Goal: Task Accomplishment & Management: Complete application form

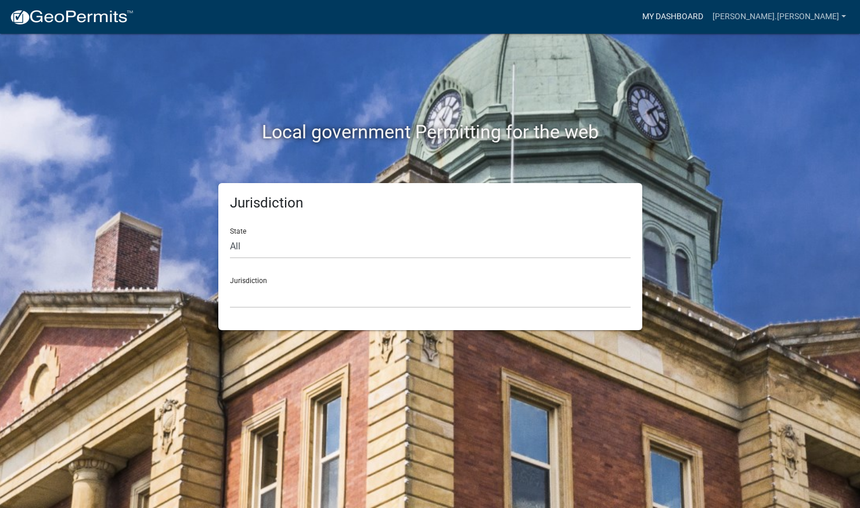
click at [708, 14] on link "My Dashboard" at bounding box center [673, 17] width 70 height 22
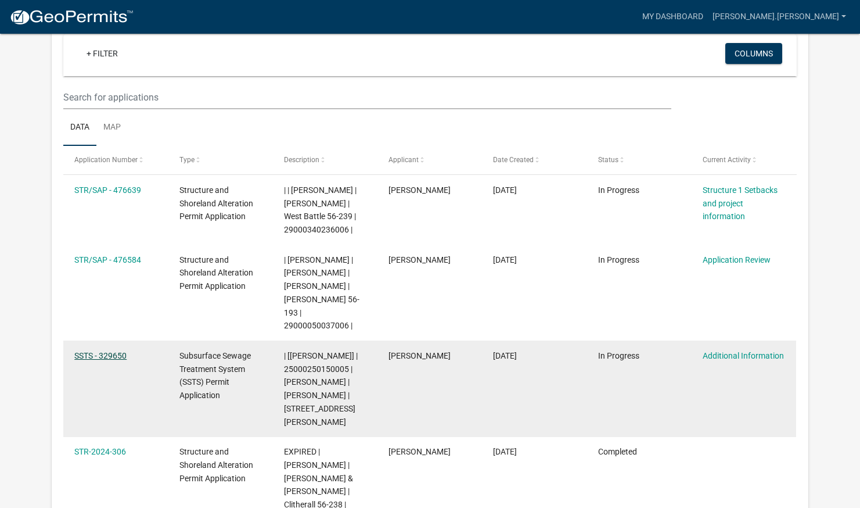
scroll to position [110, 0]
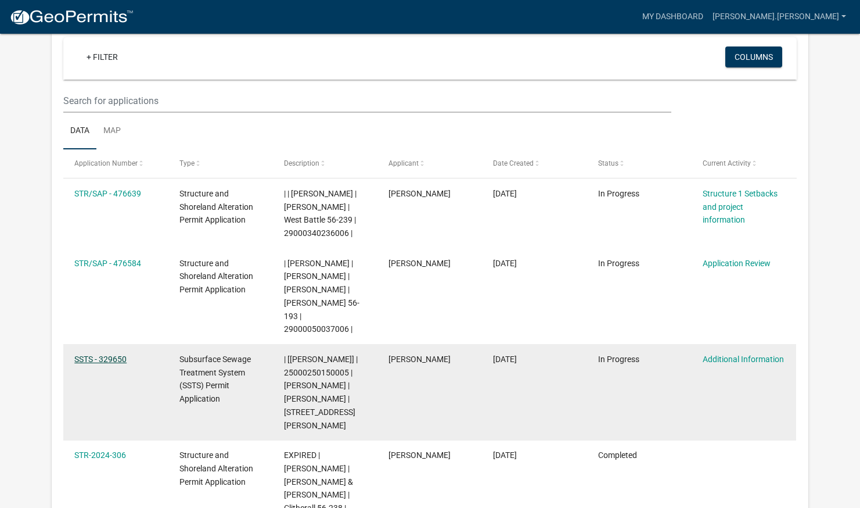
click at [112, 344] on datatable-body-cell "SSTS - 329650" at bounding box center [115, 392] width 105 height 96
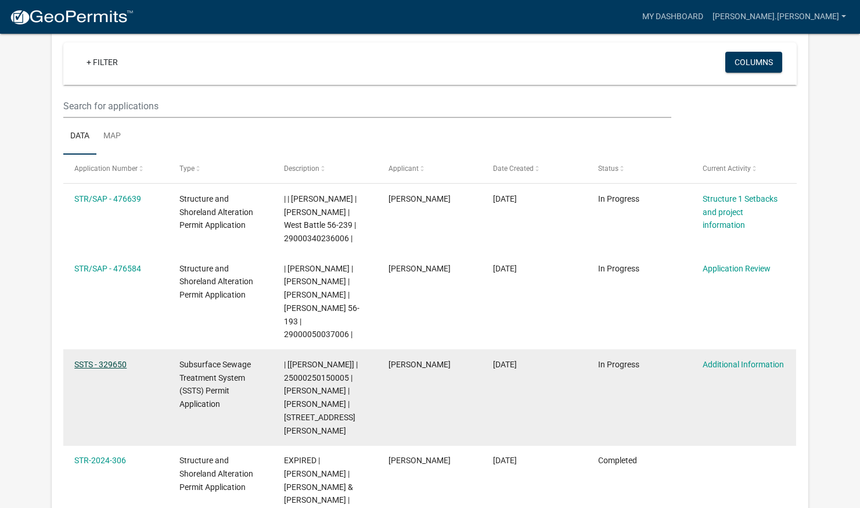
click at [107, 358] on div "SSTS - 329650" at bounding box center [115, 364] width 82 height 13
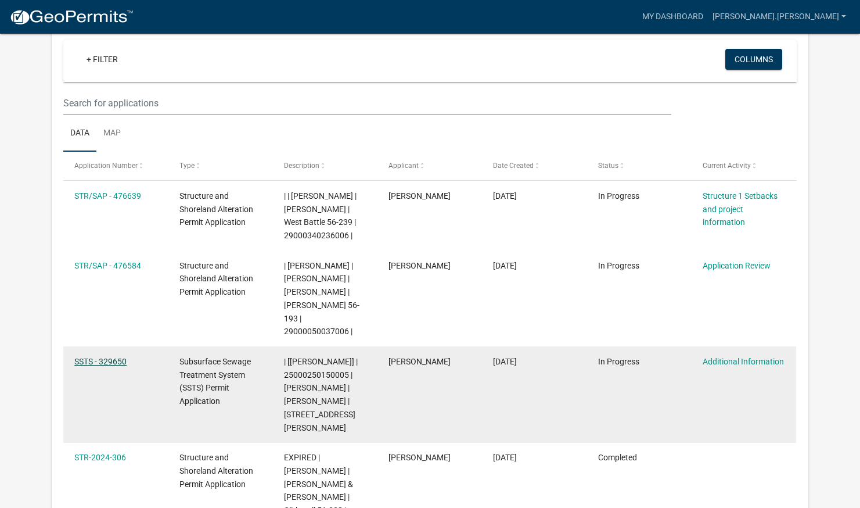
scroll to position [105, 0]
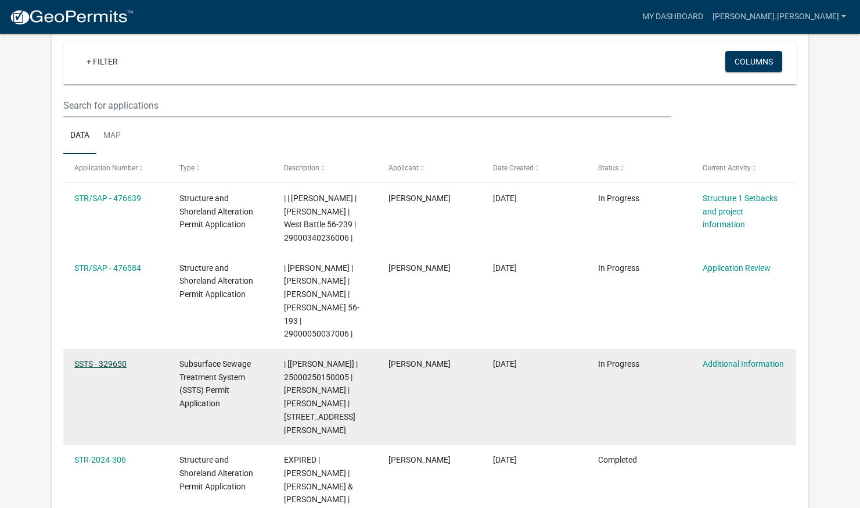
click at [107, 359] on link "SSTS - 329650" at bounding box center [100, 363] width 52 height 9
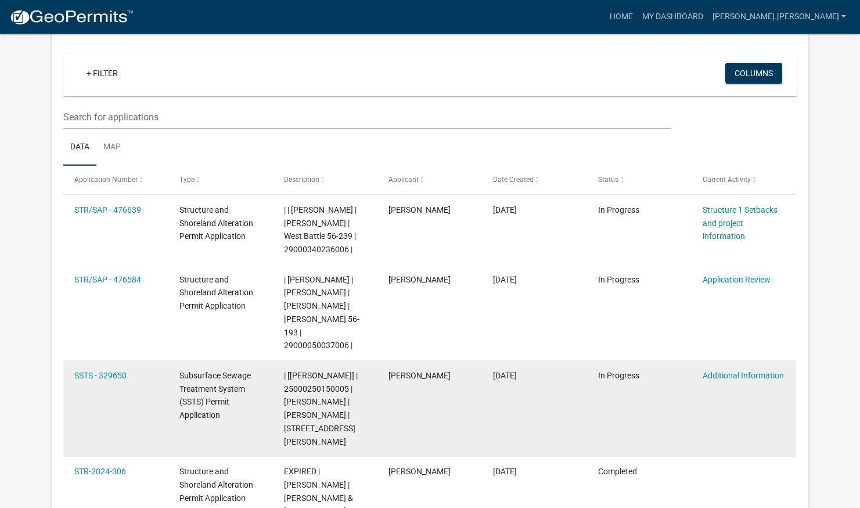
scroll to position [90, 0]
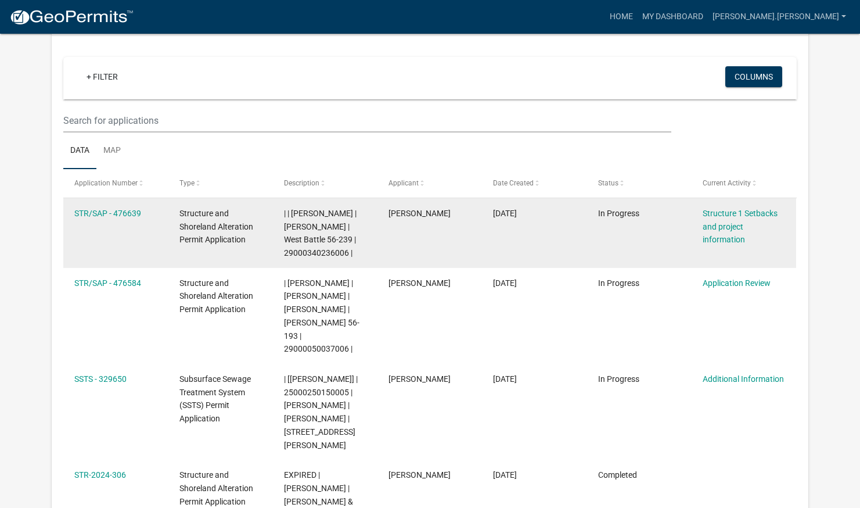
click at [274, 227] on datatable-body-cell "| | [PERSON_NAME] | [PERSON_NAME] | West Battle 56-239 | 29000340236006 |" at bounding box center [325, 233] width 105 height 70
click at [124, 213] on link "STR/SAP - 476639" at bounding box center [107, 213] width 67 height 9
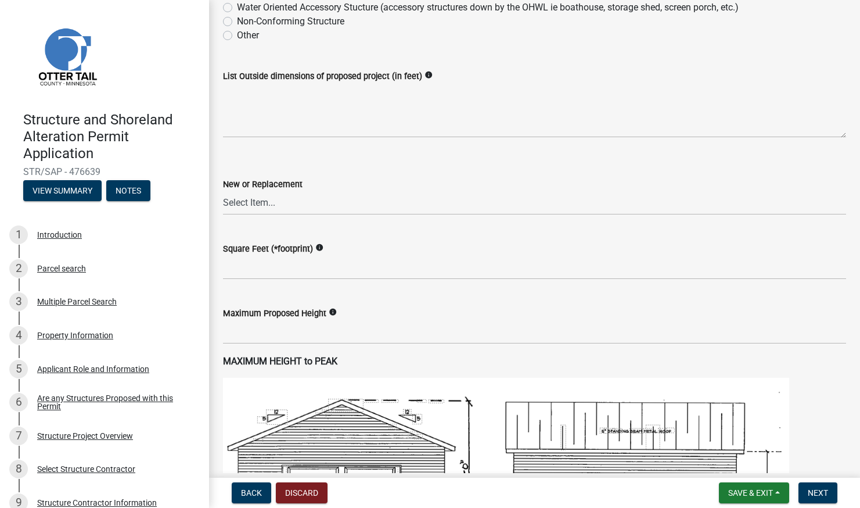
scroll to position [400, 0]
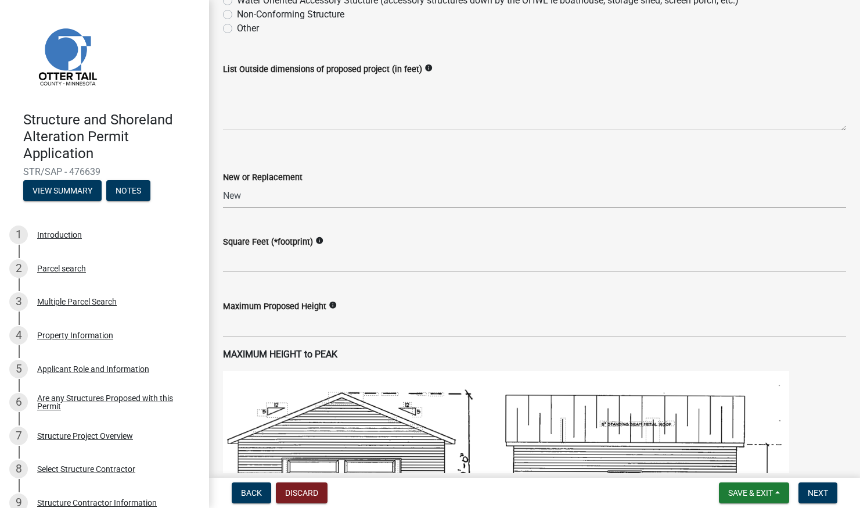
select select "c185e313-3403-4239-bd61-bb563c58a77a"
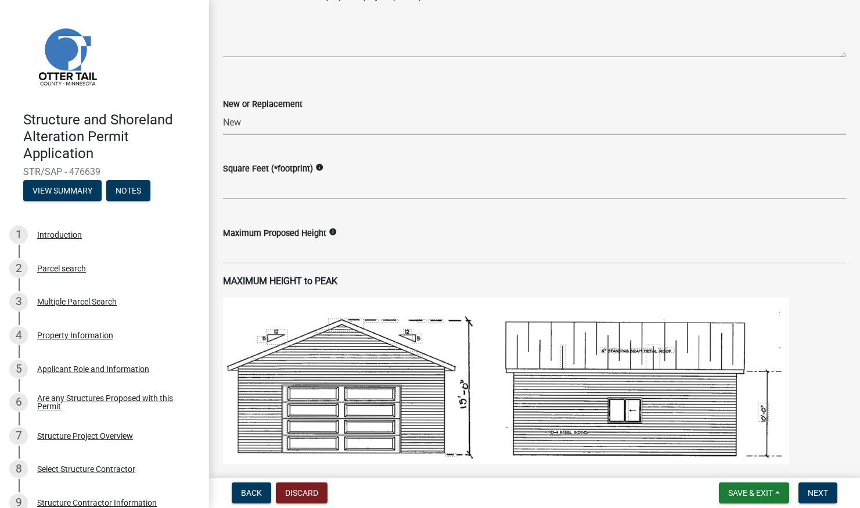
scroll to position [472, 0]
click at [372, 240] on input "text" at bounding box center [534, 252] width 623 height 24
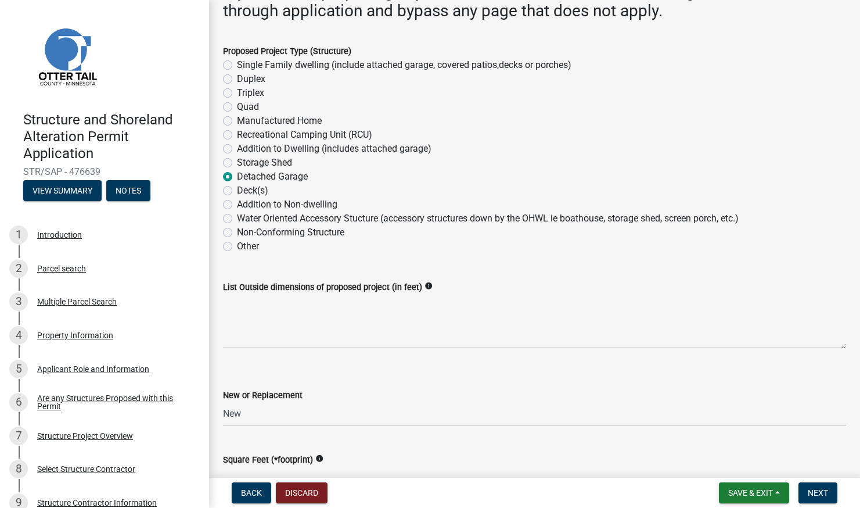
scroll to position [180, 0]
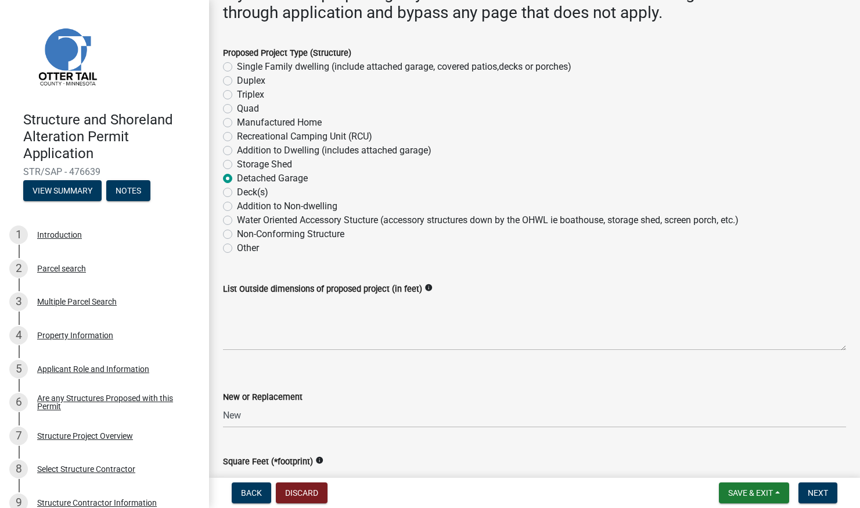
type input "19"
click at [257, 334] on textarea "List Outside dimensions of proposed project (in feet)" at bounding box center [534, 323] width 623 height 55
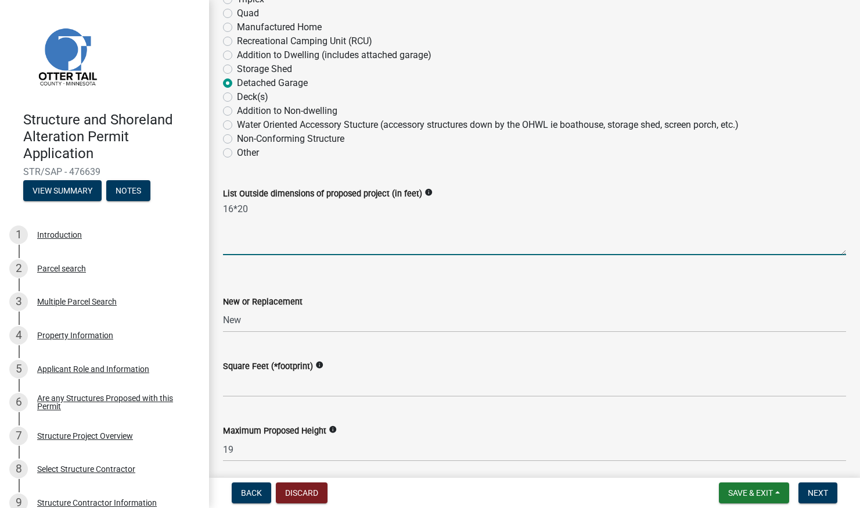
scroll to position [301, 0]
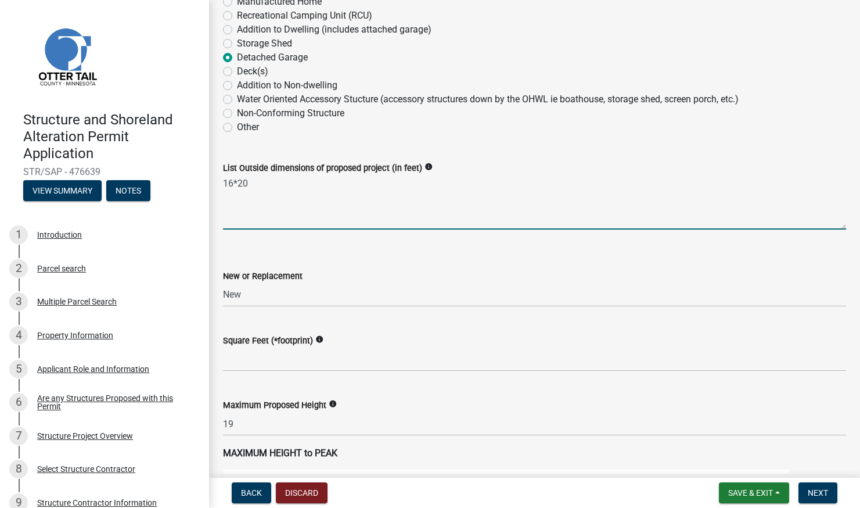
type textarea "16*20"
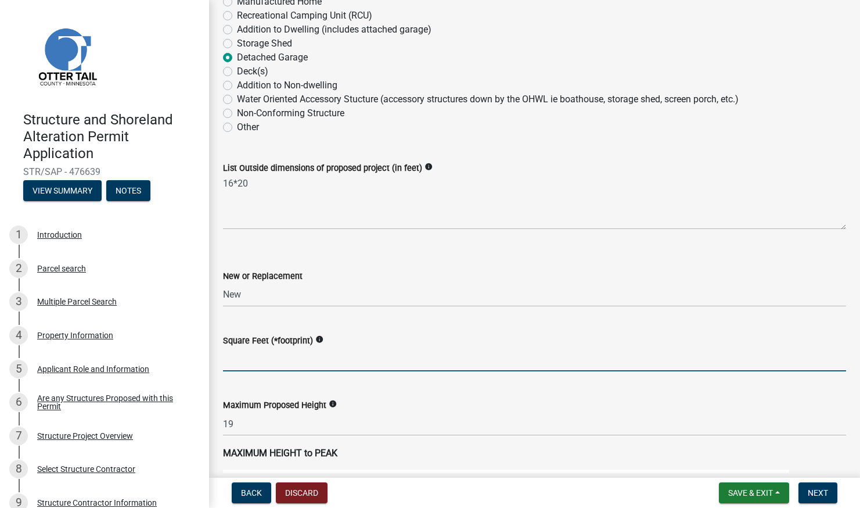
click at [264, 357] on input "text" at bounding box center [534, 359] width 623 height 24
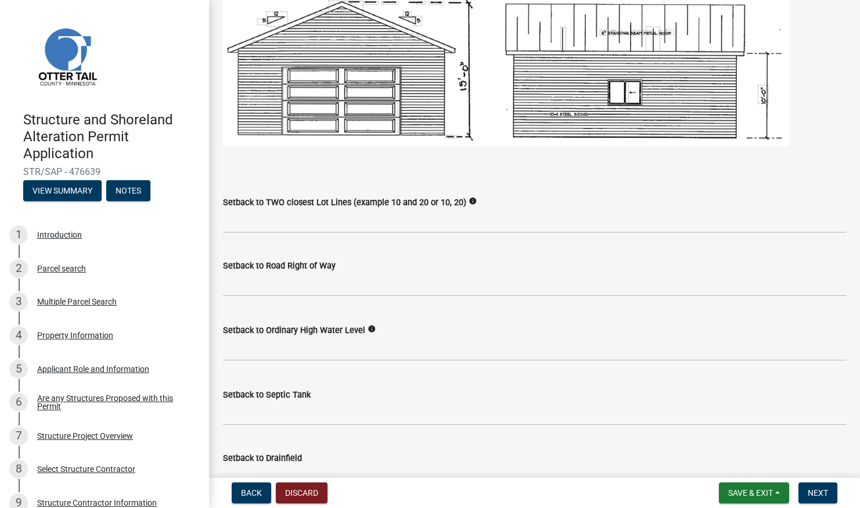
scroll to position [791, 0]
type input "320"
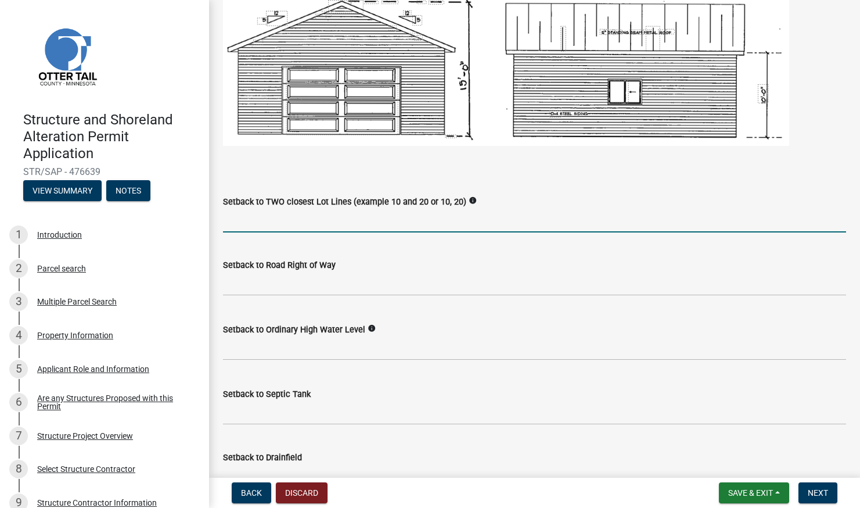
click at [360, 218] on input "Setback to TWO closest Lot Lines (example 10 and 20 or 10, 20)" at bounding box center [534, 221] width 623 height 24
type input "26'/13.5'"
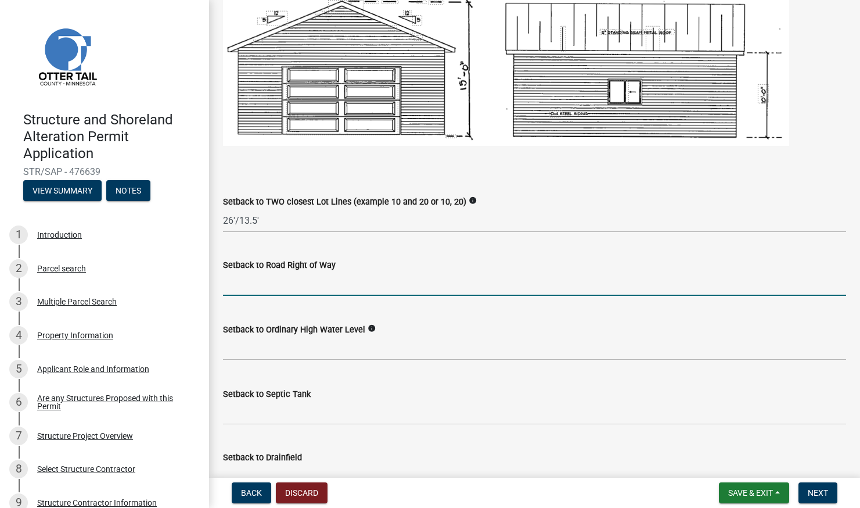
click at [350, 288] on input "text" at bounding box center [534, 284] width 623 height 24
type input "13.5"
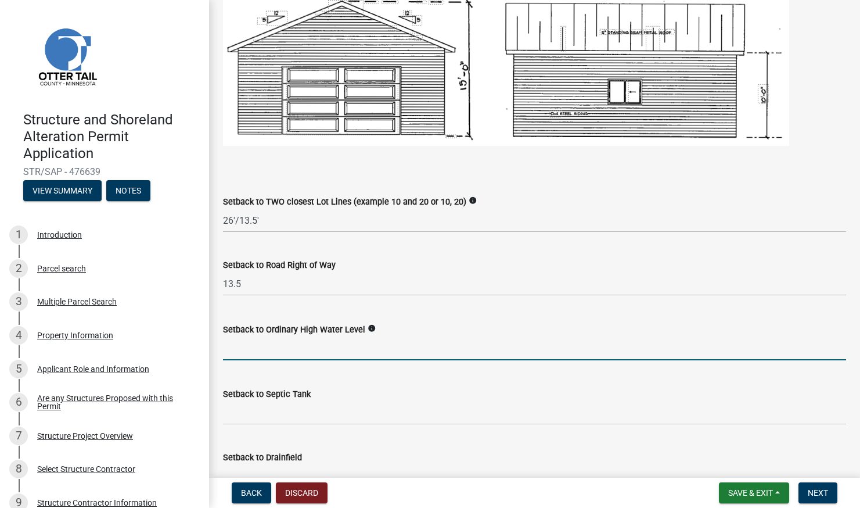
click at [356, 345] on input "text" at bounding box center [534, 348] width 623 height 24
type input "268"
click at [481, 314] on div "Setback to Ordinary High Water Level info 268" at bounding box center [534, 333] width 623 height 54
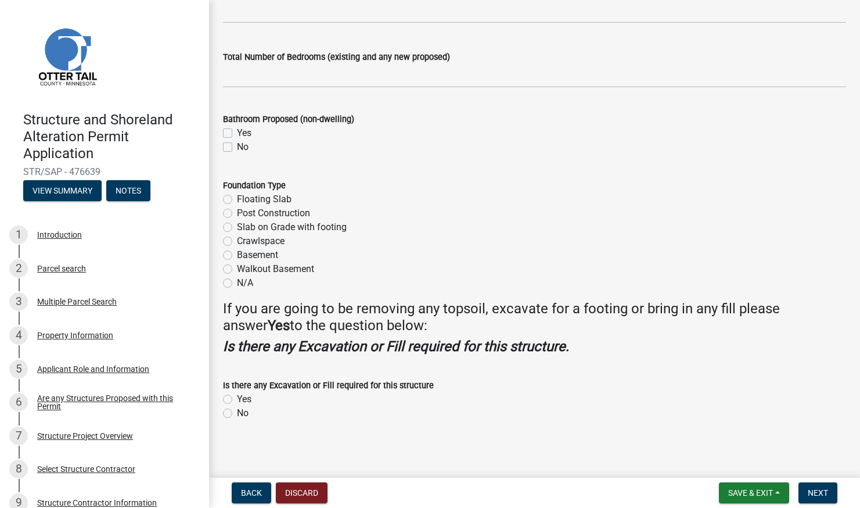
scroll to position [0, 0]
click at [237, 144] on label "No" at bounding box center [243, 147] width 12 height 14
click at [237, 144] on input "No" at bounding box center [241, 144] width 8 height 8
checkbox input "true"
checkbox input "false"
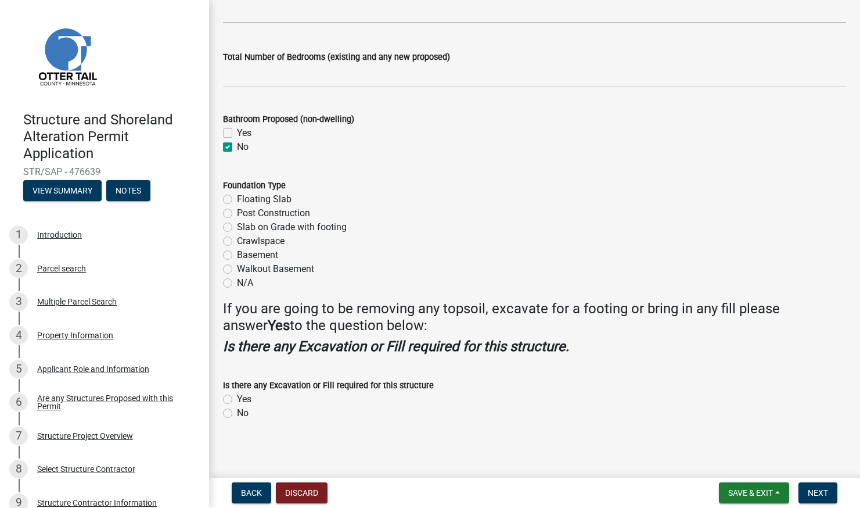
checkbox input "true"
drag, startPoint x: 228, startPoint y: 200, endPoint x: 234, endPoint y: 205, distance: 7.4
click at [237, 200] on label "Floating Slab" at bounding box center [264, 199] width 55 height 14
click at [237, 200] on input "Floating Slab" at bounding box center [241, 196] width 8 height 8
radio input "true"
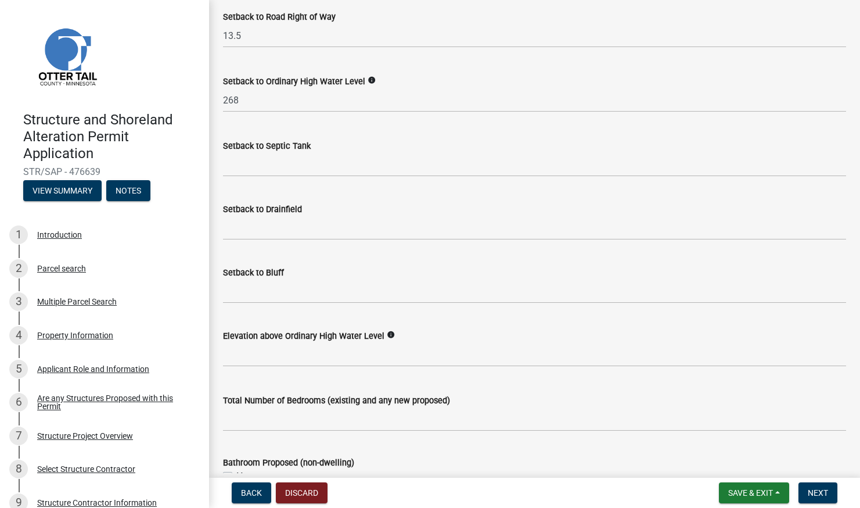
scroll to position [1038, 0]
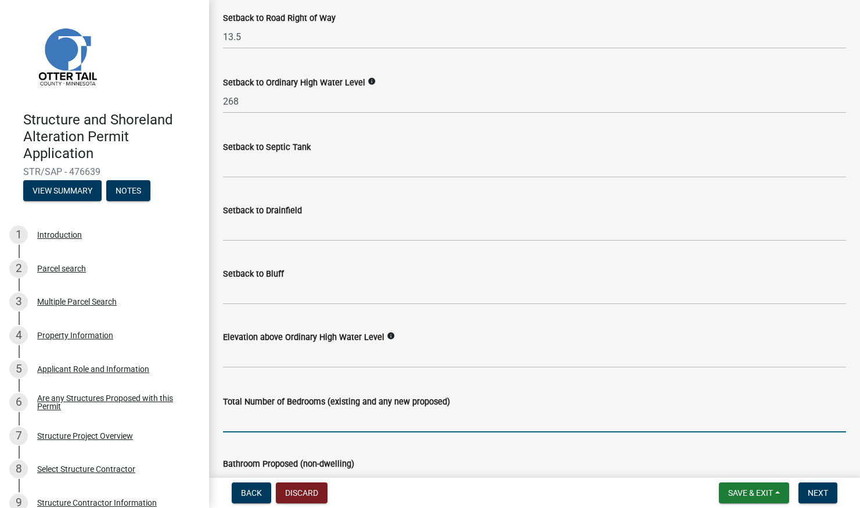
click at [335, 421] on input "text" at bounding box center [534, 420] width 623 height 24
type input "0"
click at [335, 353] on input "text" at bounding box center [534, 356] width 623 height 24
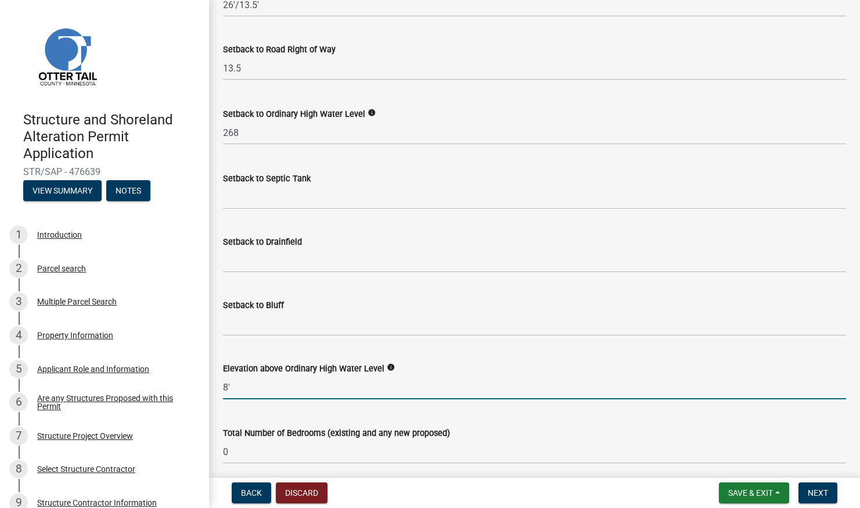
scroll to position [1006, 0]
type input "8"
click at [286, 321] on input "Setback to Bluff" at bounding box center [534, 325] width 623 height 24
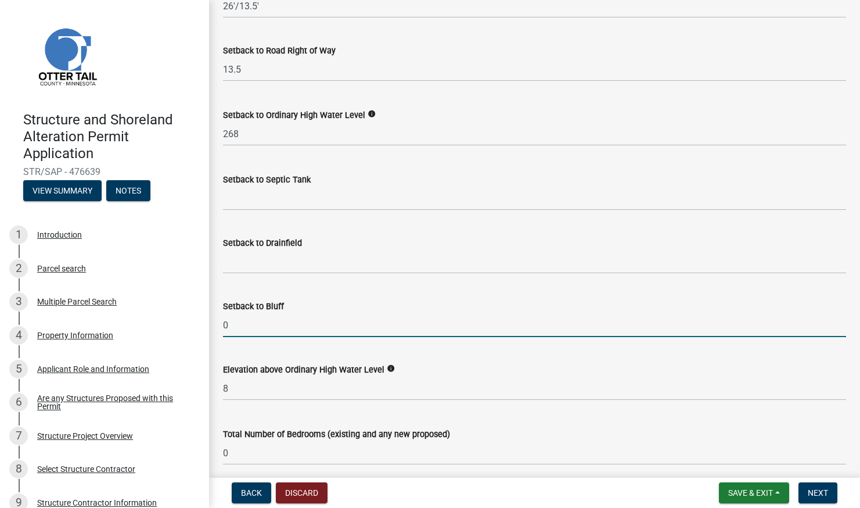
scroll to position [1367, 0]
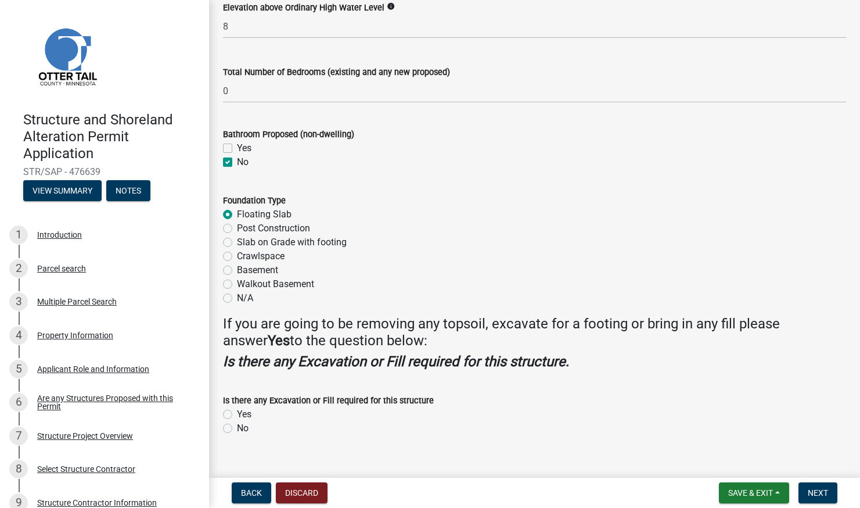
type input "0"
click at [237, 408] on label "Yes" at bounding box center [244, 414] width 15 height 14
click at [237, 408] on input "Yes" at bounding box center [241, 411] width 8 height 8
radio input "true"
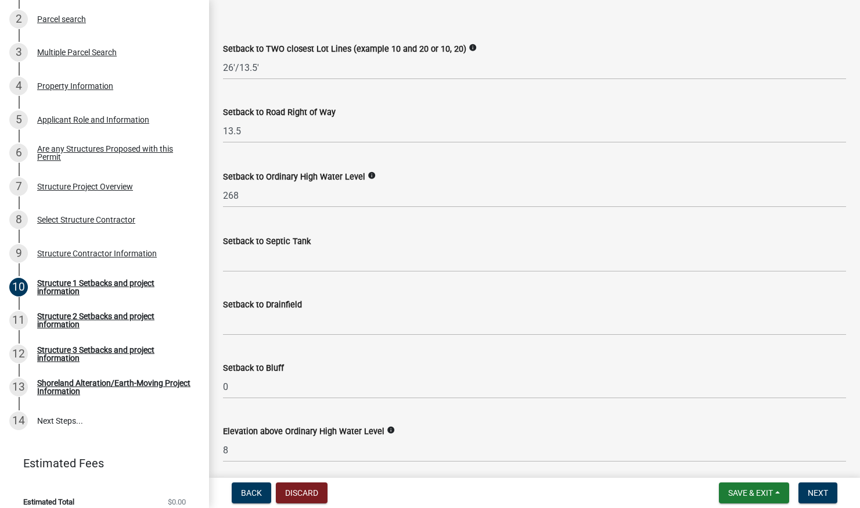
scroll to position [945, 0]
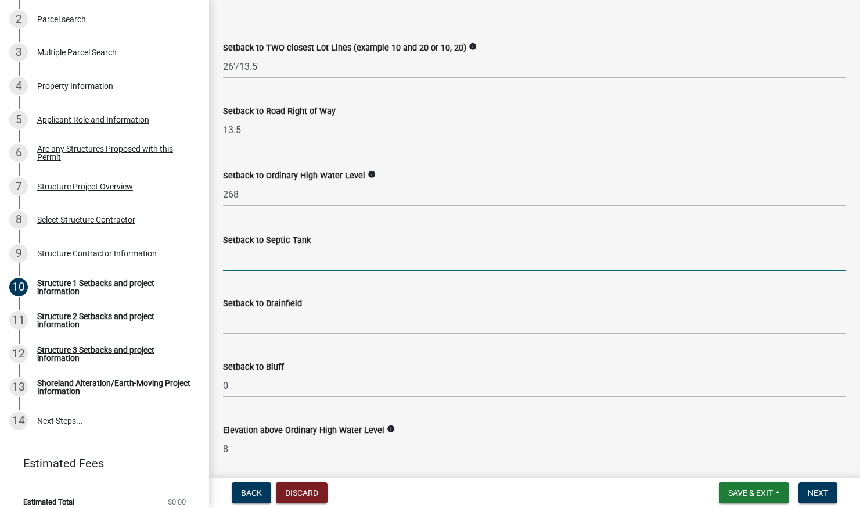
click at [264, 258] on input "Setback to Septic Tank" at bounding box center [534, 259] width 623 height 24
type input "5"
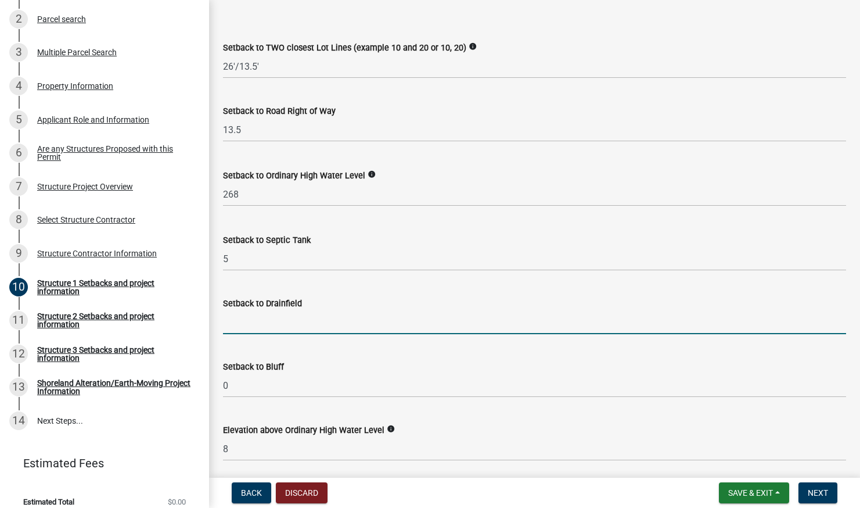
click at [256, 317] on input "Setback to Drainfield" at bounding box center [534, 322] width 623 height 24
type input "5"
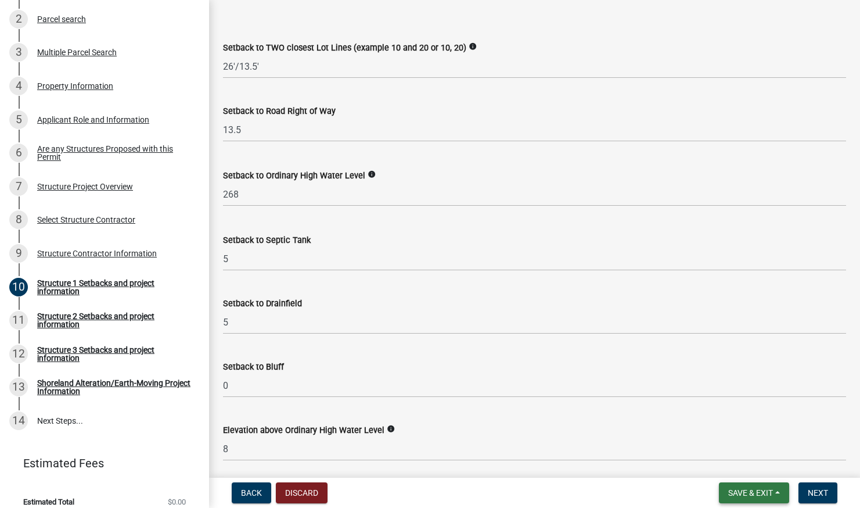
scroll to position [1, 0]
click at [750, 491] on span "Save & Exit" at bounding box center [750, 492] width 45 height 9
click at [628, 423] on div "Elevation above Ordinary High Water Level info" at bounding box center [534, 430] width 623 height 14
click at [823, 494] on span "Next" at bounding box center [818, 492] width 20 height 9
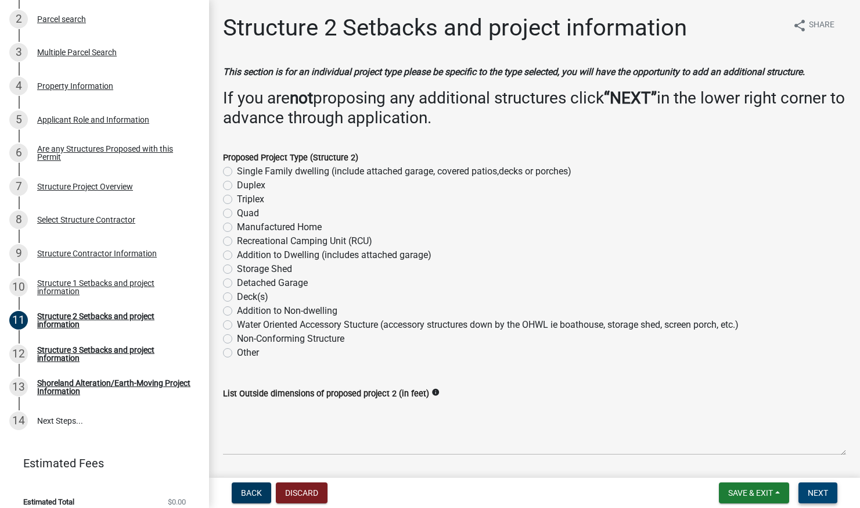
click at [817, 494] on span "Next" at bounding box center [818, 492] width 20 height 9
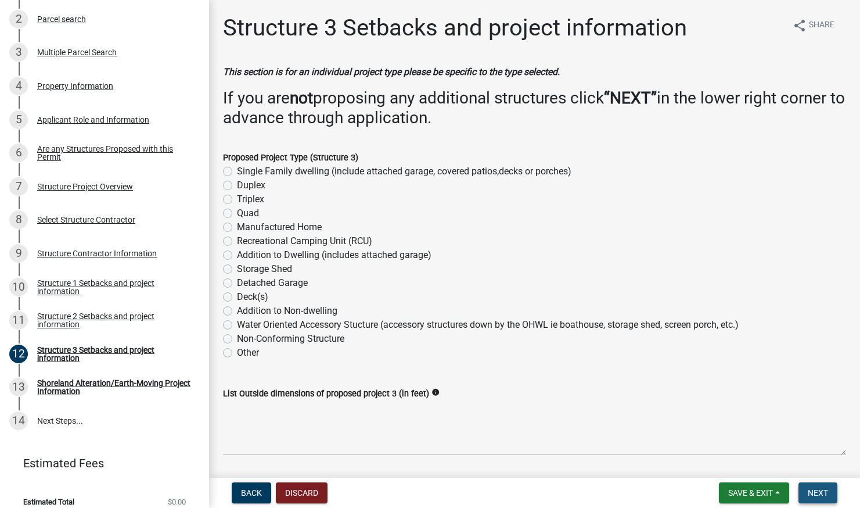
click at [823, 494] on span "Next" at bounding box center [818, 492] width 20 height 9
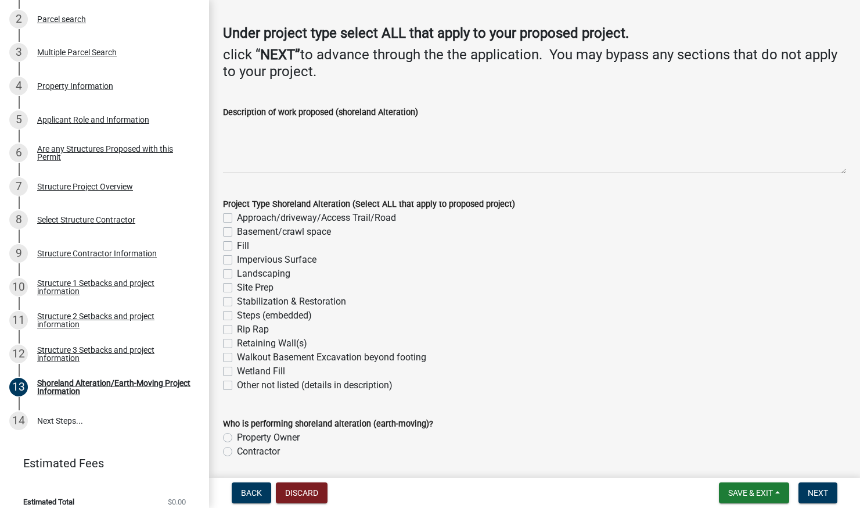
scroll to position [108, 0]
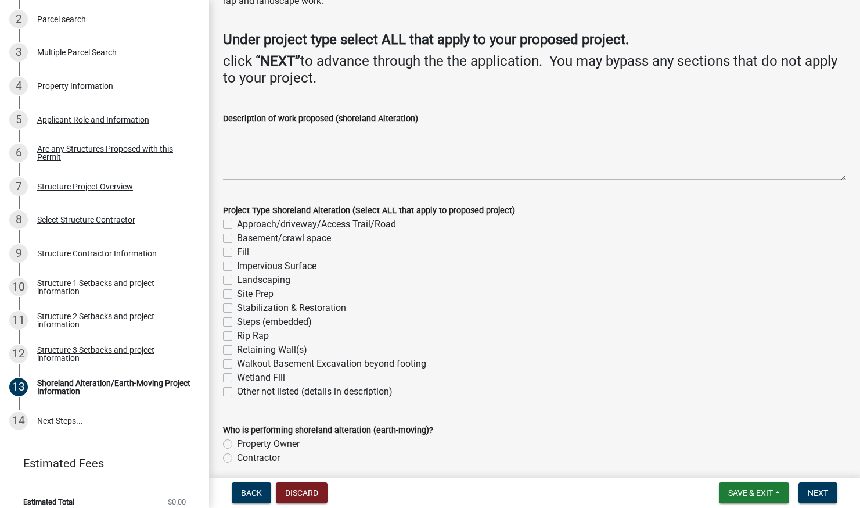
click at [237, 292] on label "Site Prep" at bounding box center [255, 294] width 37 height 14
click at [237, 292] on input "Site Prep" at bounding box center [241, 291] width 8 height 8
checkbox input "true"
checkbox input "false"
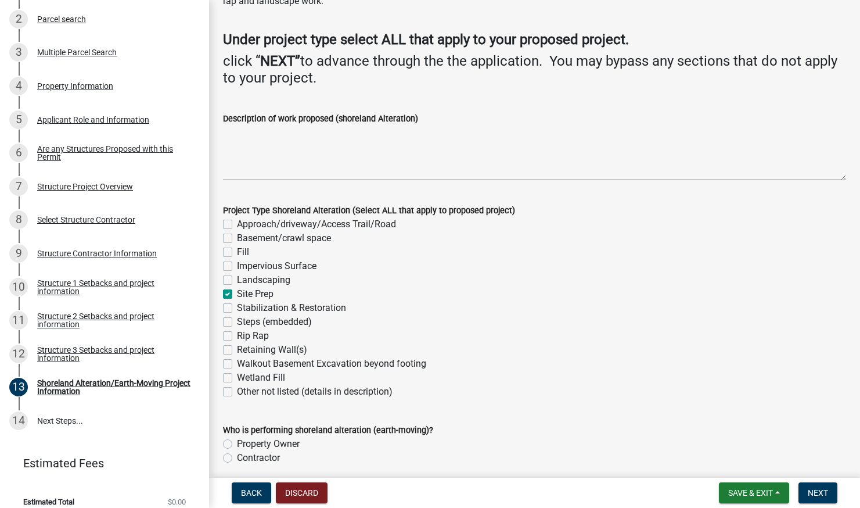
checkbox input "false"
checkbox input "true"
checkbox input "false"
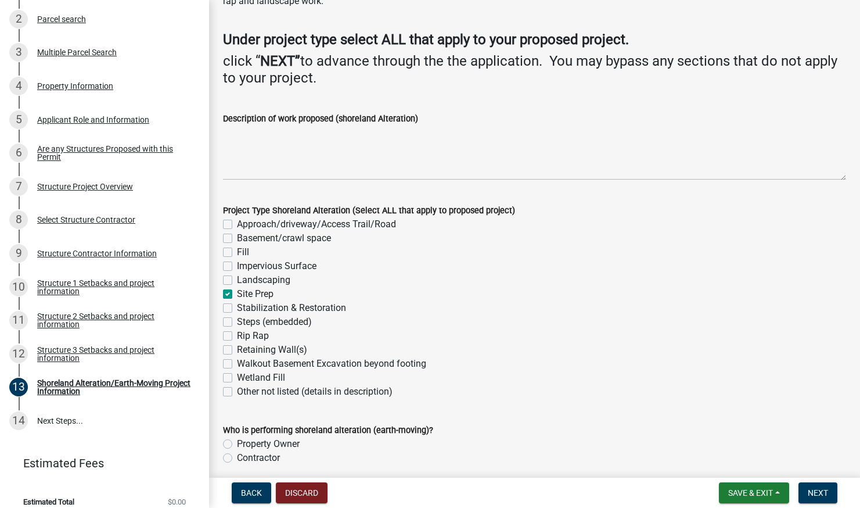
checkbox input "false"
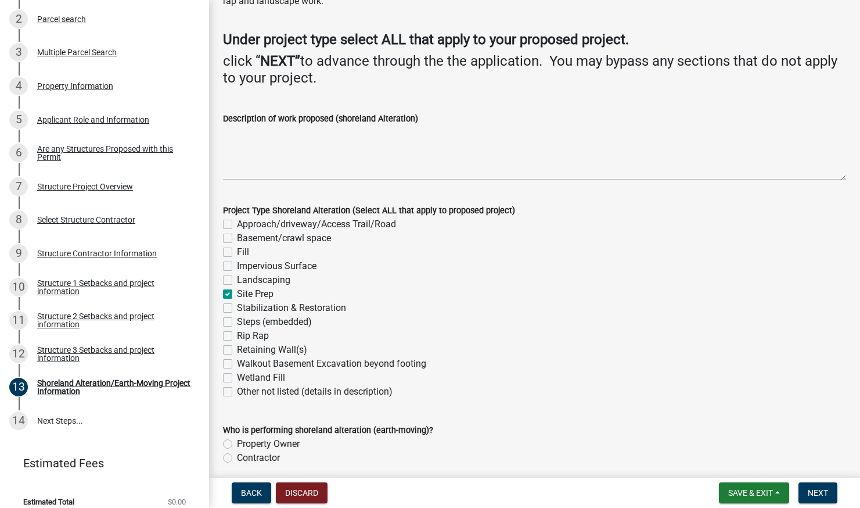
checkbox input "false"
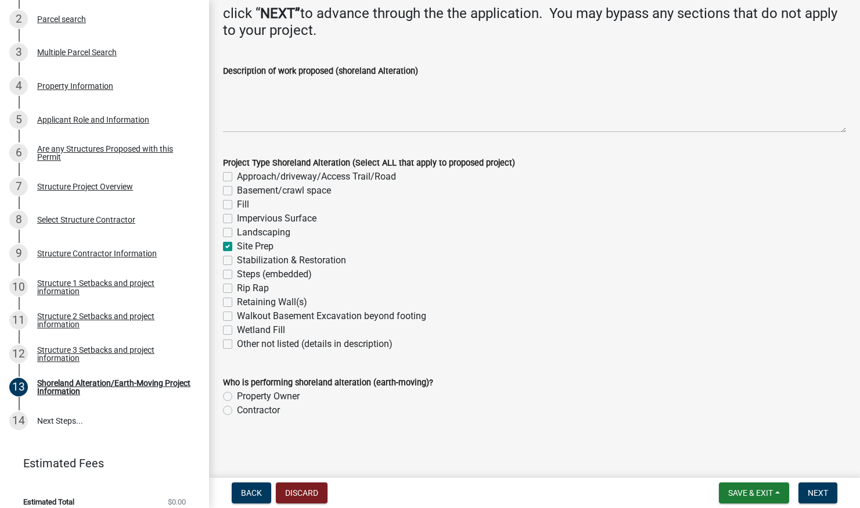
scroll to position [155, 0]
click at [237, 411] on label "Contractor" at bounding box center [258, 411] width 43 height 14
click at [237, 411] on input "Contractor" at bounding box center [241, 408] width 8 height 8
radio input "true"
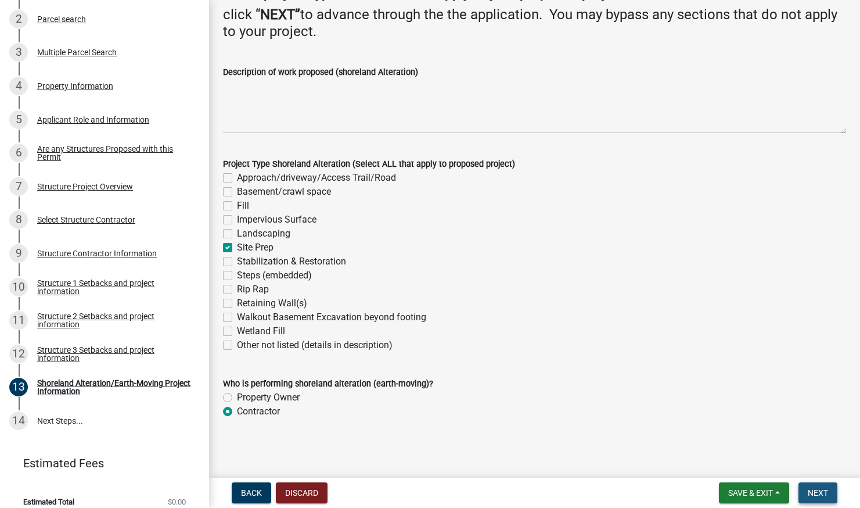
click at [818, 491] on span "Next" at bounding box center [818, 492] width 20 height 9
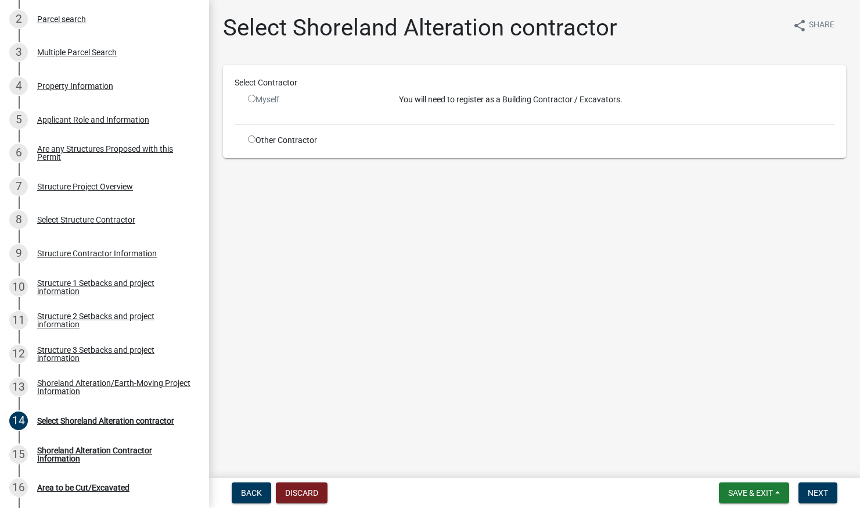
click at [433, 98] on p "You will need to register as a Building Contractor / Excavators." at bounding box center [617, 100] width 436 height 12
click at [251, 101] on input "radio" at bounding box center [252, 99] width 8 height 8
click at [250, 102] on input "radio" at bounding box center [252, 99] width 8 height 8
radio input "false"
click at [252, 139] on input "radio" at bounding box center [252, 139] width 8 height 8
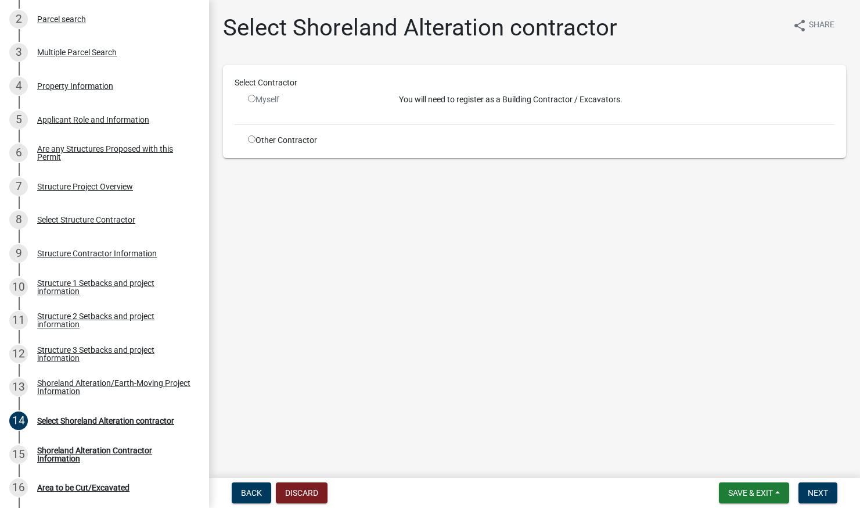
radio input "true"
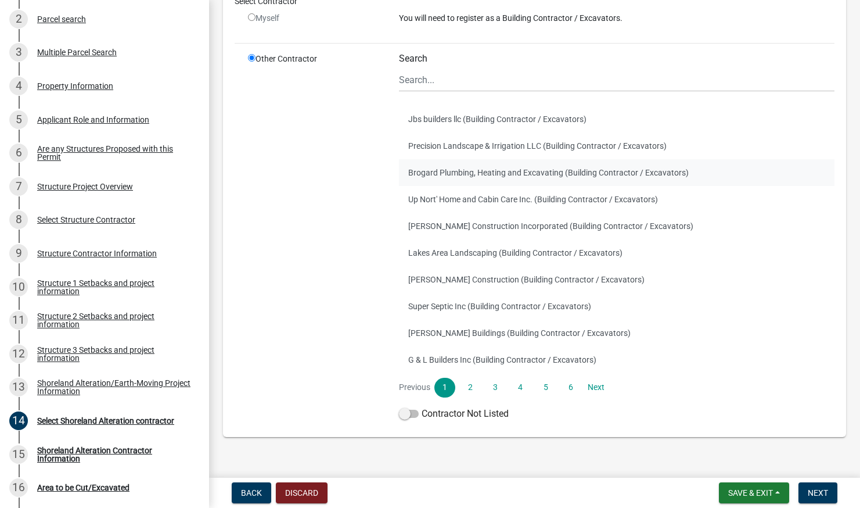
scroll to position [100, 0]
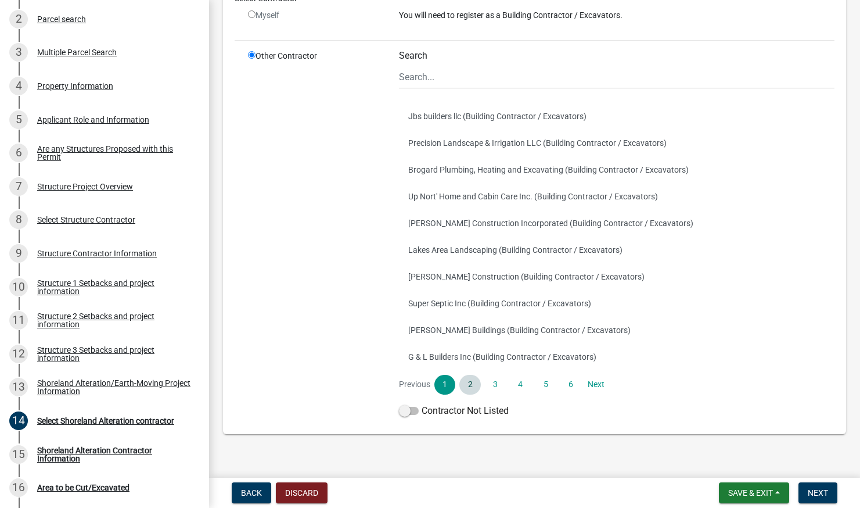
click at [463, 383] on link "2" at bounding box center [469, 385] width 21 height 20
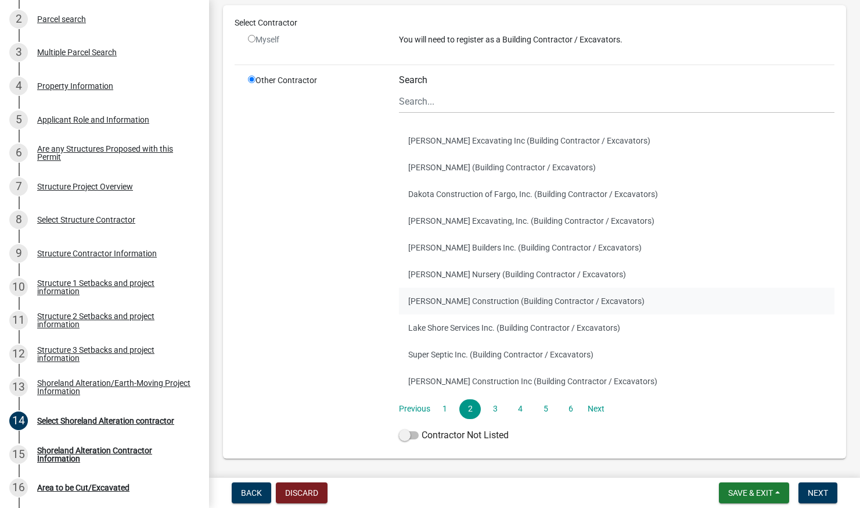
scroll to position [83, 0]
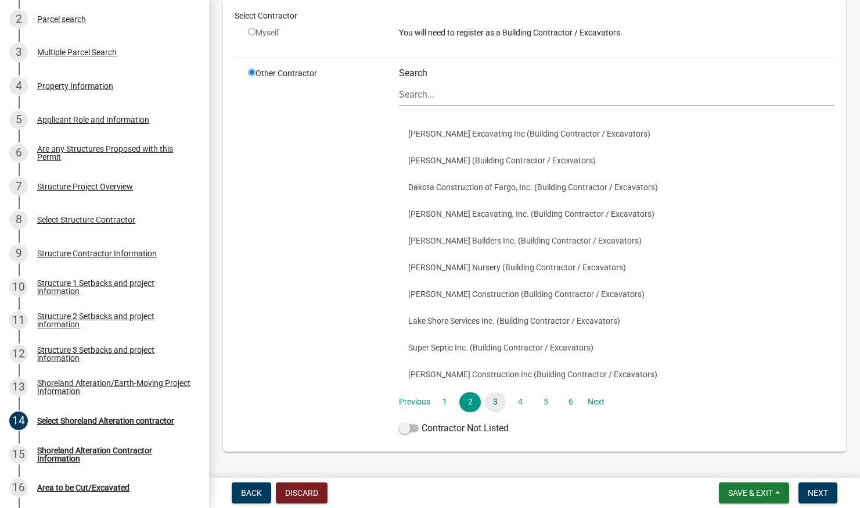
click at [501, 404] on link "3" at bounding box center [495, 402] width 21 height 20
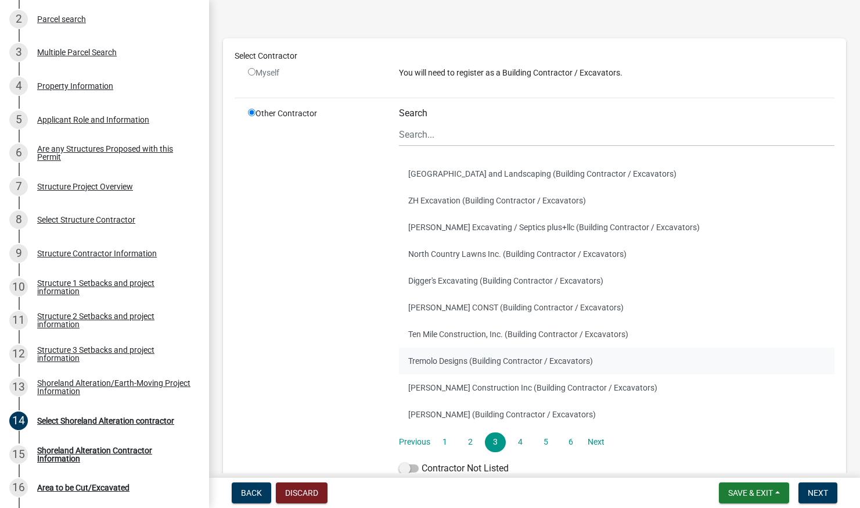
scroll to position [64, 0]
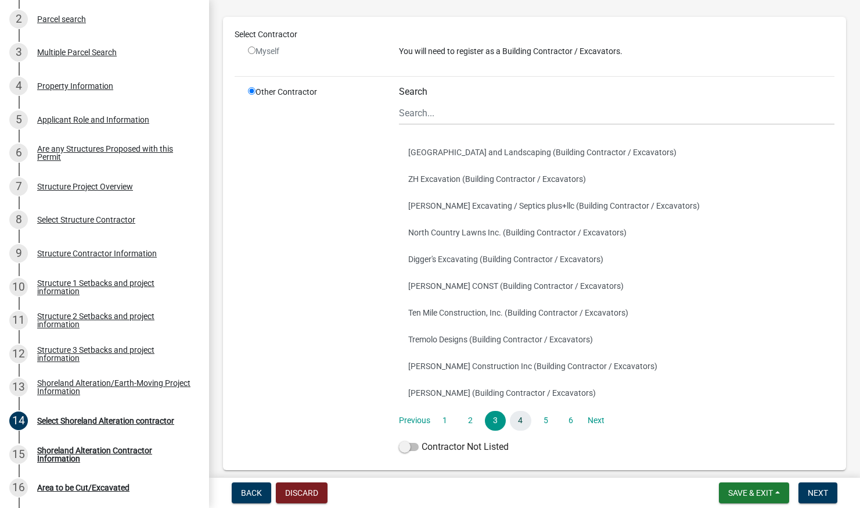
click at [518, 421] on link "4" at bounding box center [520, 421] width 21 height 20
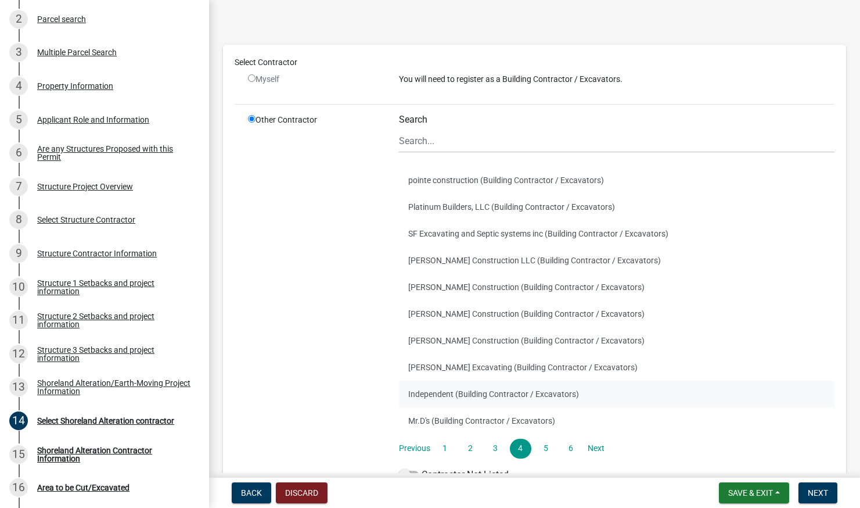
scroll to position [38, 0]
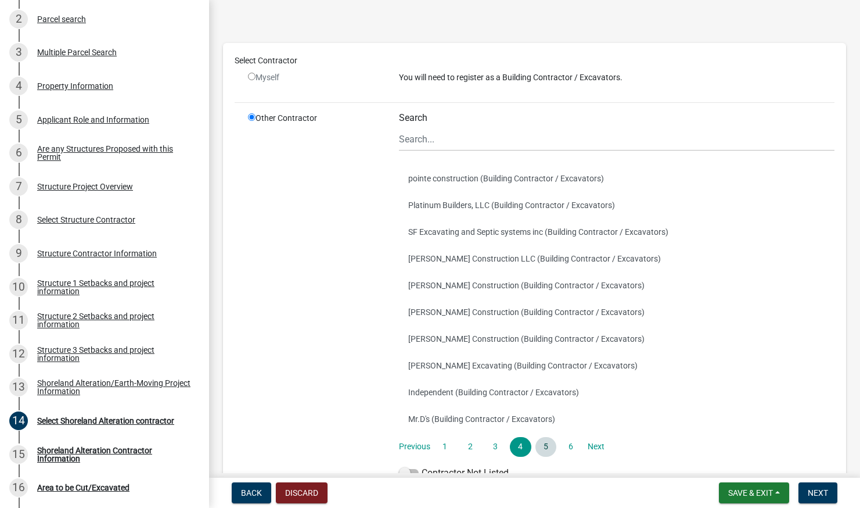
click at [547, 447] on link "5" at bounding box center [546, 447] width 21 height 20
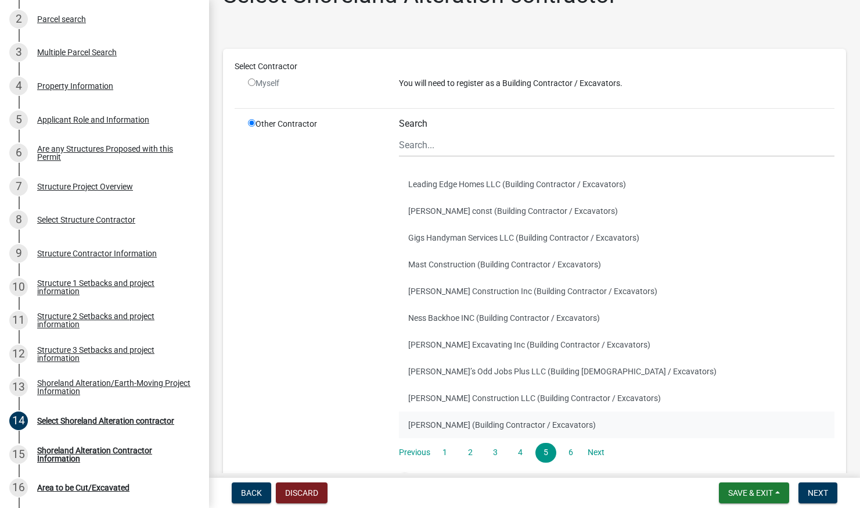
scroll to position [33, 0]
click at [568, 453] on link "6" at bounding box center [571, 452] width 21 height 20
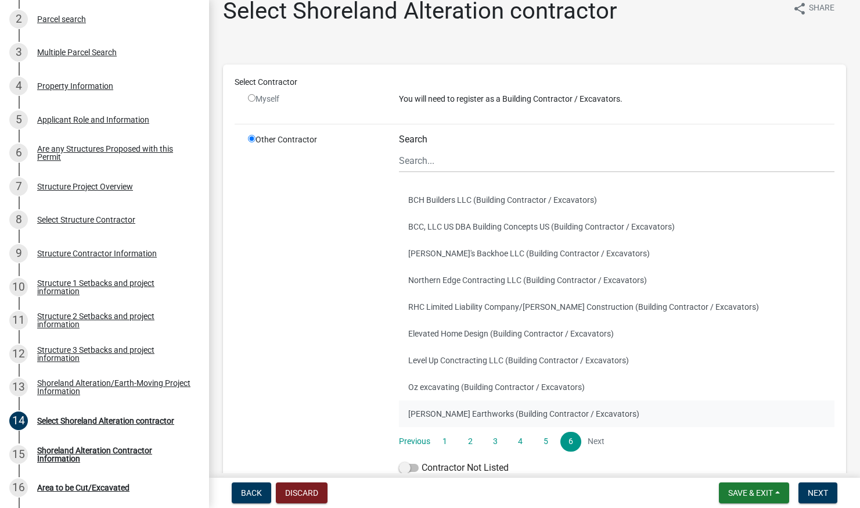
scroll to position [20, 0]
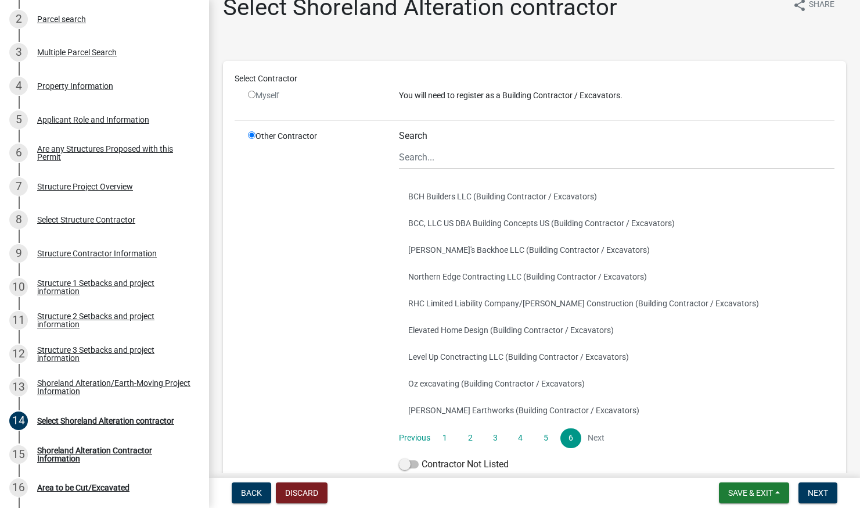
click at [594, 435] on li "Next" at bounding box center [596, 438] width 21 height 20
click at [595, 438] on li "Next" at bounding box center [596, 438] width 21 height 20
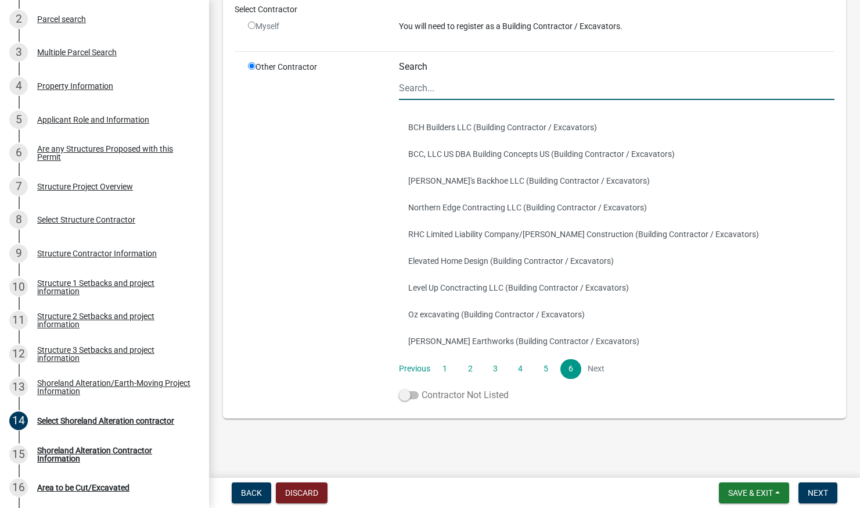
scroll to position [89, 0]
click at [482, 394] on label "Contractor Not Listed" at bounding box center [454, 396] width 110 height 14
click at [422, 389] on input "Contractor Not Listed" at bounding box center [422, 389] width 0 height 0
click at [461, 400] on label "Contractor Not Listed" at bounding box center [454, 396] width 110 height 14
click at [422, 389] on input "Contractor Not Listed" at bounding box center [422, 389] width 0 height 0
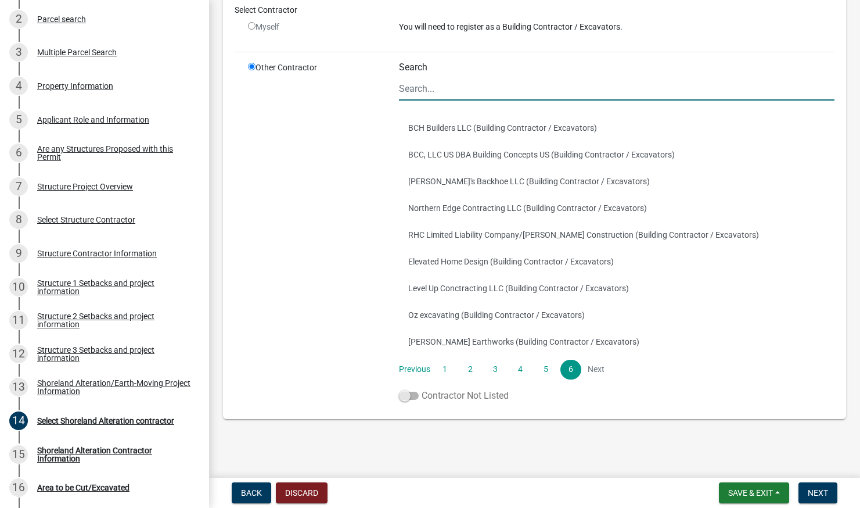
click at [414, 394] on span at bounding box center [409, 396] width 20 height 8
click at [422, 389] on input "Contractor Not Listed" at bounding box center [422, 389] width 0 height 0
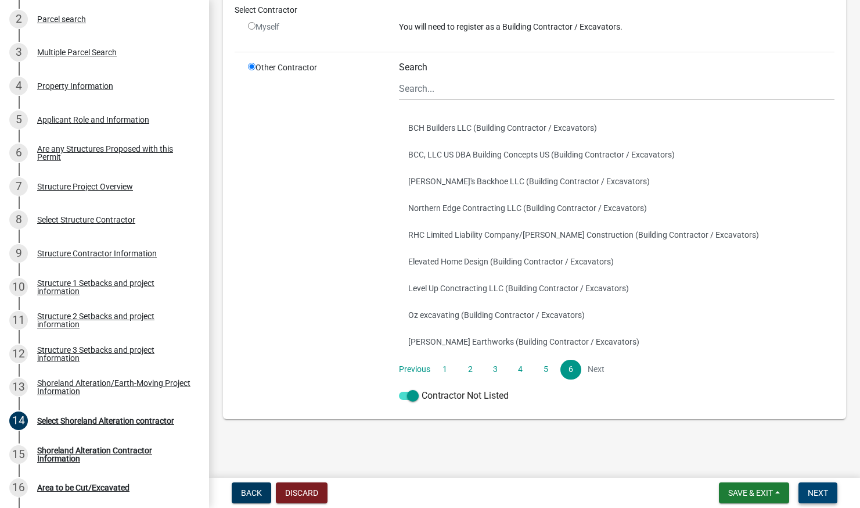
click at [815, 497] on span "Next" at bounding box center [818, 492] width 20 height 9
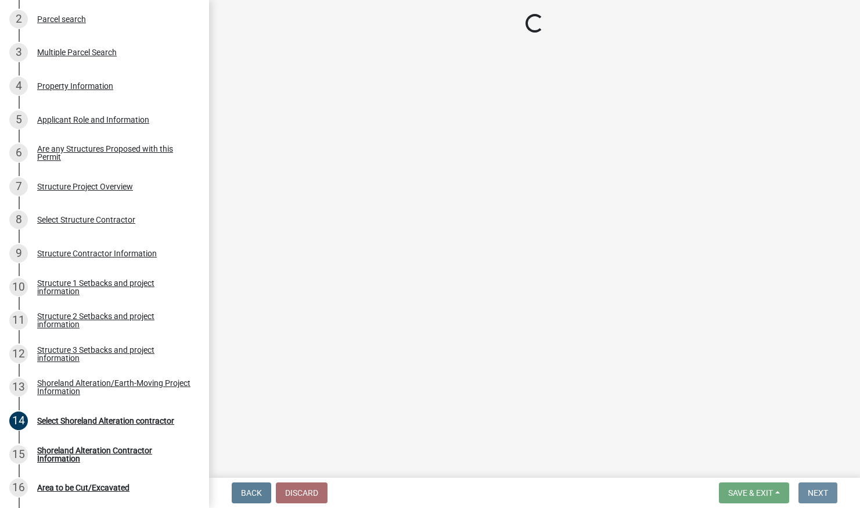
scroll to position [0, 0]
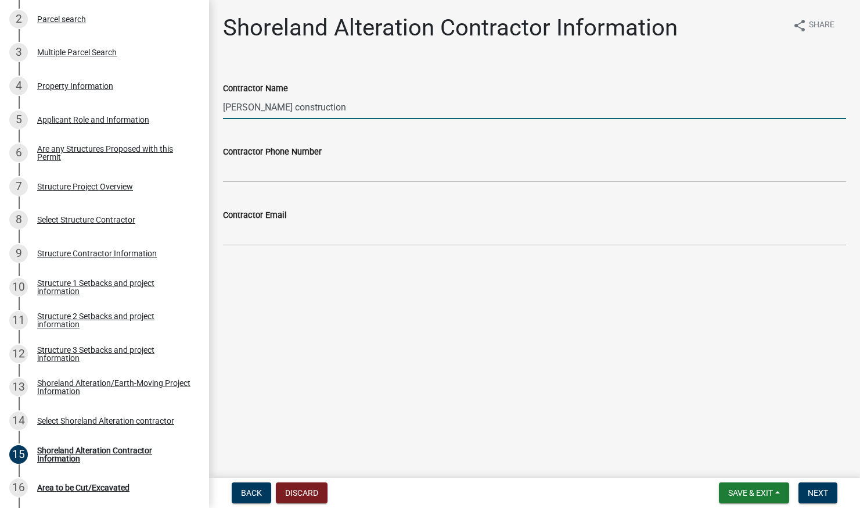
type input "[PERSON_NAME] construction"
click at [332, 171] on input "Contractor Phone Number" at bounding box center [534, 171] width 623 height 24
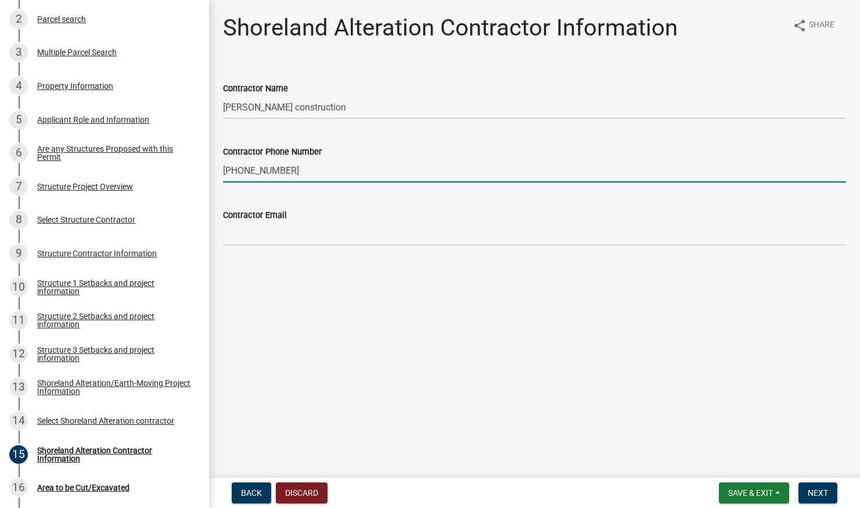
type input "[PHONE_NUMBER]"
click at [290, 238] on input "Contractor Email" at bounding box center [534, 234] width 623 height 24
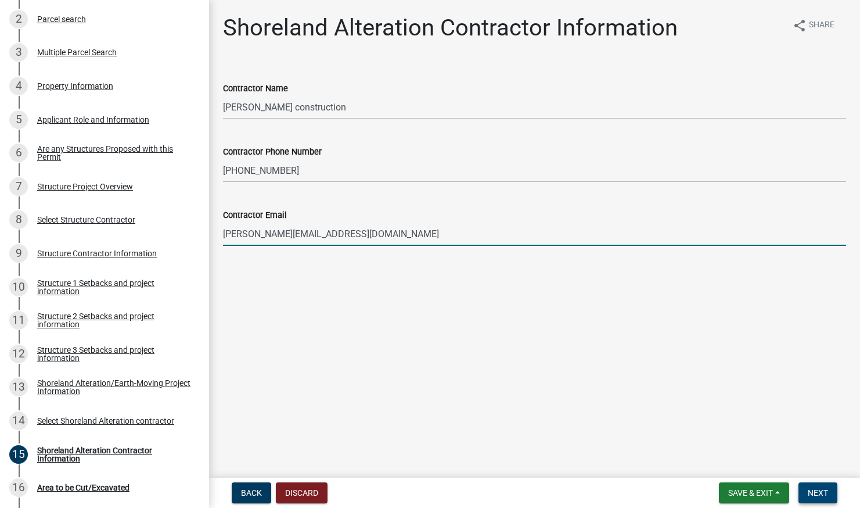
type input "[PERSON_NAME][EMAIL_ADDRESS][DOMAIN_NAME]"
click at [810, 489] on span "Next" at bounding box center [818, 492] width 20 height 9
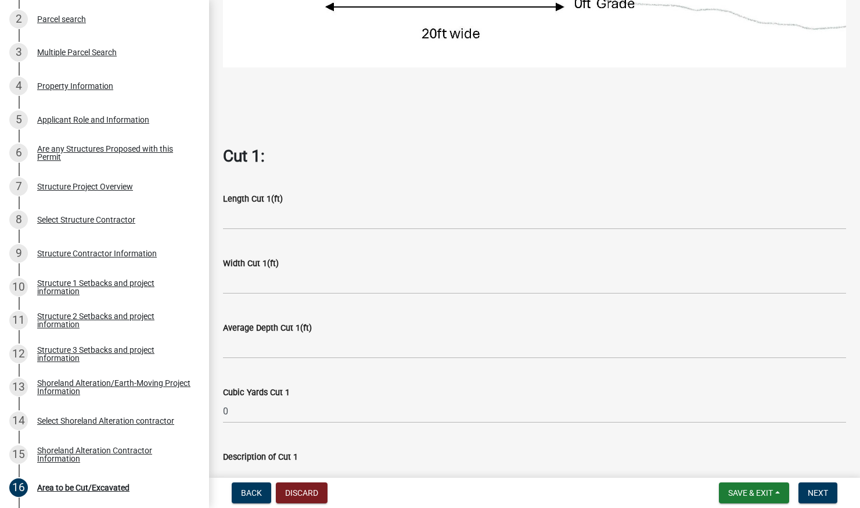
scroll to position [432, 0]
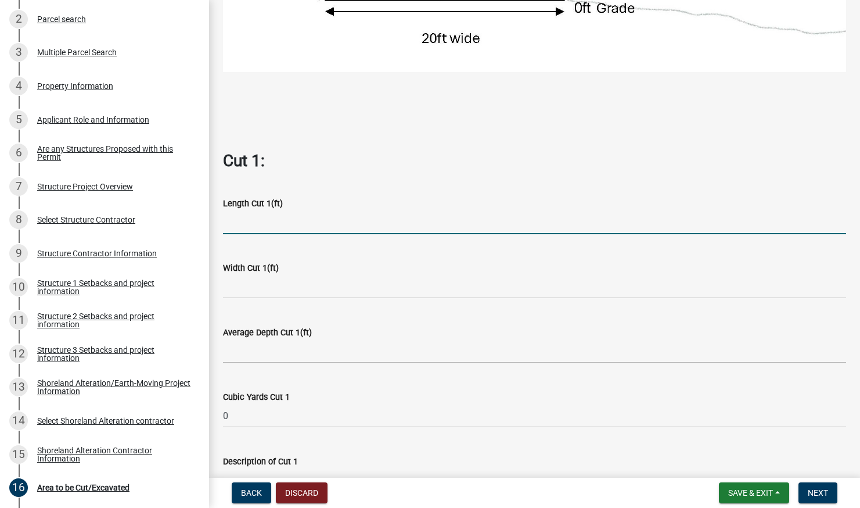
click at [238, 222] on input "text" at bounding box center [534, 222] width 623 height 24
type input "22"
click at [309, 286] on input "text" at bounding box center [534, 287] width 623 height 24
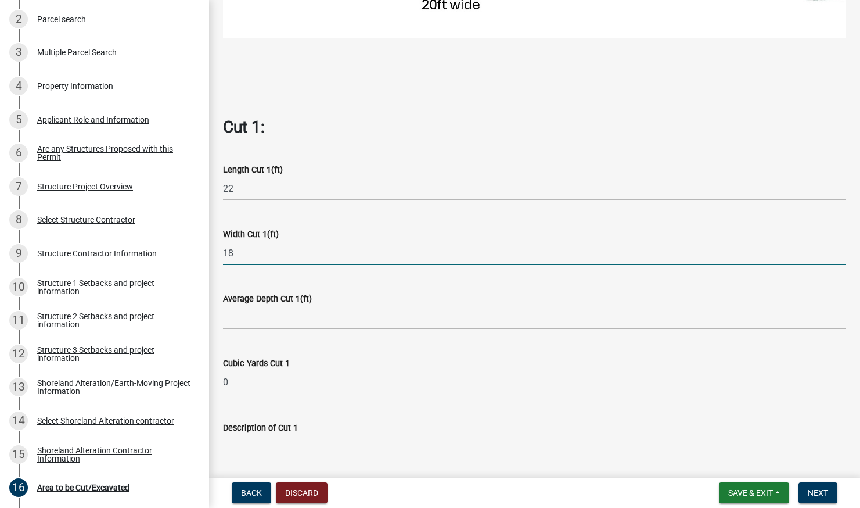
scroll to position [477, 0]
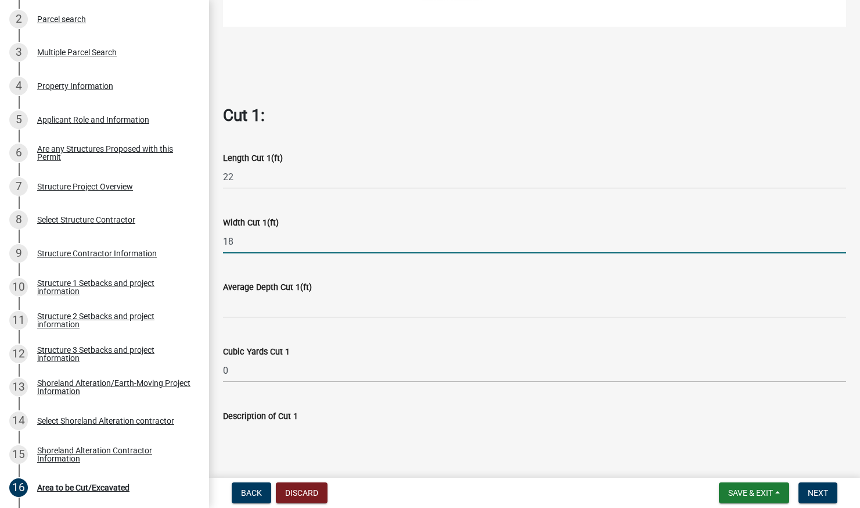
type input "18"
click at [257, 304] on input "text" at bounding box center [534, 306] width 623 height 24
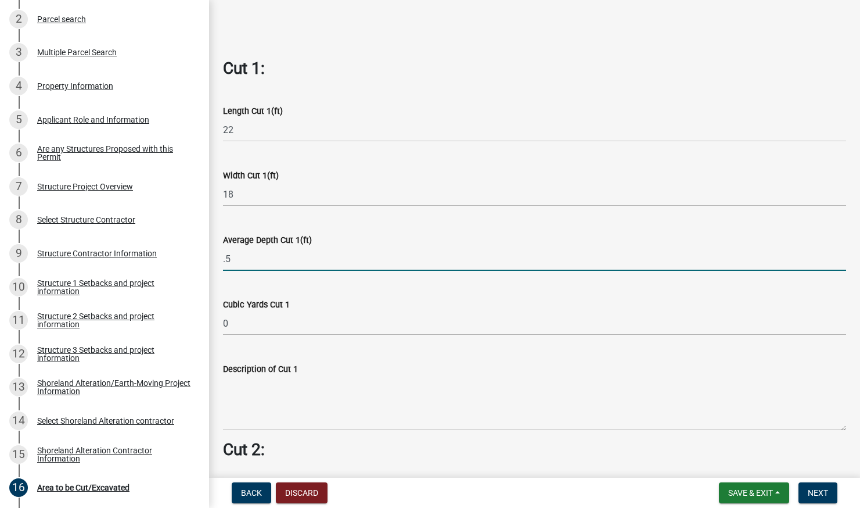
scroll to position [541, 0]
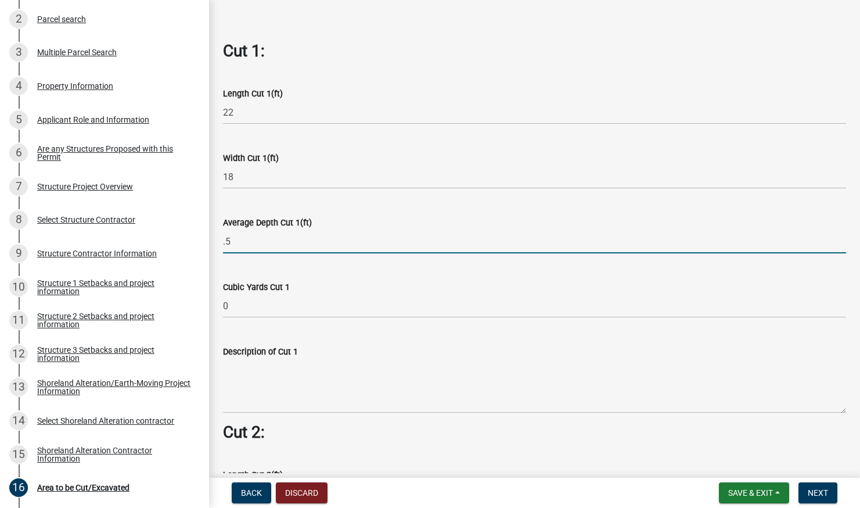
type input "0.5"
click at [547, 351] on form "Description of Cut 1" at bounding box center [534, 378] width 623 height 69
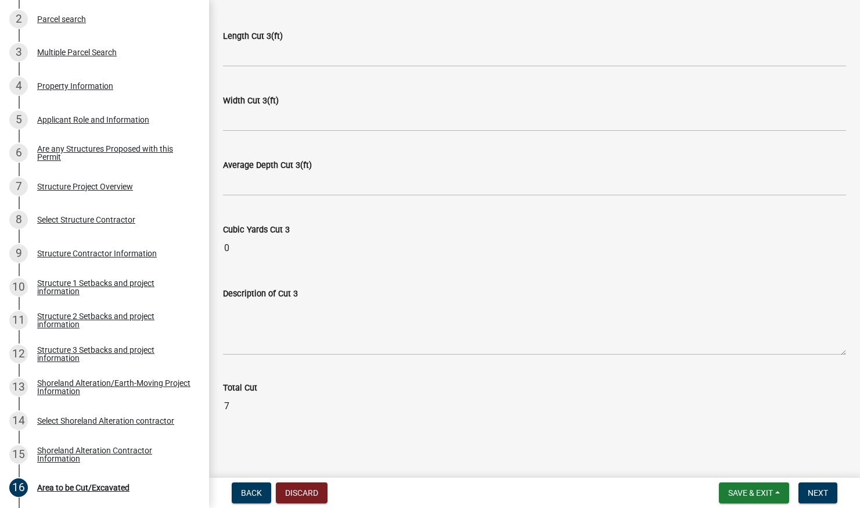
scroll to position [1359, 0]
click at [818, 491] on span "Next" at bounding box center [818, 492] width 20 height 9
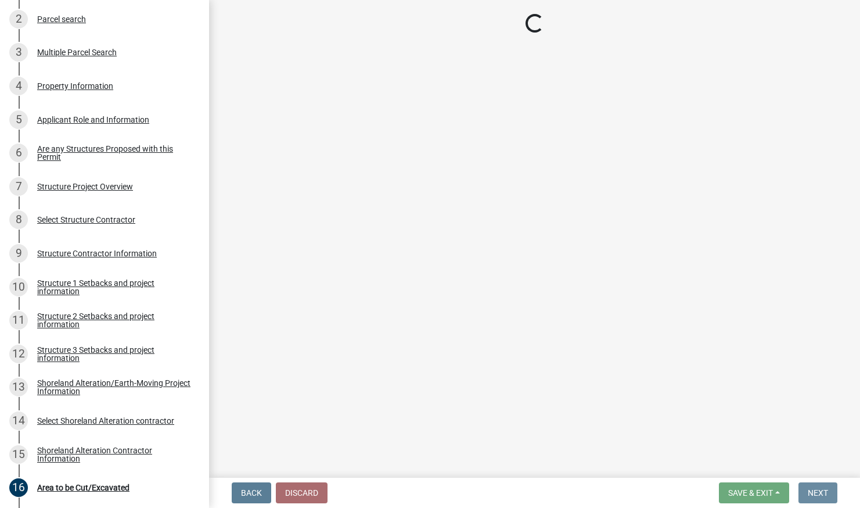
scroll to position [0, 0]
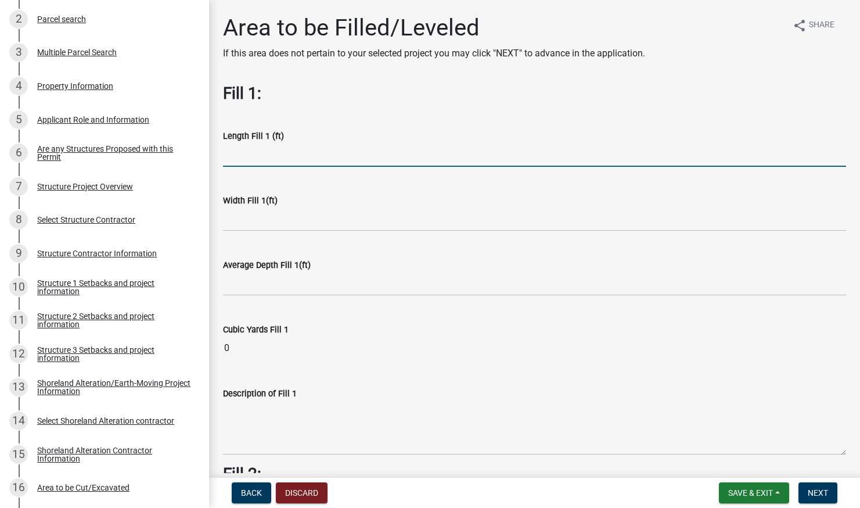
click at [283, 150] on input "text" at bounding box center [534, 155] width 623 height 24
type input "72"
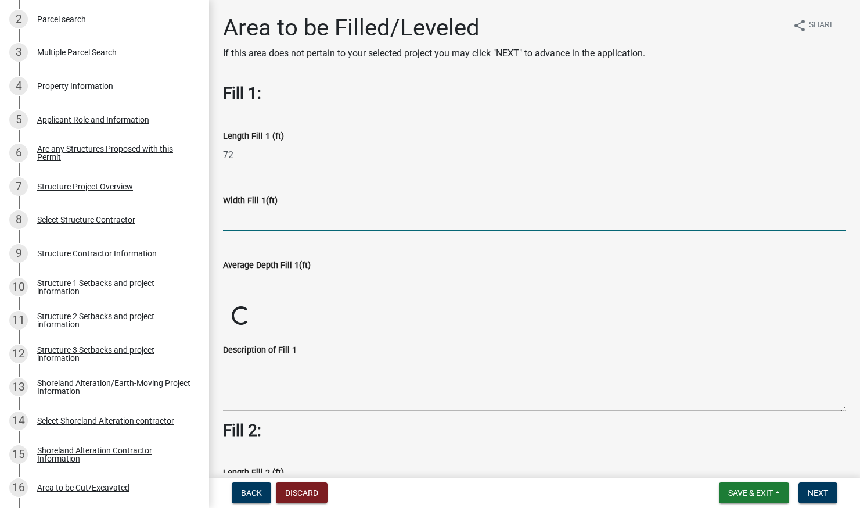
click at [281, 213] on input "text" at bounding box center [534, 219] width 623 height 24
type input "2"
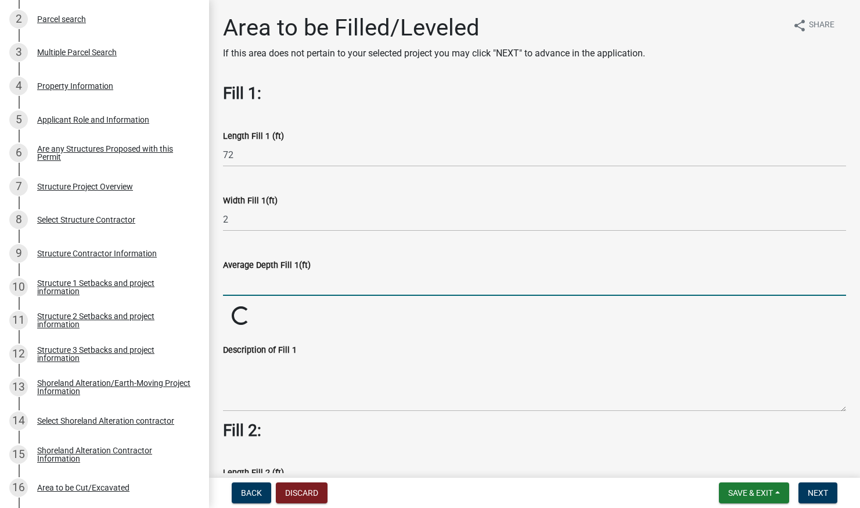
click at [317, 289] on input "text" at bounding box center [534, 284] width 623 height 24
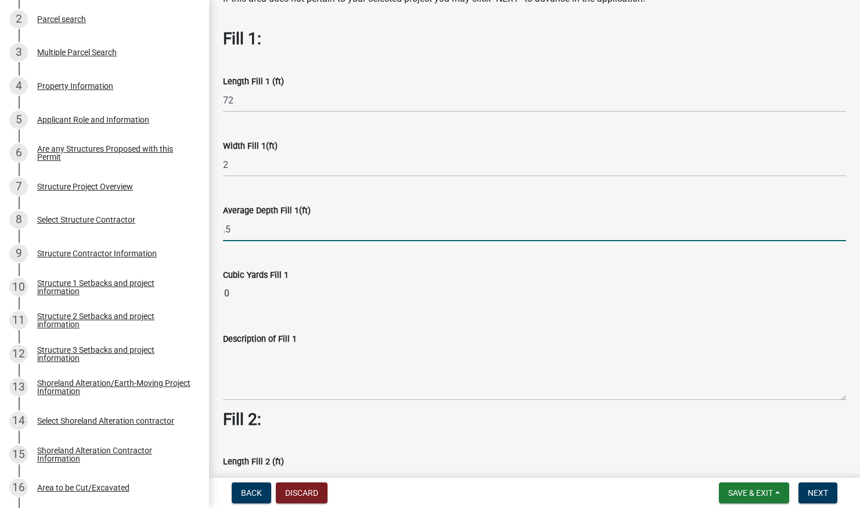
scroll to position [59, 0]
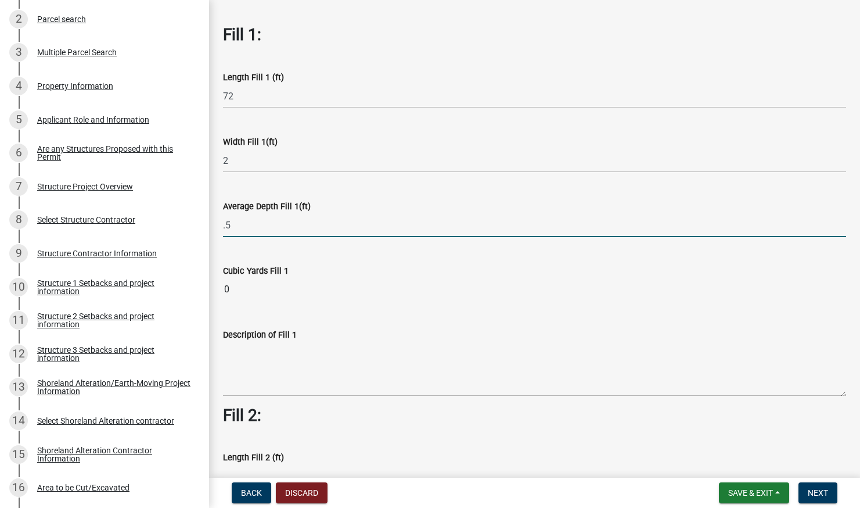
type input "0.5"
click at [449, 324] on div "Description of Fill 1" at bounding box center [534, 353] width 623 height 85
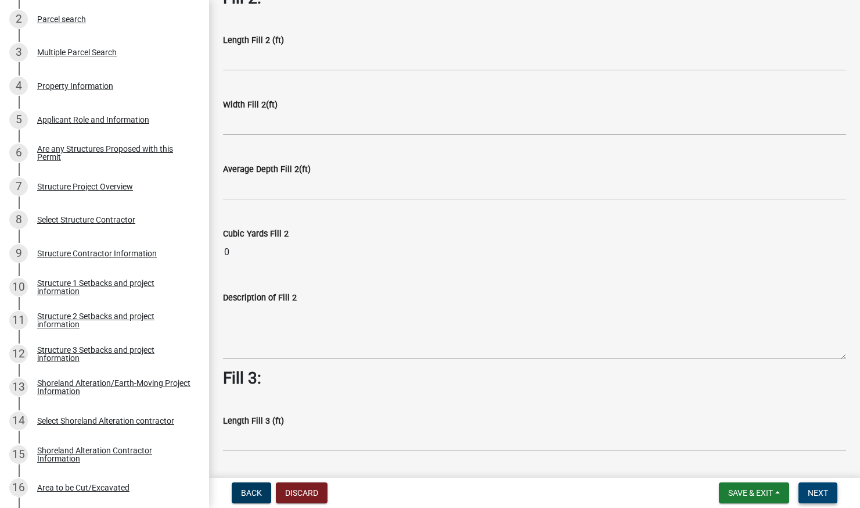
scroll to position [477, 0]
click at [818, 495] on span "Next" at bounding box center [818, 492] width 20 height 9
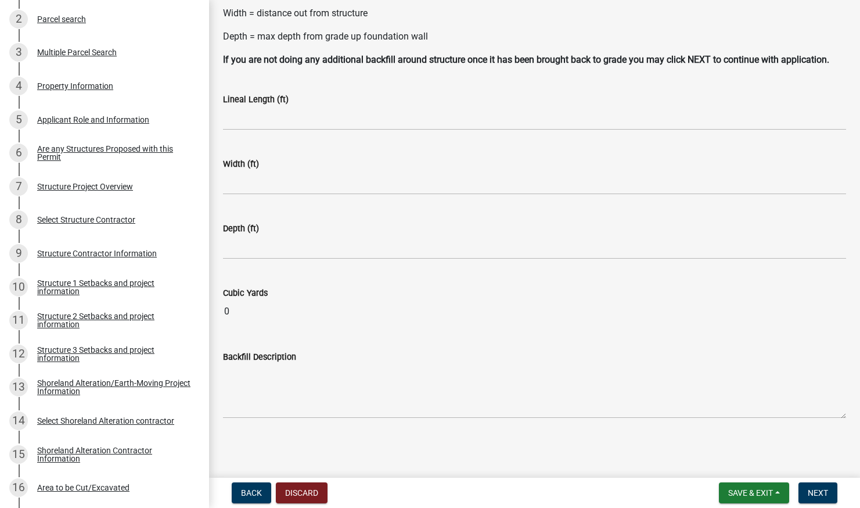
scroll to position [117, 0]
click at [815, 494] on span "Next" at bounding box center [818, 492] width 20 height 9
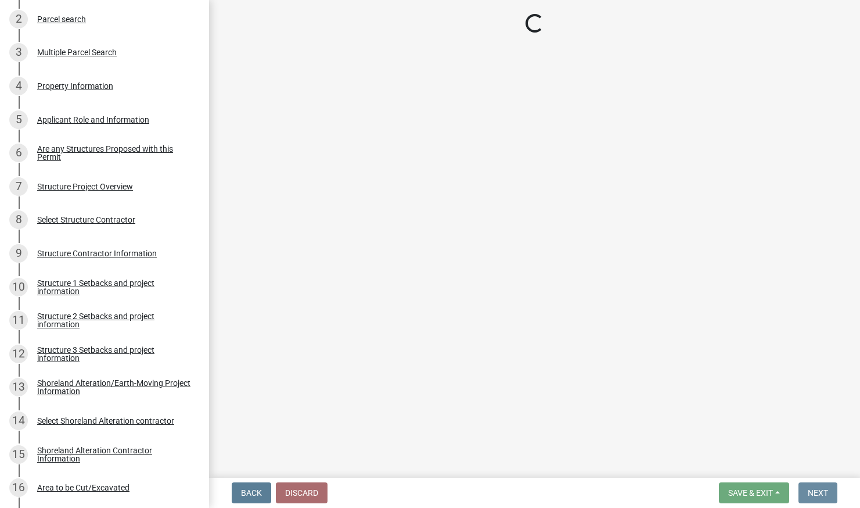
scroll to position [0, 0]
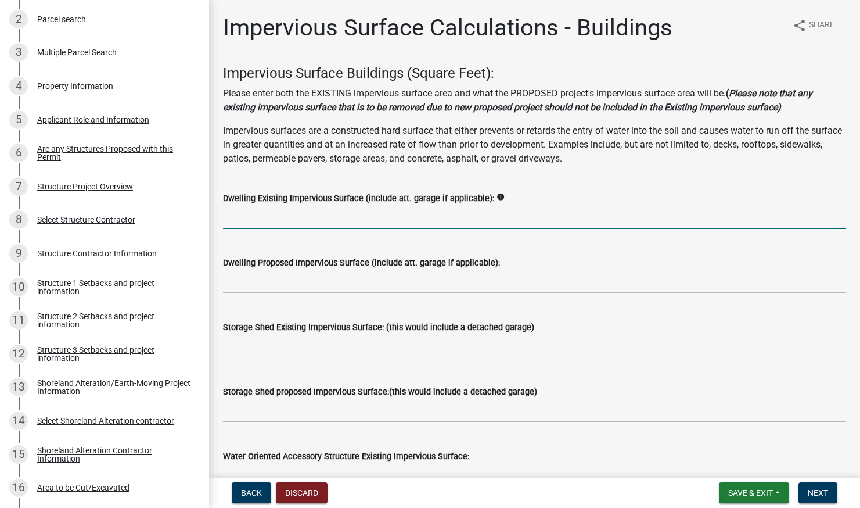
click at [262, 229] on input "text" at bounding box center [534, 217] width 623 height 24
type input "2176"
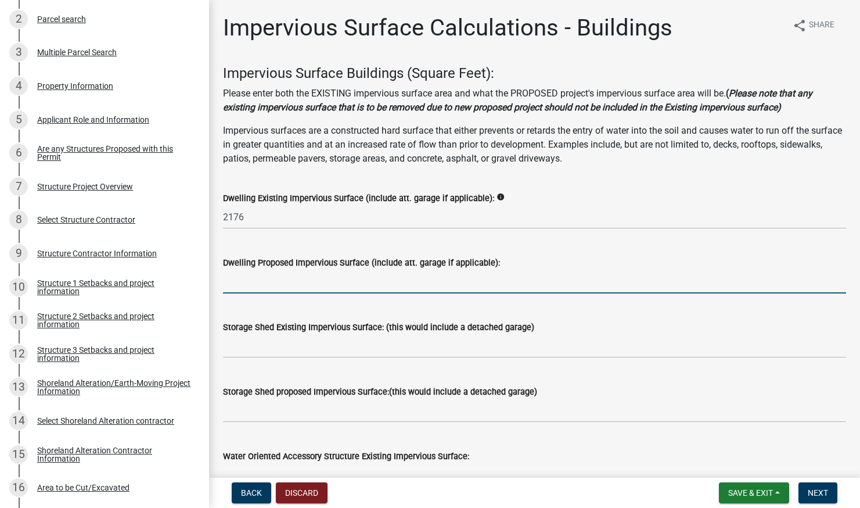
click at [300, 290] on input "text" at bounding box center [534, 282] width 623 height 24
type input "320"
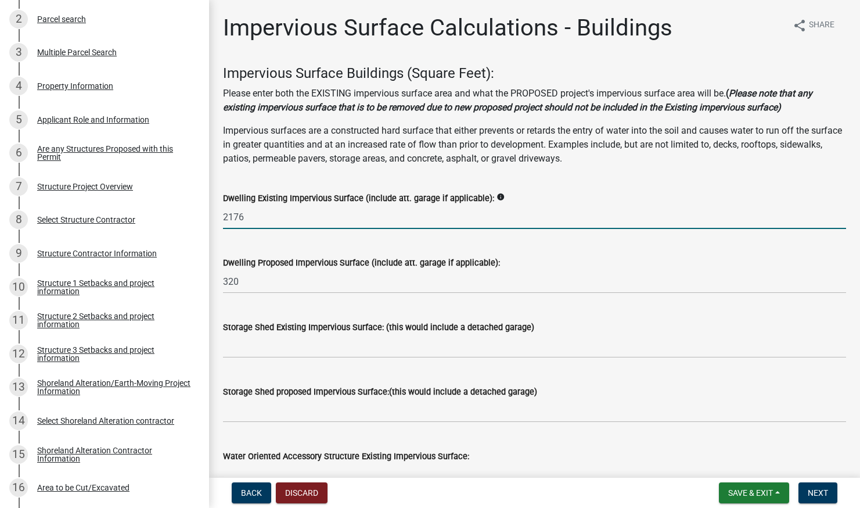
click at [247, 229] on input "2176" at bounding box center [534, 217] width 623 height 24
type input "2"
type input "1604"
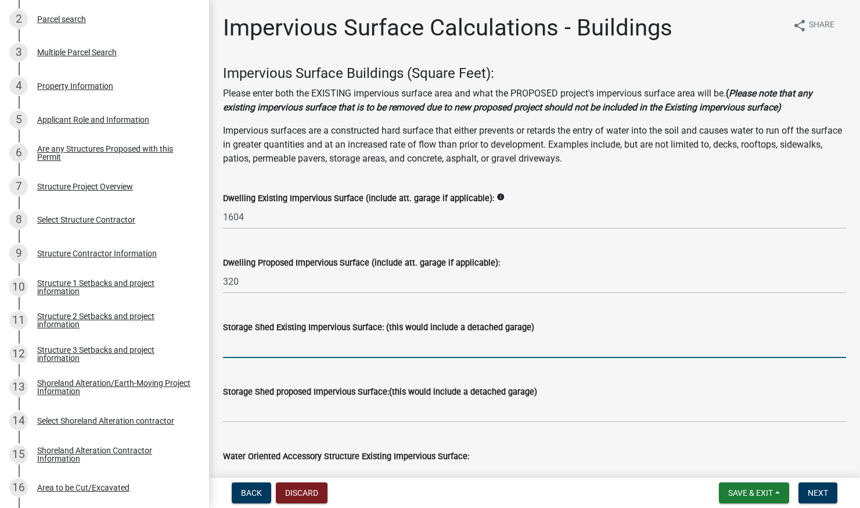
click at [246, 358] on input "text" at bounding box center [534, 346] width 623 height 24
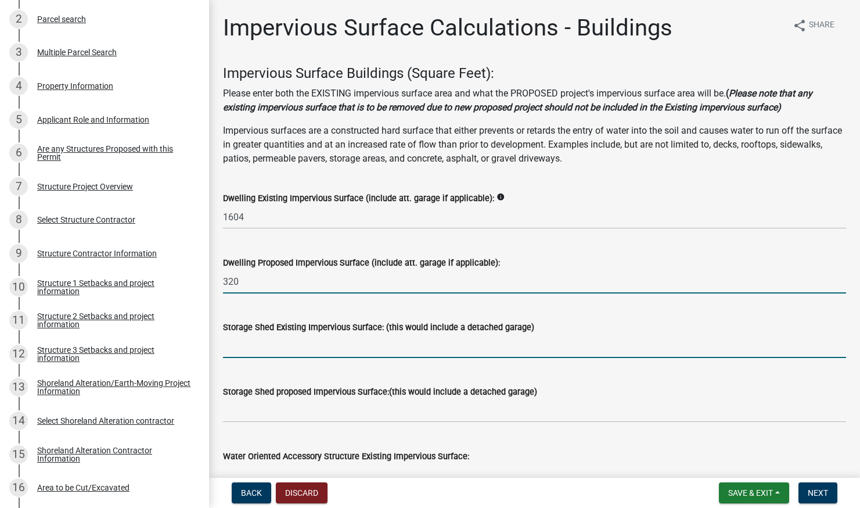
click at [242, 293] on input "320" at bounding box center [534, 282] width 623 height 24
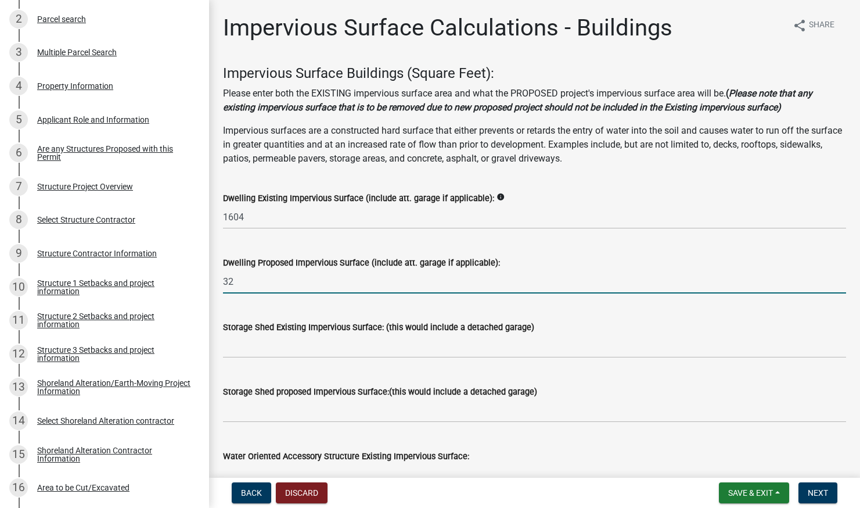
type input "3"
type input "0"
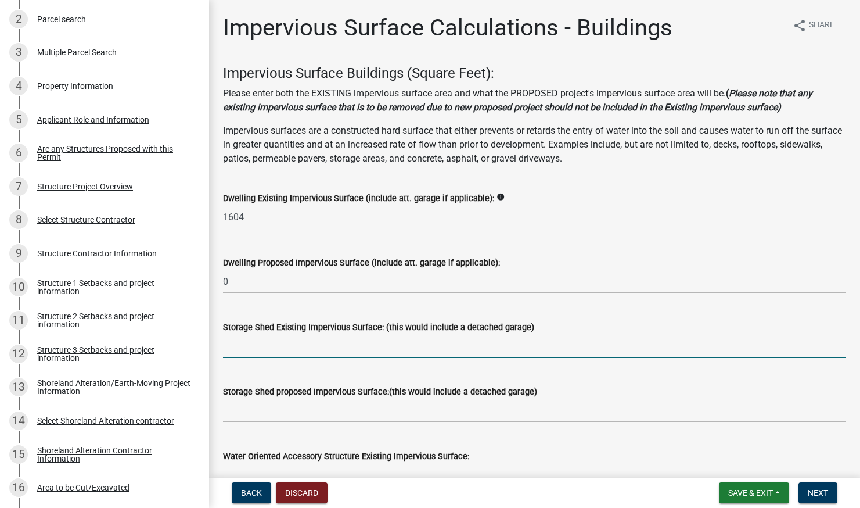
click at [251, 356] on input "text" at bounding box center [534, 346] width 623 height 24
type input "572"
click at [253, 421] on input "text" at bounding box center [534, 410] width 623 height 24
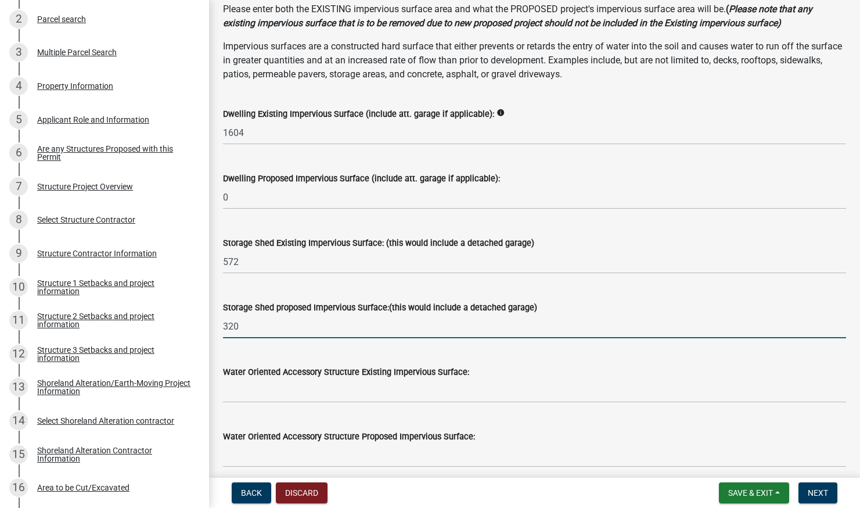
scroll to position [99, 0]
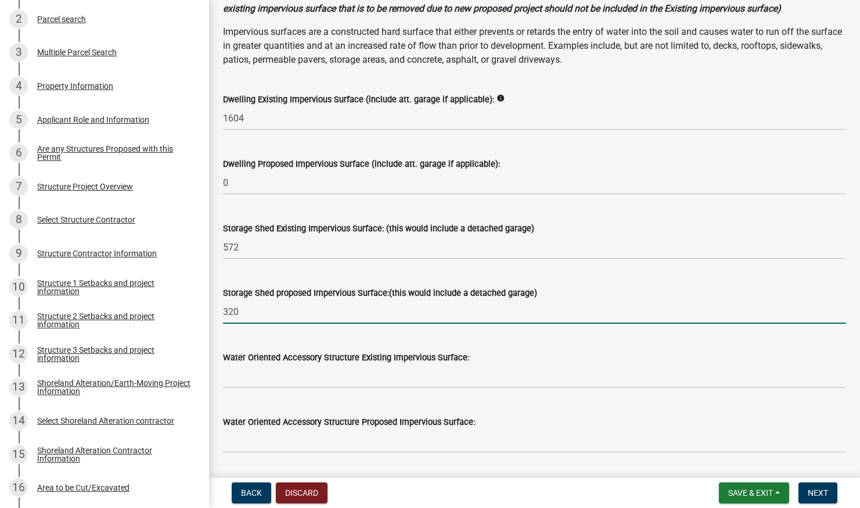
type input "320"
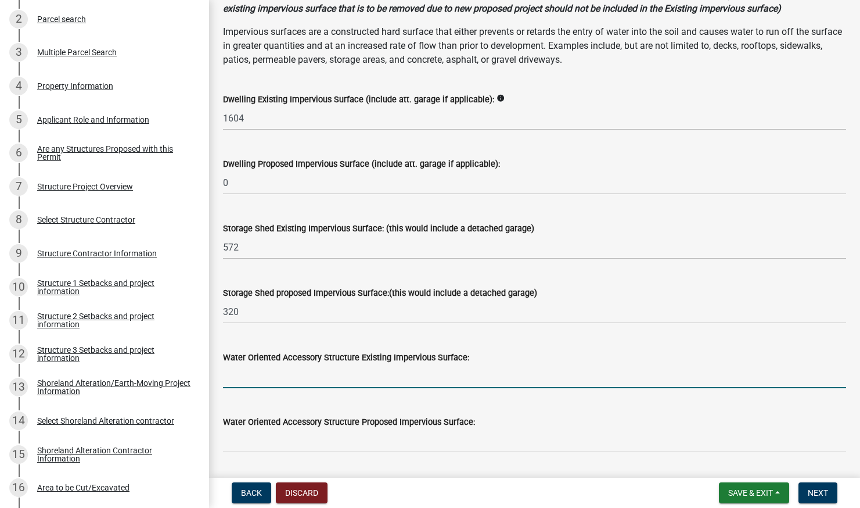
click at [275, 388] on input "text" at bounding box center [534, 376] width 623 height 24
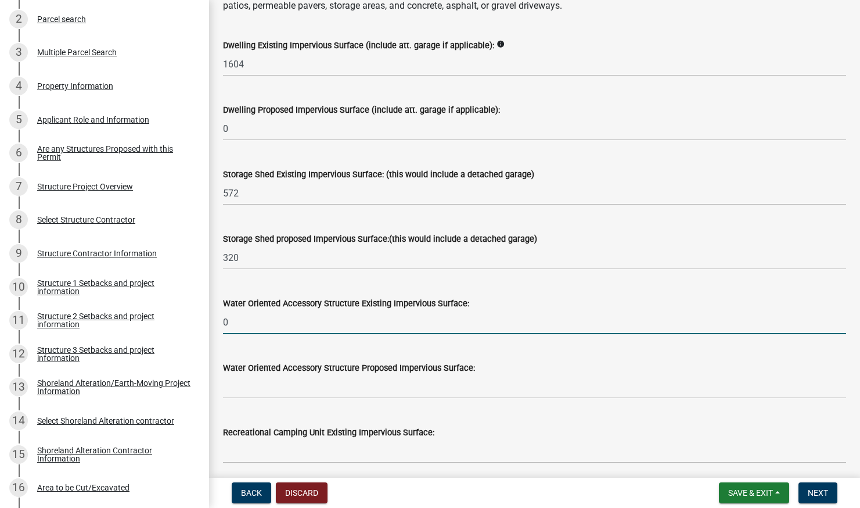
scroll to position [155, 0]
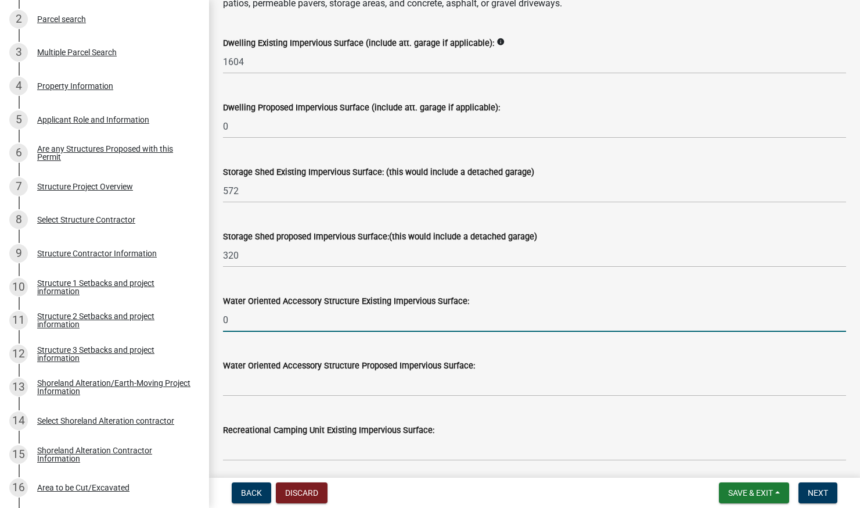
type input "0"
click at [298, 396] on input "text" at bounding box center [534, 384] width 623 height 24
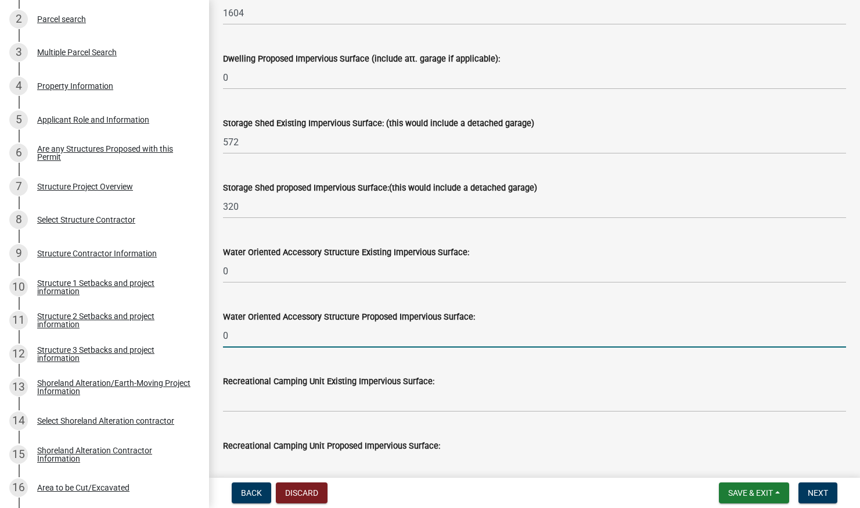
scroll to position [206, 0]
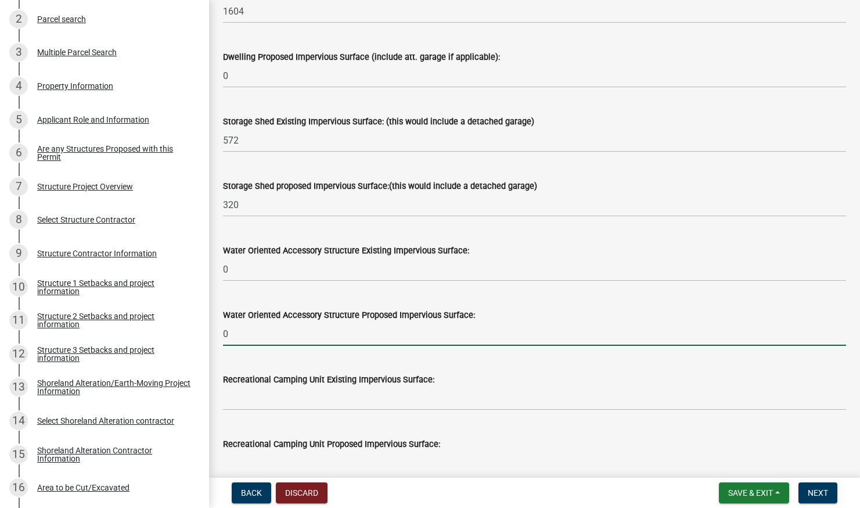
type input "0"
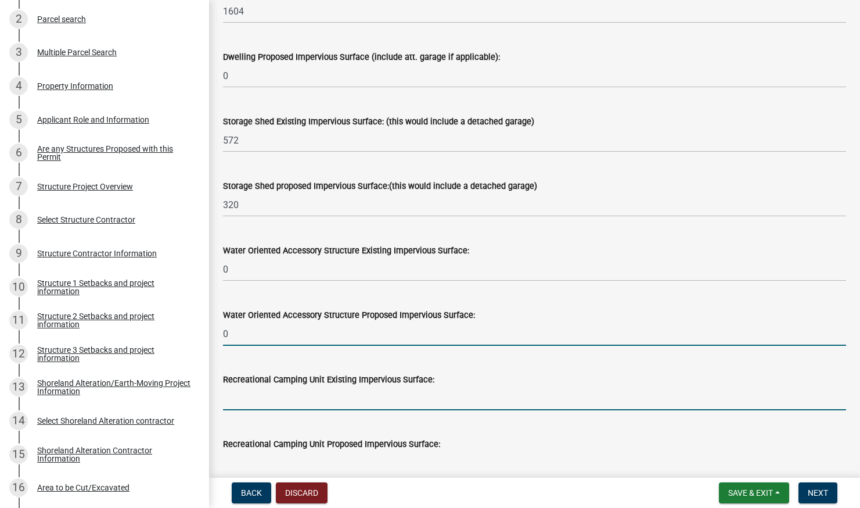
click at [293, 410] on input "text" at bounding box center [534, 398] width 623 height 24
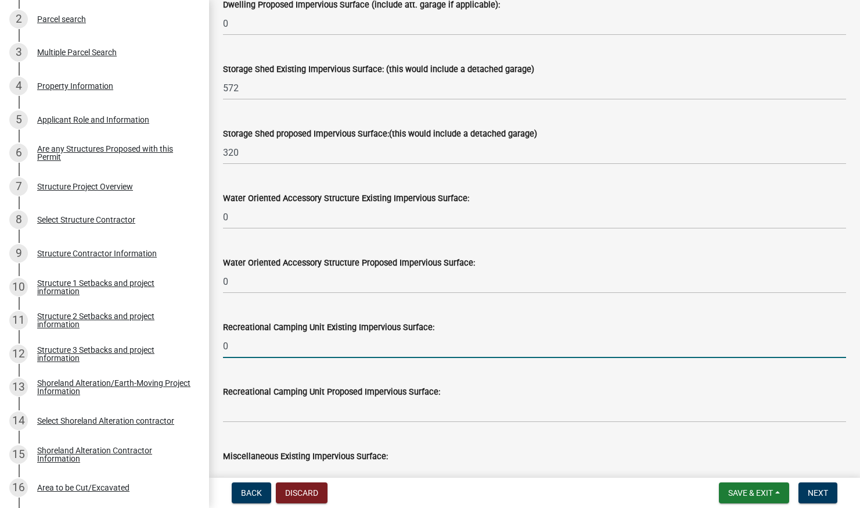
scroll to position [265, 0]
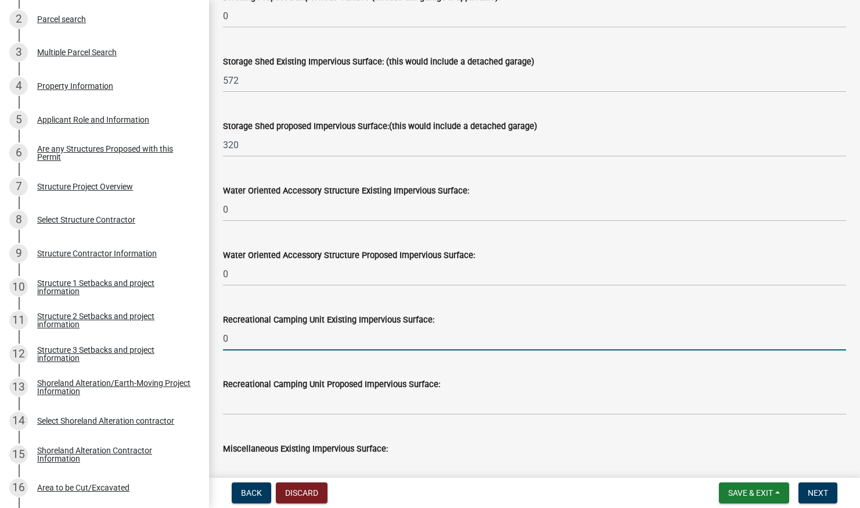
type input "0"
click at [261, 414] on input "text" at bounding box center [534, 403] width 623 height 24
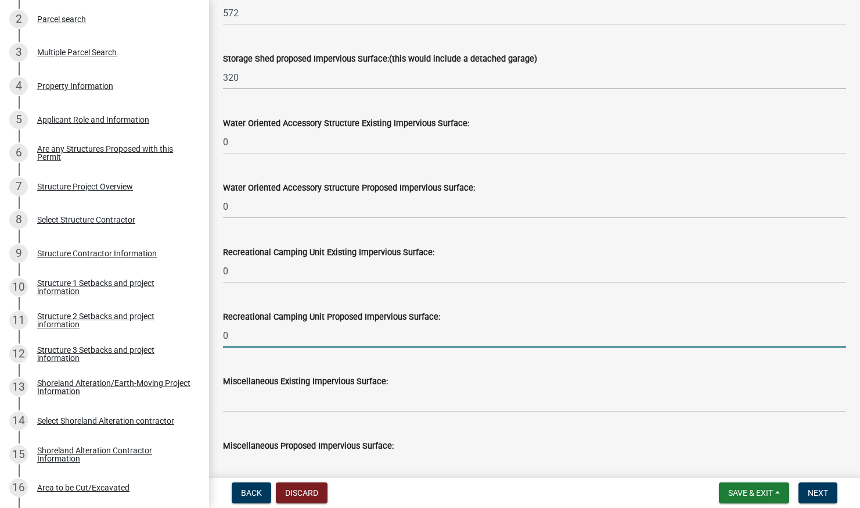
scroll to position [334, 0]
type input "0"
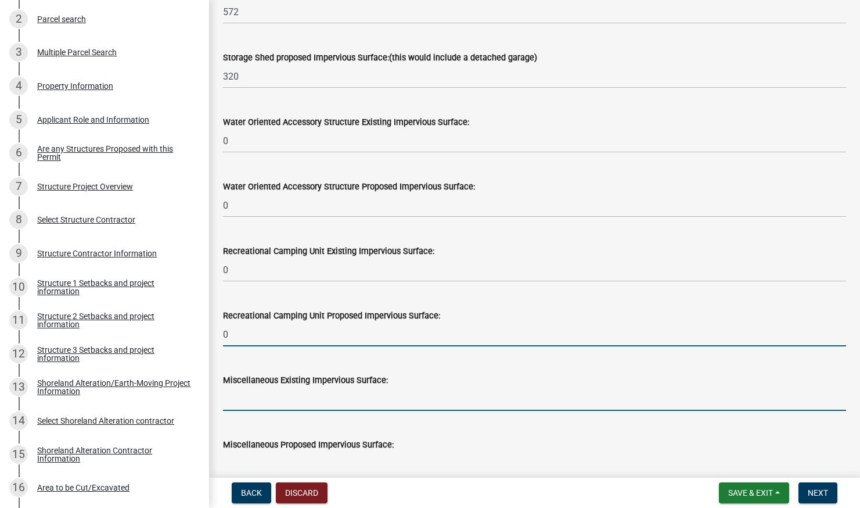
click at [284, 411] on input "text" at bounding box center [534, 399] width 623 height 24
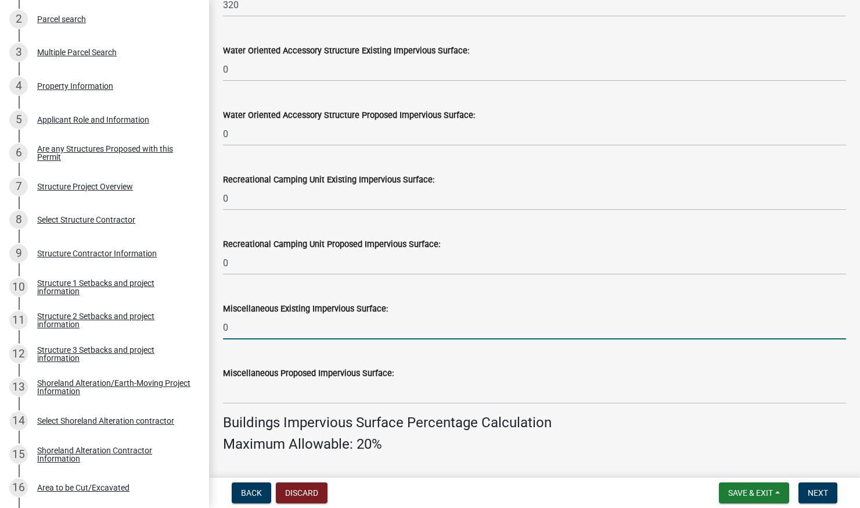
scroll to position [406, 0]
type input "0"
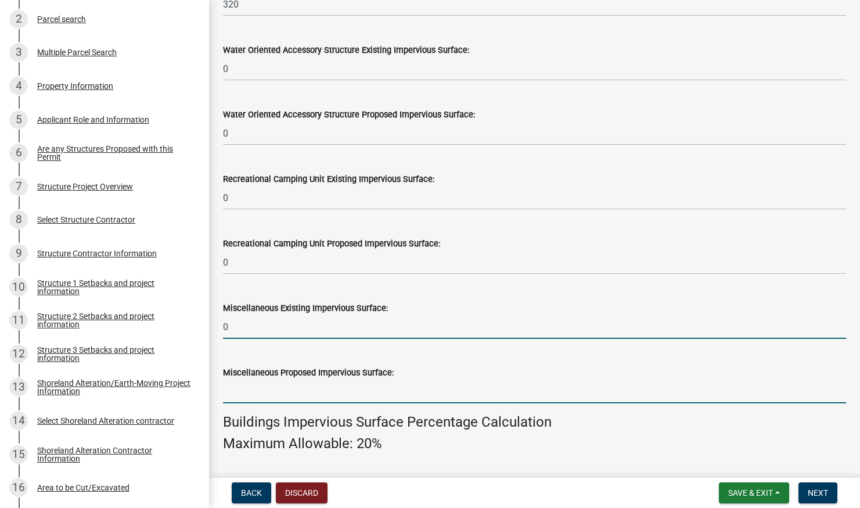
click at [239, 403] on input "text" at bounding box center [534, 391] width 623 height 24
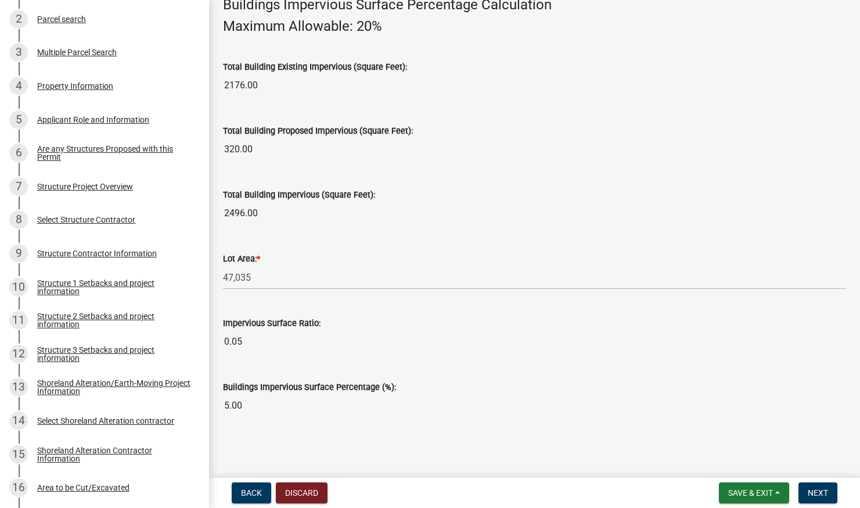
scroll to position [0, 0]
type input "0"
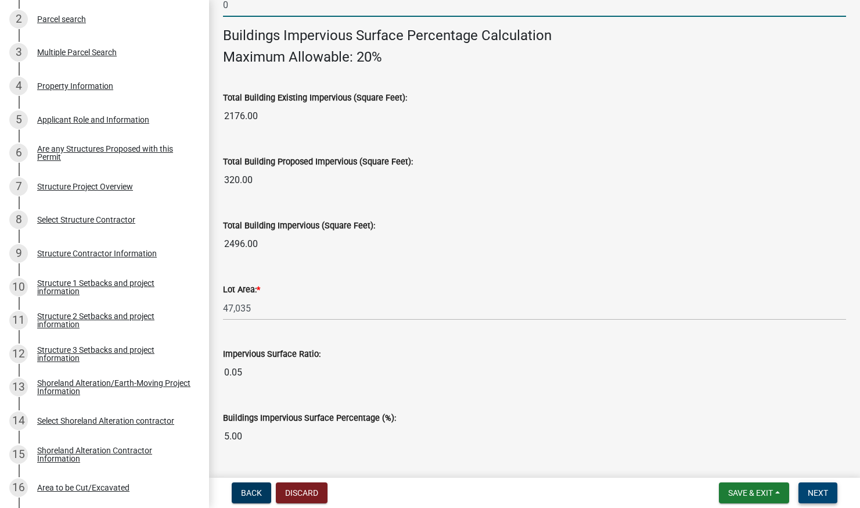
click at [808, 489] on span "Next" at bounding box center [818, 492] width 20 height 9
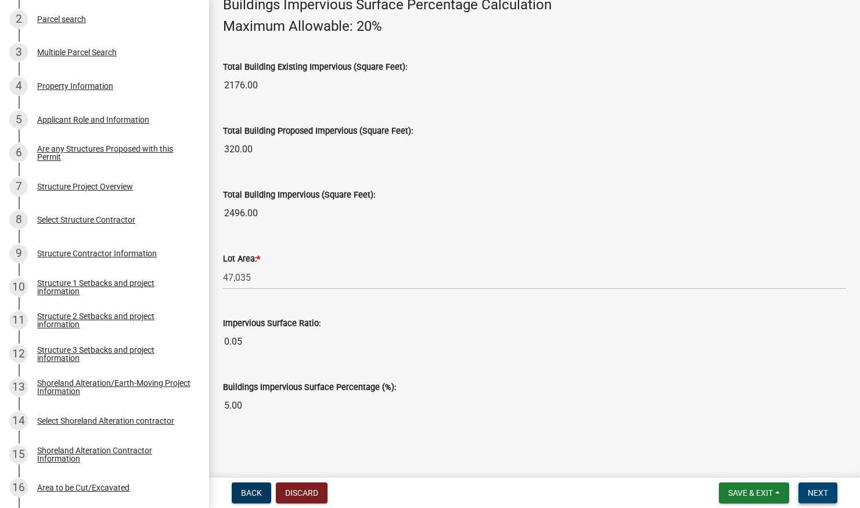
scroll to position [836, 0]
click at [806, 490] on button "Next" at bounding box center [818, 492] width 39 height 21
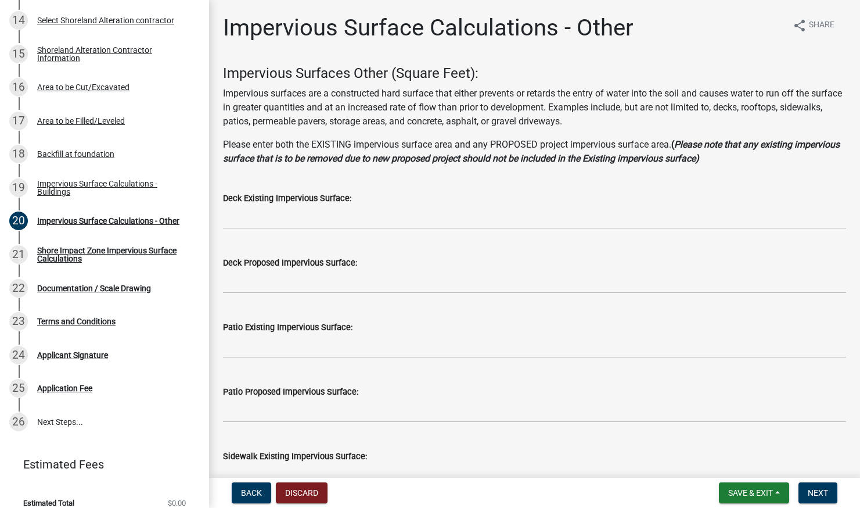
scroll to position [0, 0]
click at [296, 213] on input "text" at bounding box center [534, 217] width 623 height 24
type input "160"
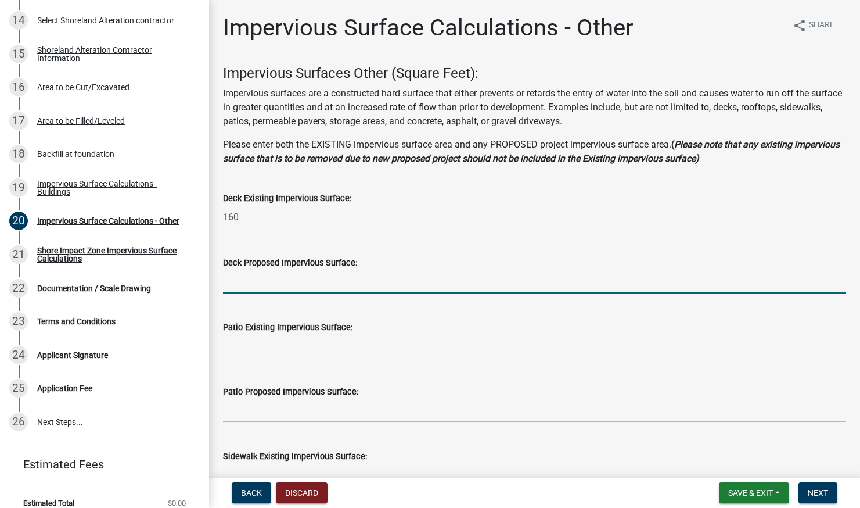
click at [331, 278] on input "text" at bounding box center [534, 282] width 623 height 24
type input "0"
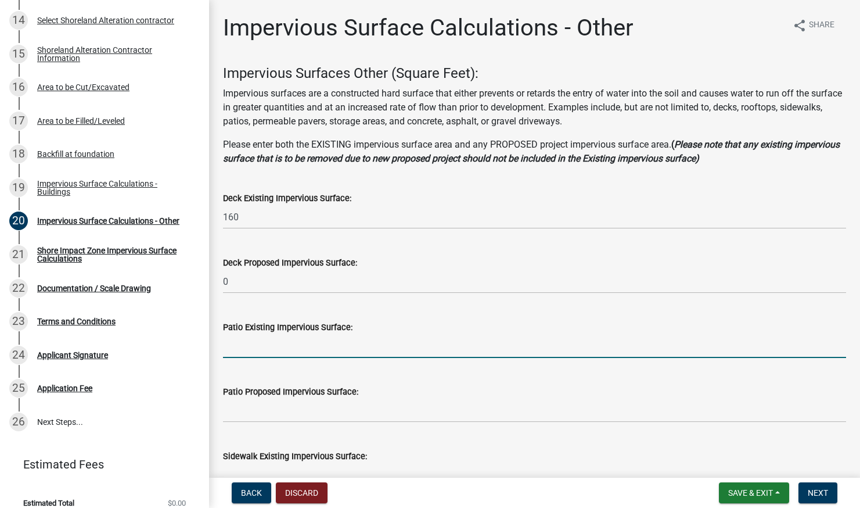
click at [313, 346] on input "text" at bounding box center [534, 346] width 623 height 24
type input "0"
click at [334, 406] on input "text" at bounding box center [534, 410] width 623 height 24
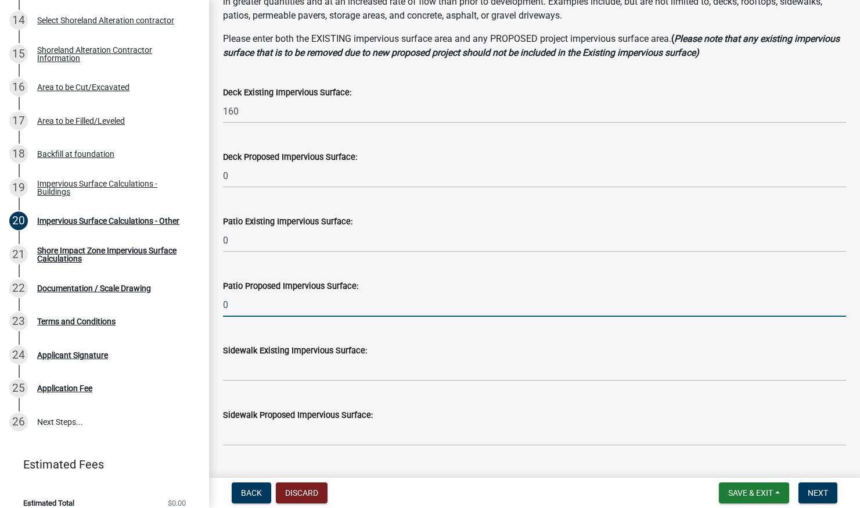
scroll to position [107, 0]
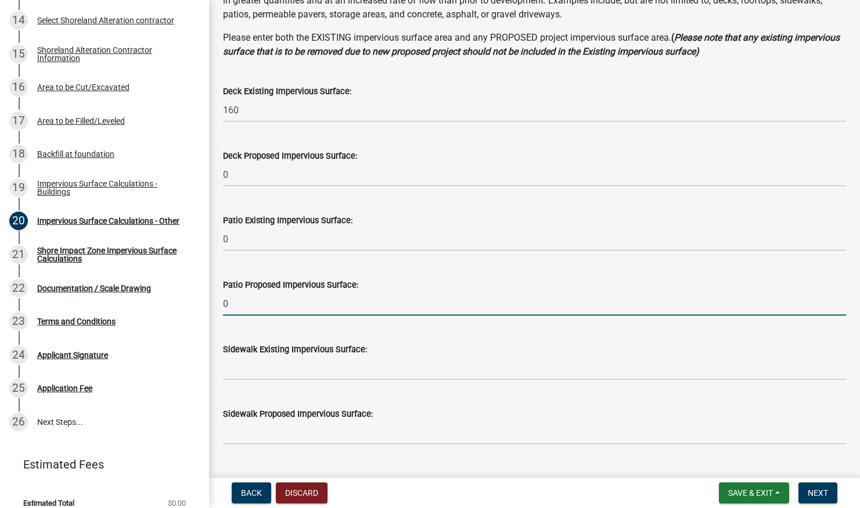
type input "0"
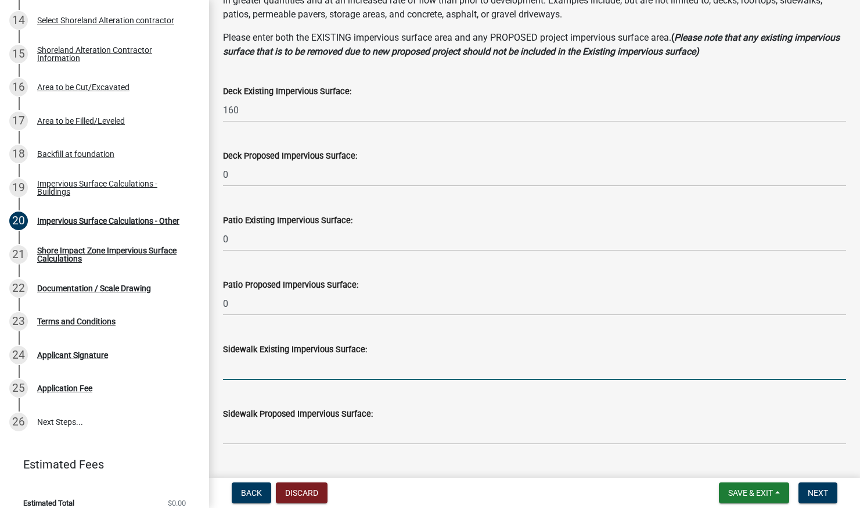
click at [275, 367] on input "text" at bounding box center [534, 368] width 623 height 24
type input "0"
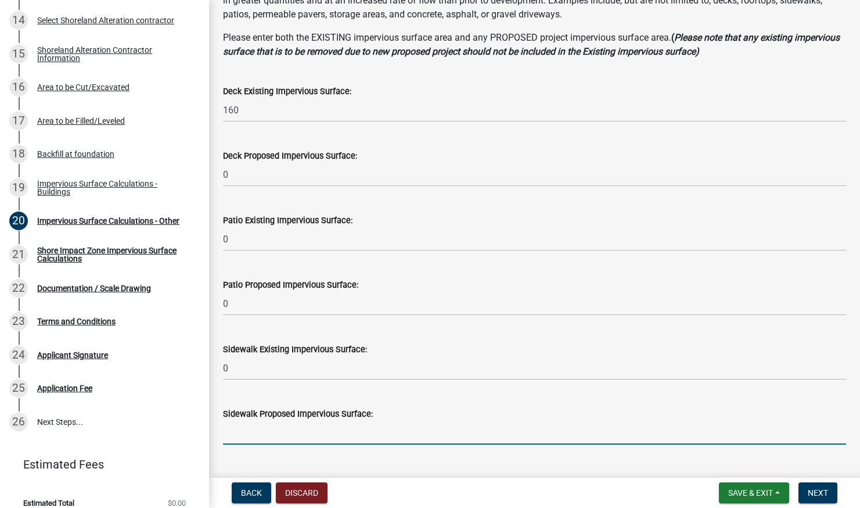
drag, startPoint x: 316, startPoint y: 433, endPoint x: 380, endPoint y: 432, distance: 64.5
click at [316, 433] on input "text" at bounding box center [534, 433] width 623 height 24
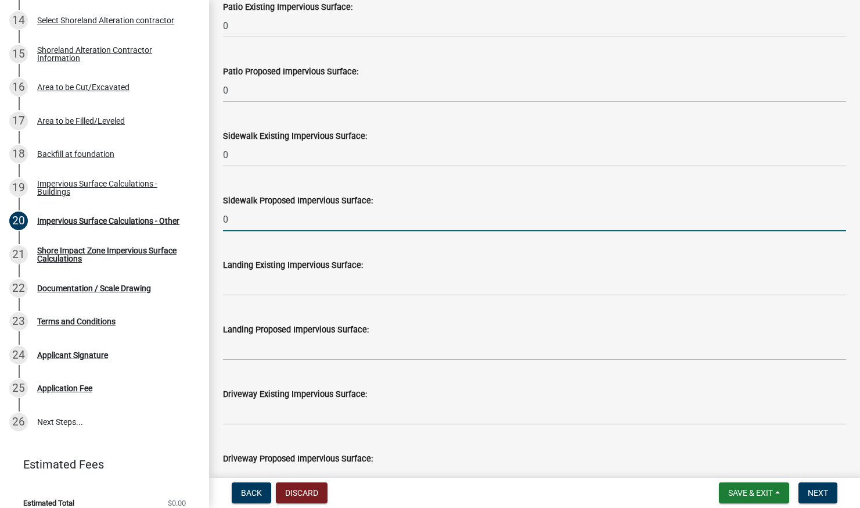
scroll to position [322, 0]
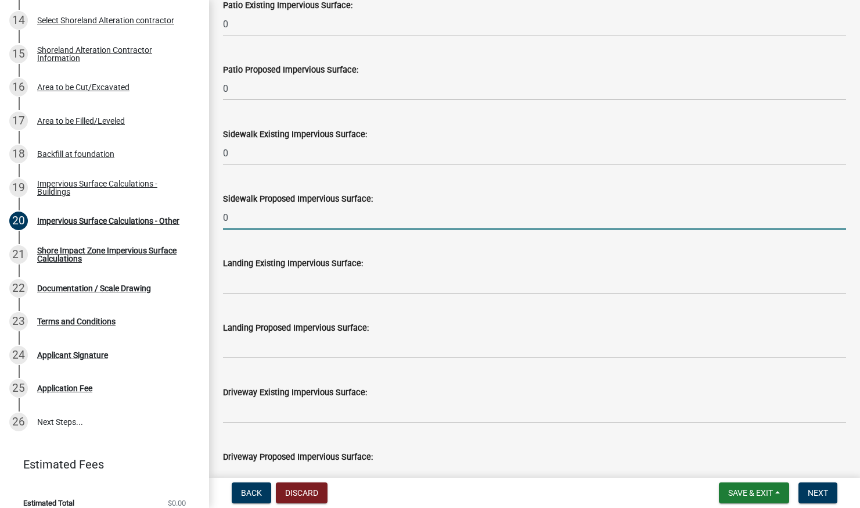
type input "0"
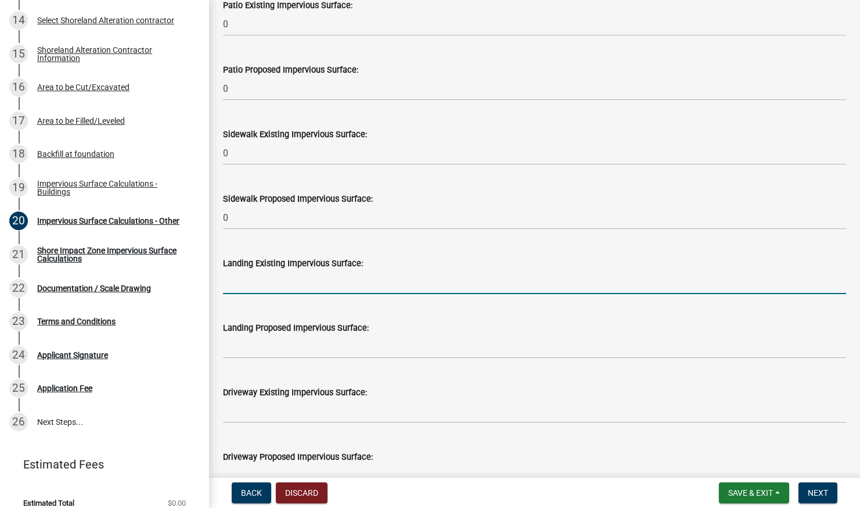
drag, startPoint x: 238, startPoint y: 279, endPoint x: 250, endPoint y: 287, distance: 13.9
click at [238, 279] on input "text" at bounding box center [534, 282] width 623 height 24
type input "0"
click at [240, 351] on input "text" at bounding box center [534, 347] width 623 height 24
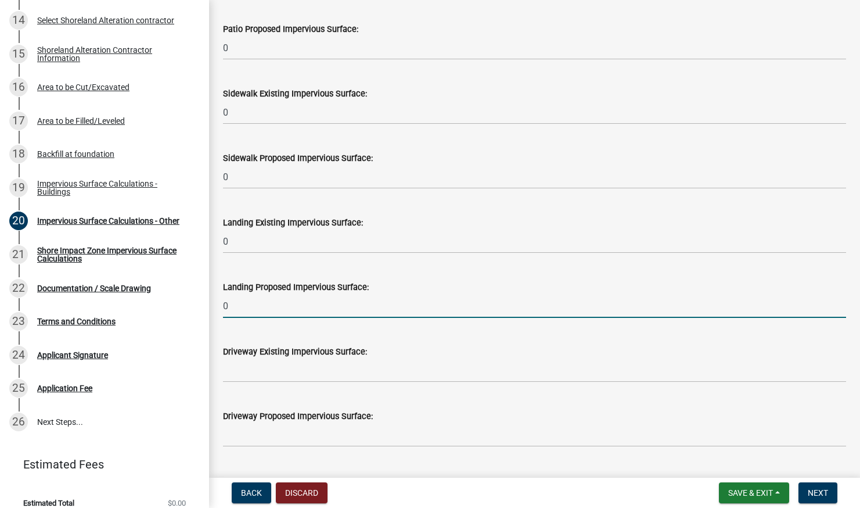
scroll to position [372, 0]
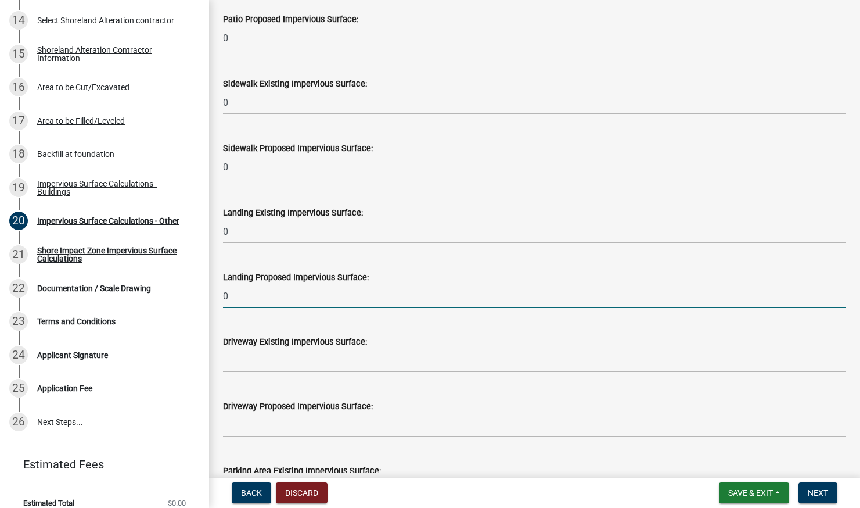
type input "0"
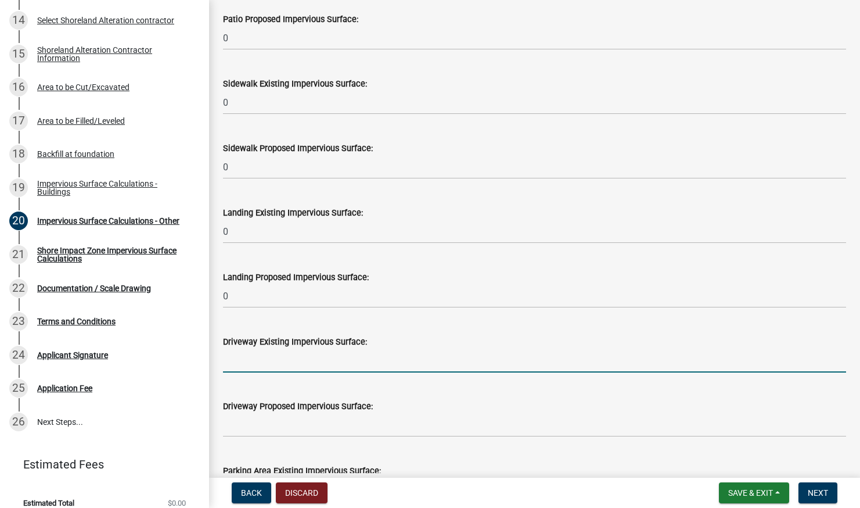
click at [275, 355] on input "text" at bounding box center [534, 361] width 623 height 24
type input "1591"
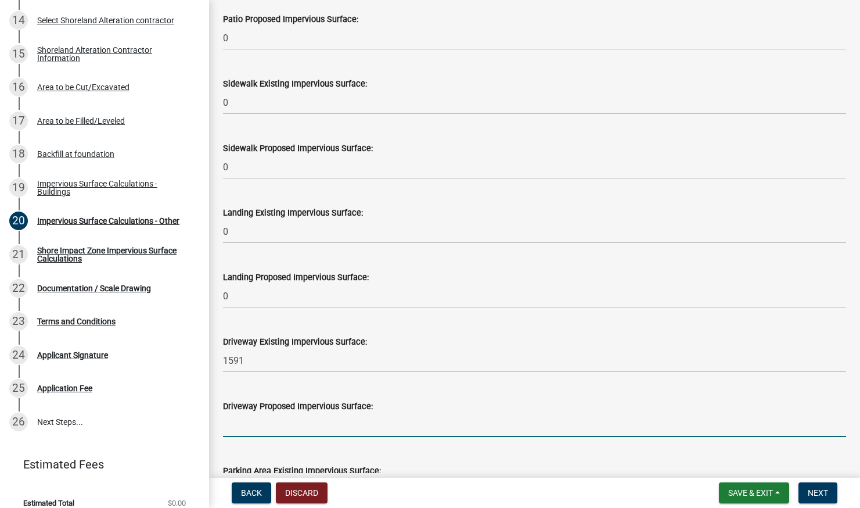
click at [270, 428] on input "text" at bounding box center [534, 425] width 623 height 24
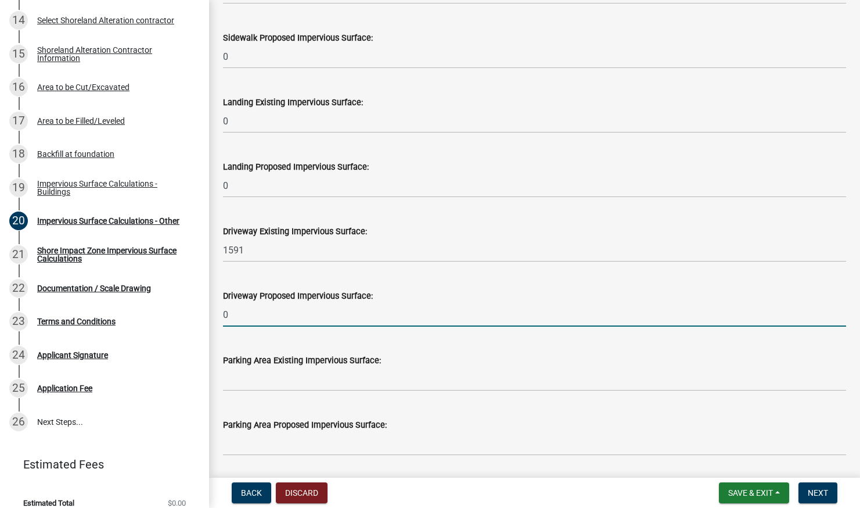
scroll to position [483, 0]
type input "0"
click at [266, 379] on input "text" at bounding box center [534, 379] width 623 height 24
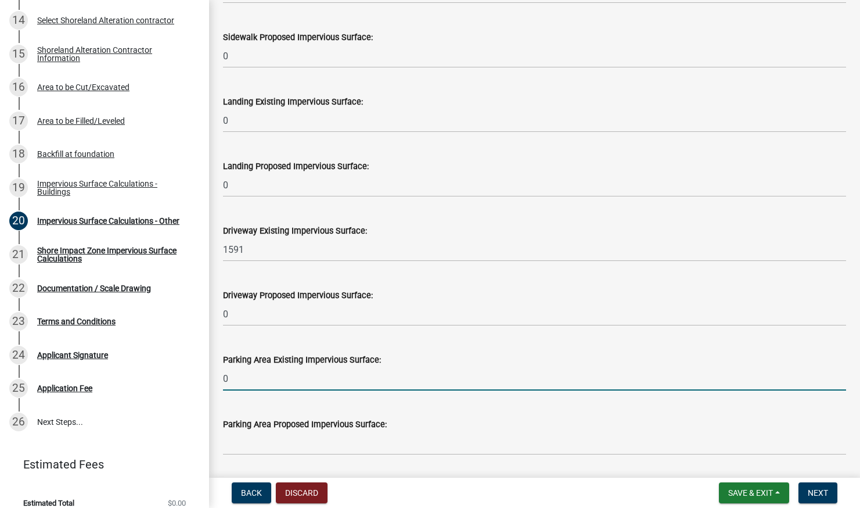
type input "0"
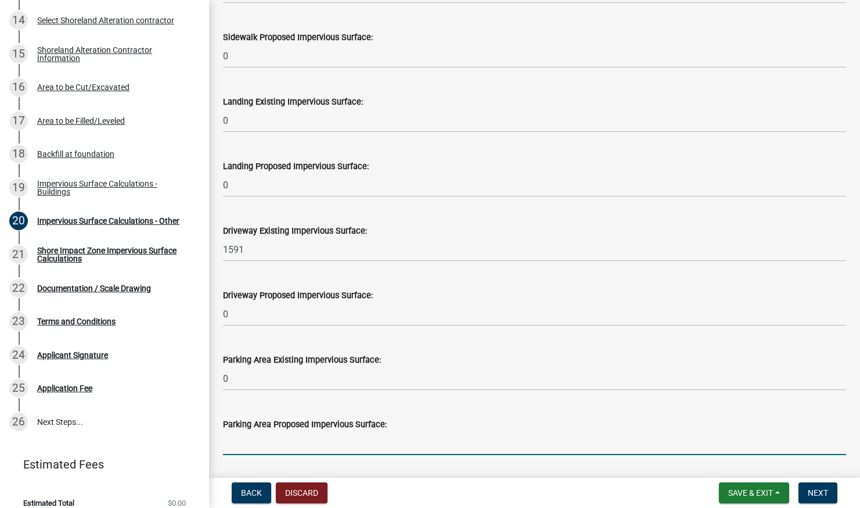
click at [275, 442] on input "text" at bounding box center [534, 443] width 623 height 24
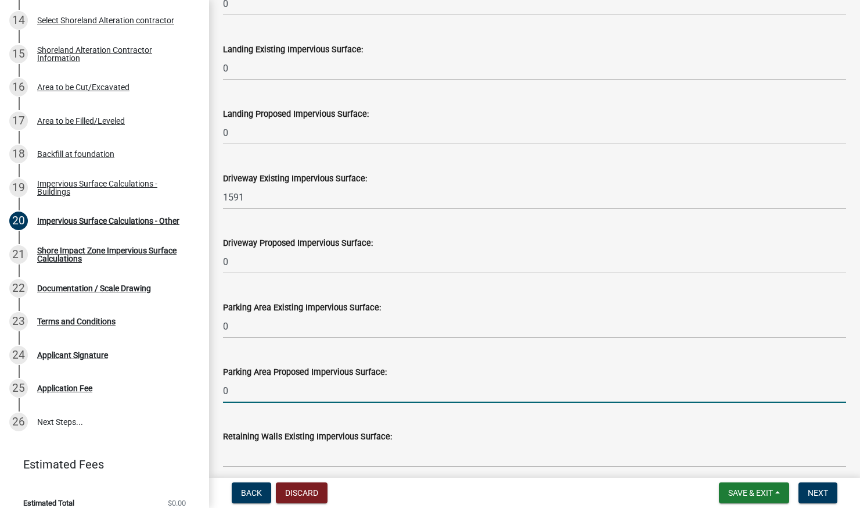
scroll to position [577, 0]
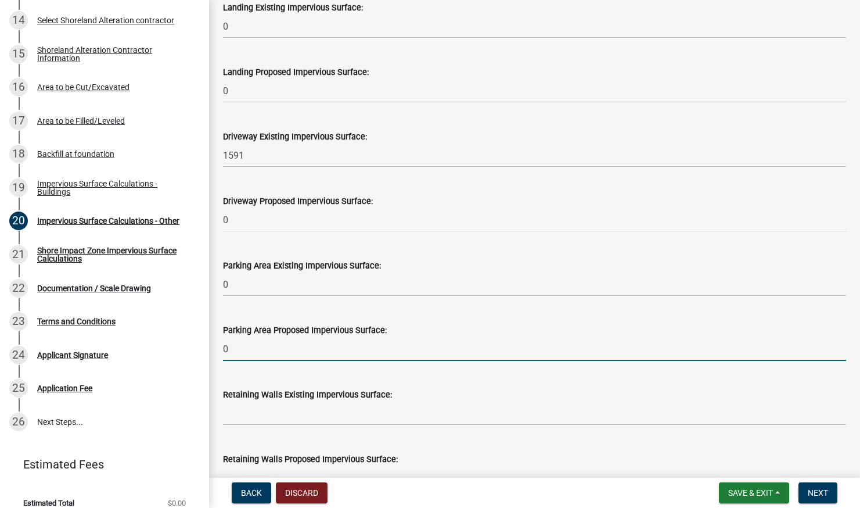
type input "0"
click at [272, 410] on input "text" at bounding box center [534, 413] width 623 height 24
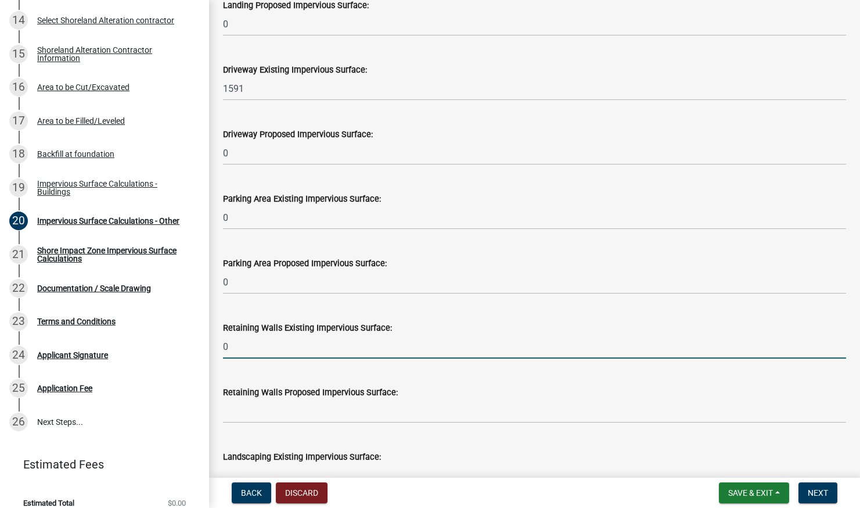
scroll to position [646, 0]
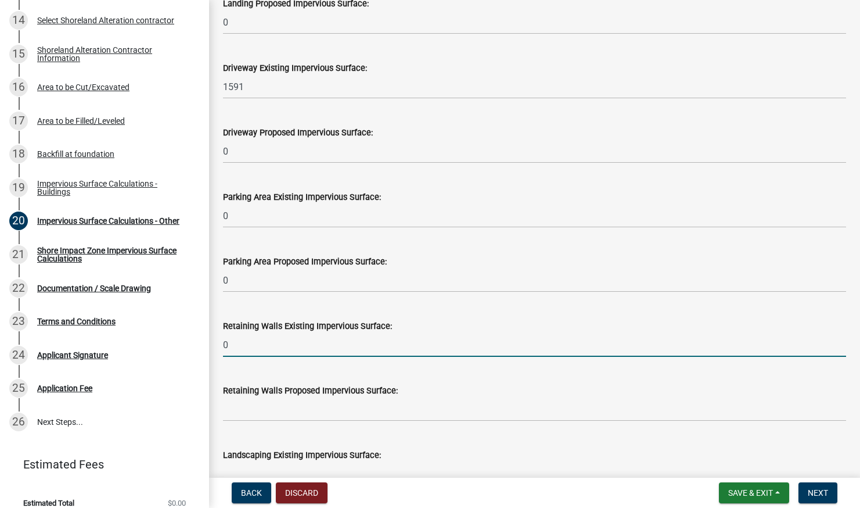
type input "0"
click at [251, 411] on input "text" at bounding box center [534, 409] width 623 height 24
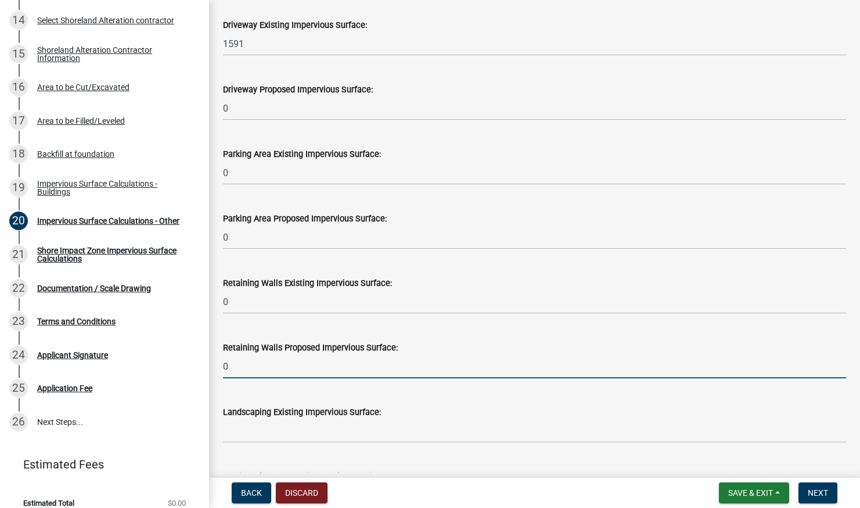
scroll to position [721, 0]
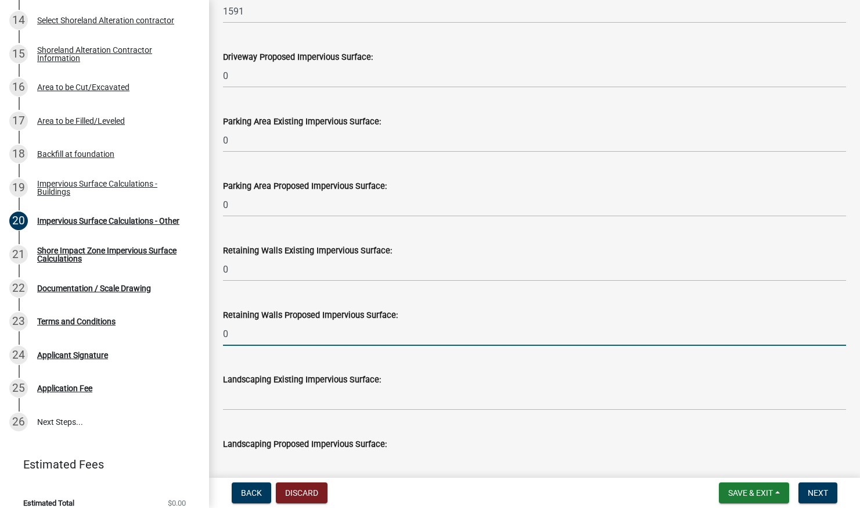
type input "0"
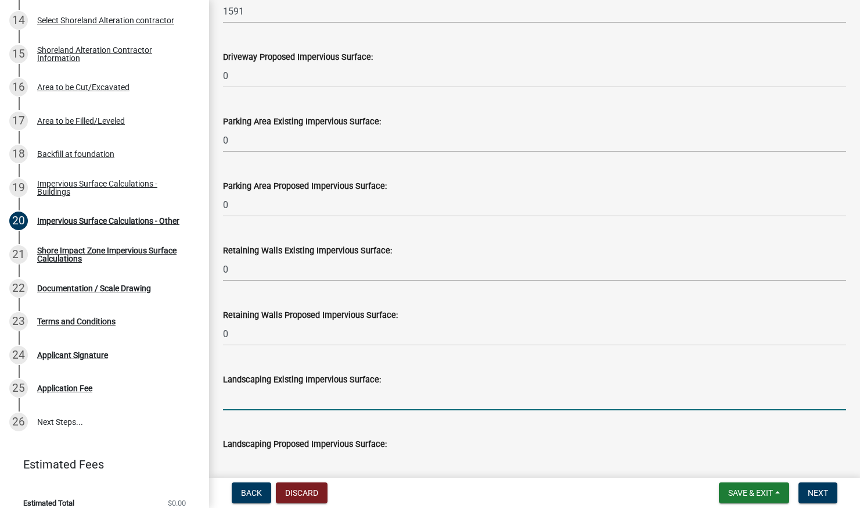
click at [254, 404] on input "text" at bounding box center [534, 398] width 623 height 24
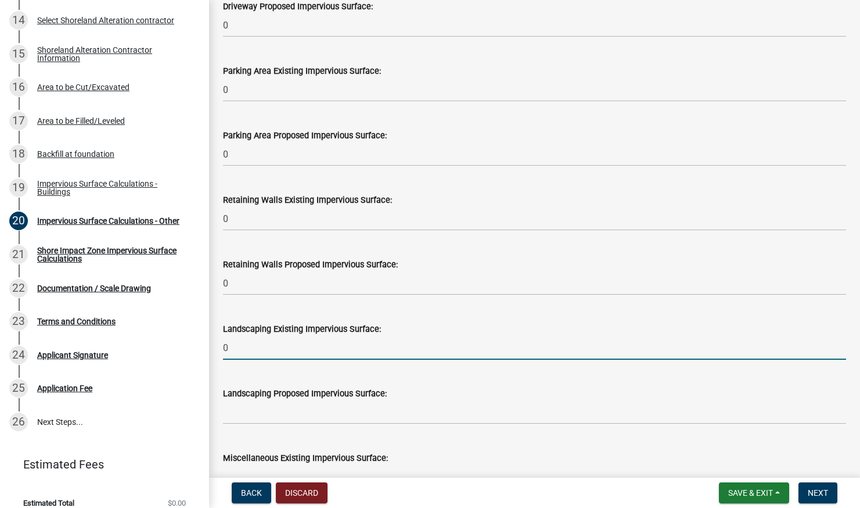
type input "0"
click at [246, 412] on input "text" at bounding box center [534, 412] width 623 height 24
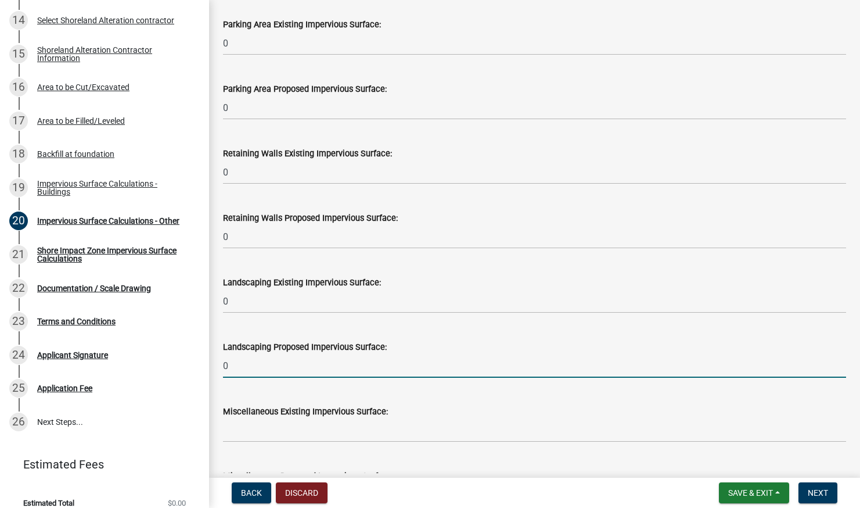
scroll to position [820, 0]
type input "0"
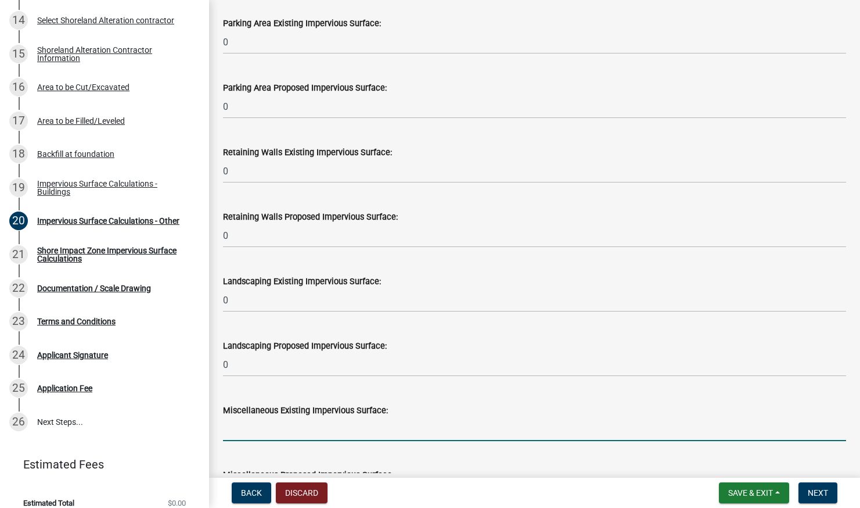
click at [249, 425] on input "text" at bounding box center [534, 429] width 623 height 24
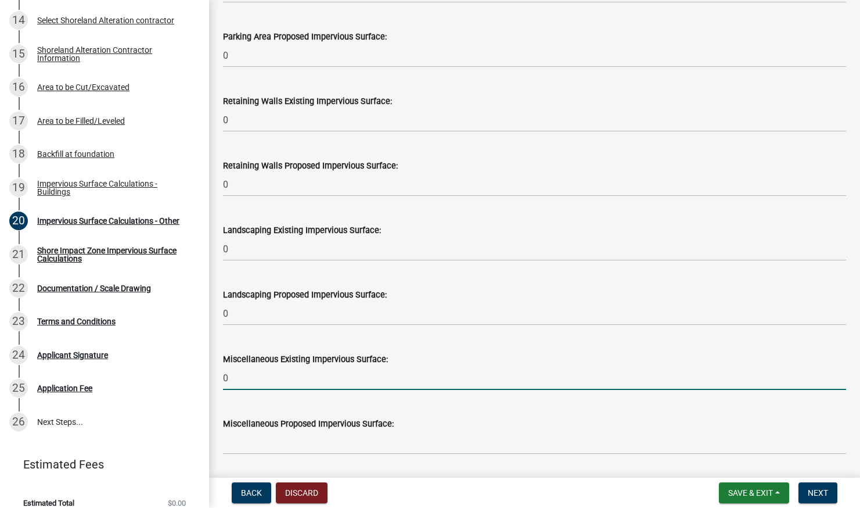
scroll to position [885, 0]
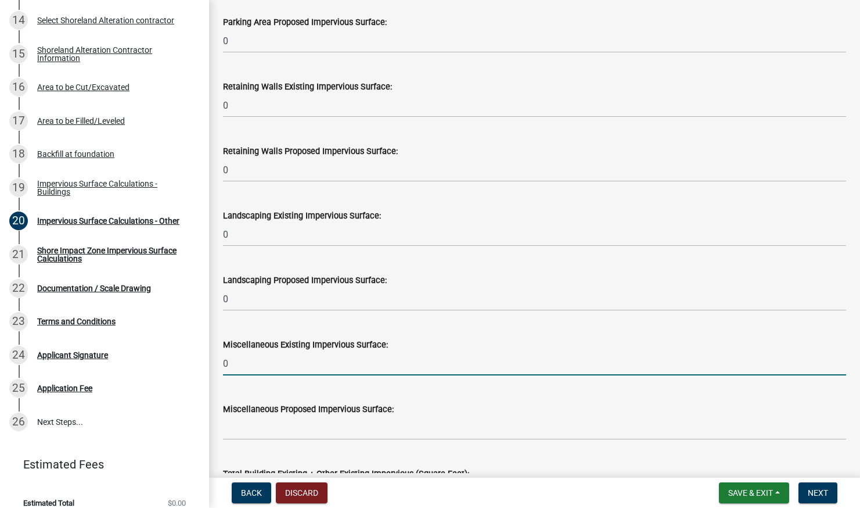
type input "0"
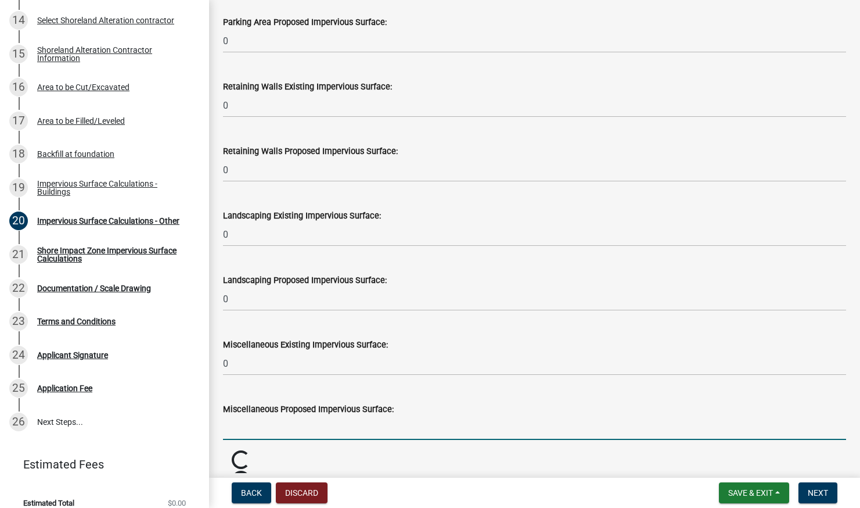
click at [245, 430] on input "text" at bounding box center [534, 428] width 623 height 24
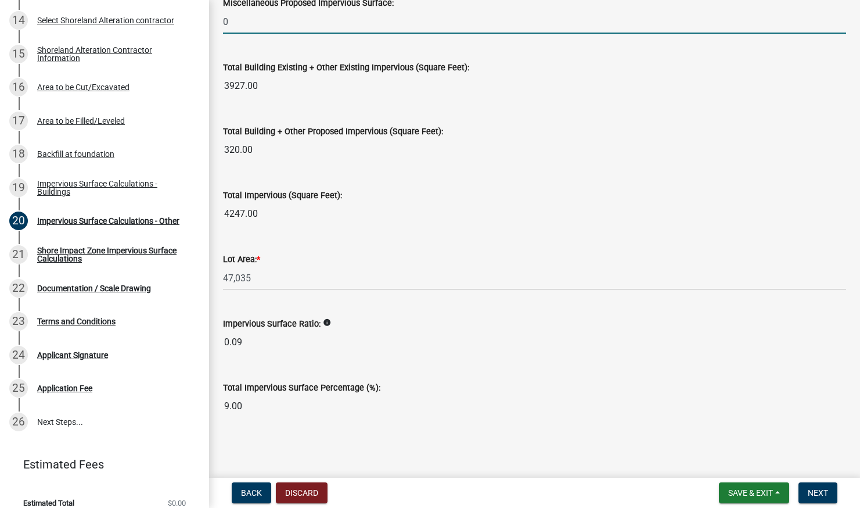
scroll to position [0, 0]
type input "0"
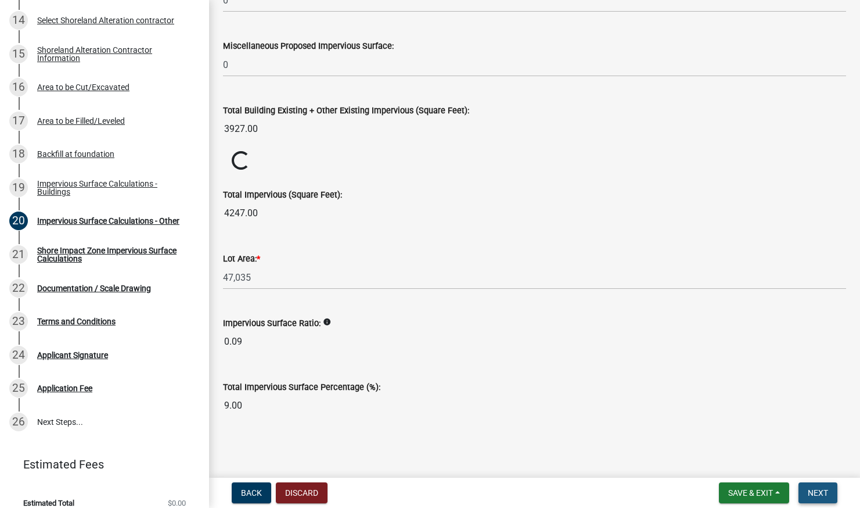
scroll to position [1248, 0]
click at [806, 487] on button "Next" at bounding box center [818, 492] width 39 height 21
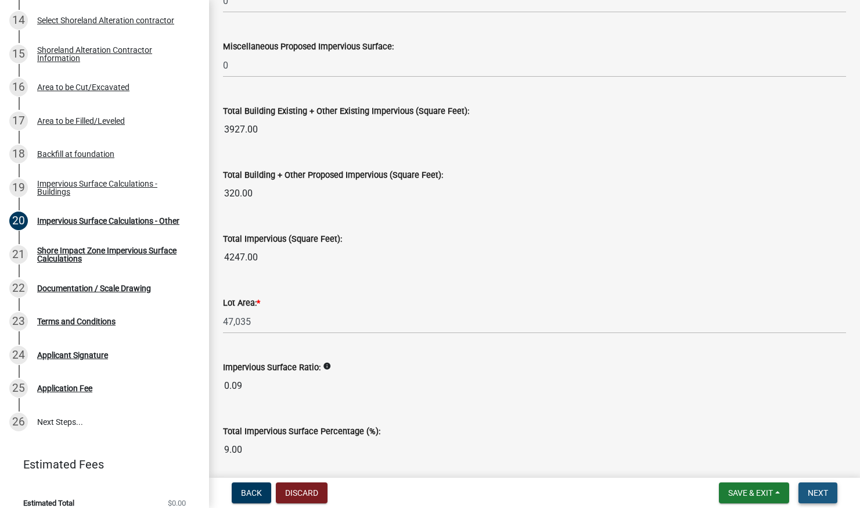
click at [810, 489] on span "Next" at bounding box center [818, 492] width 20 height 9
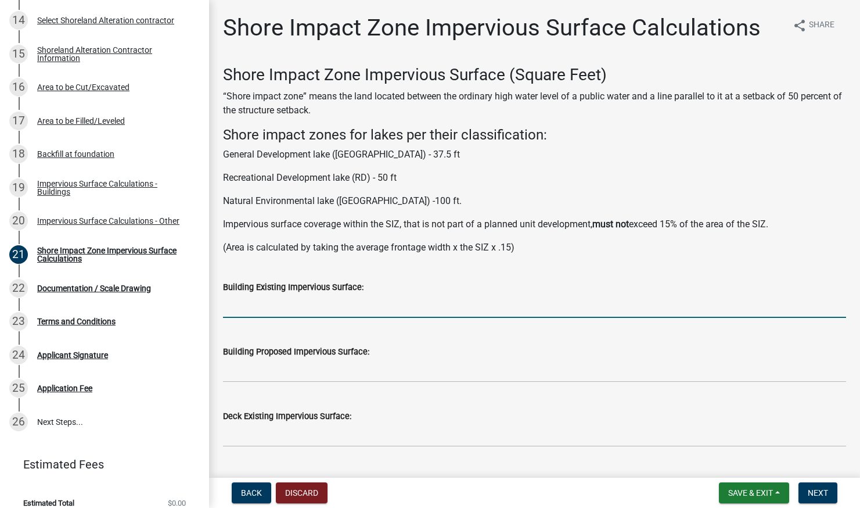
click at [258, 311] on input "text" at bounding box center [534, 306] width 623 height 24
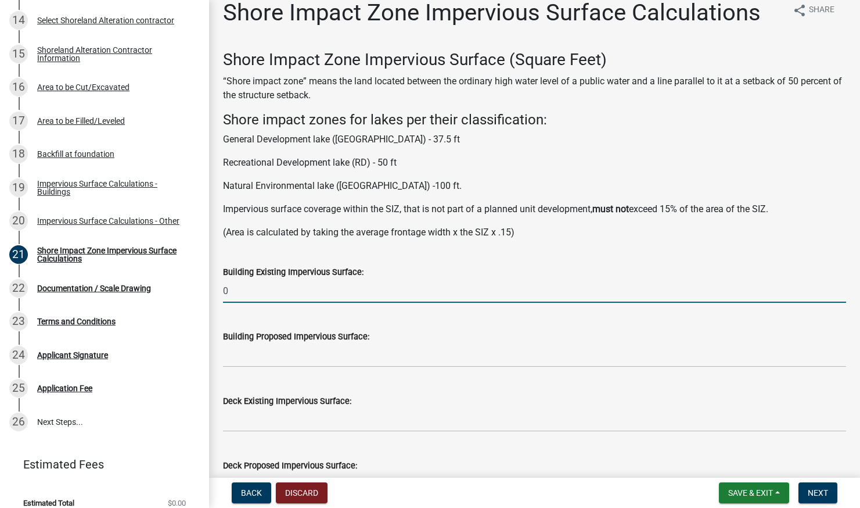
scroll to position [16, 0]
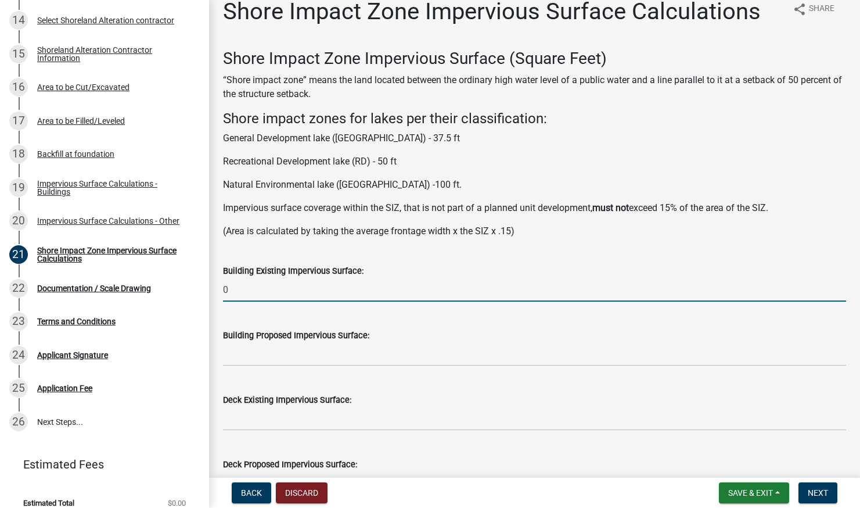
type input "0"
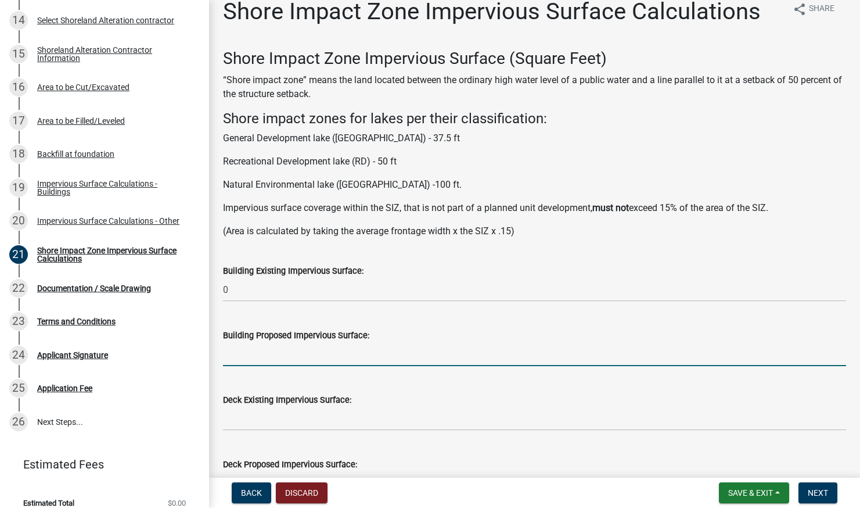
drag, startPoint x: 263, startPoint y: 356, endPoint x: 272, endPoint y: 372, distance: 18.2
click at [263, 356] on input "text" at bounding box center [534, 354] width 623 height 24
type input "0"
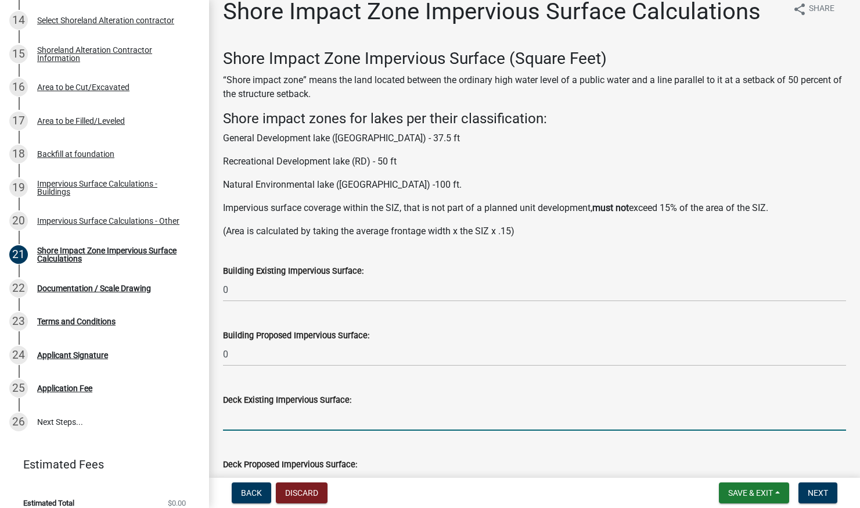
click at [272, 410] on input "text" at bounding box center [534, 419] width 623 height 24
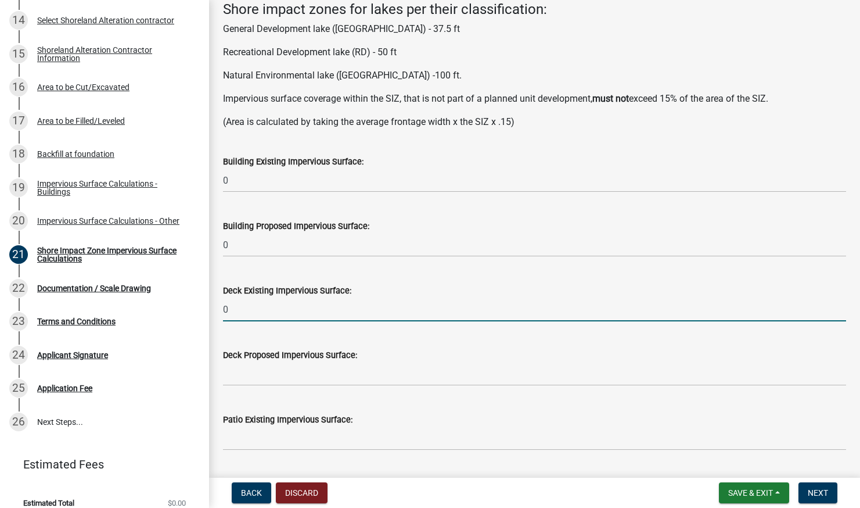
type input "0"
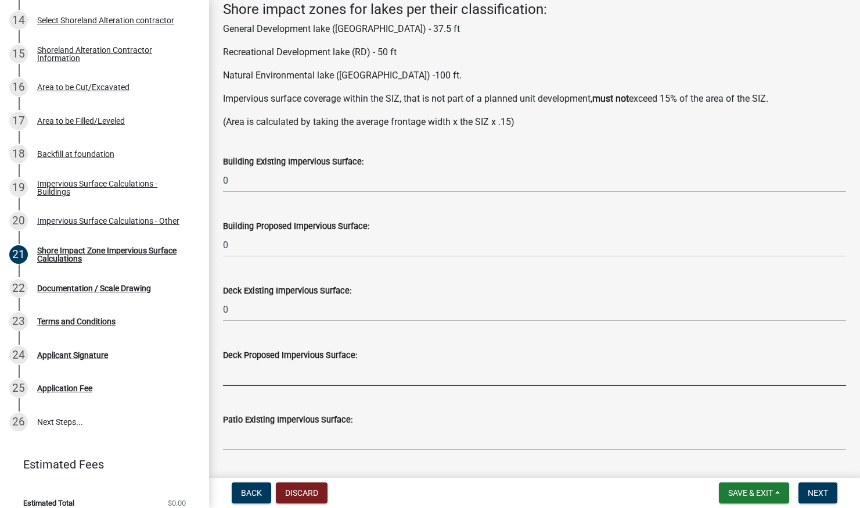
click at [240, 369] on input "text" at bounding box center [534, 374] width 623 height 24
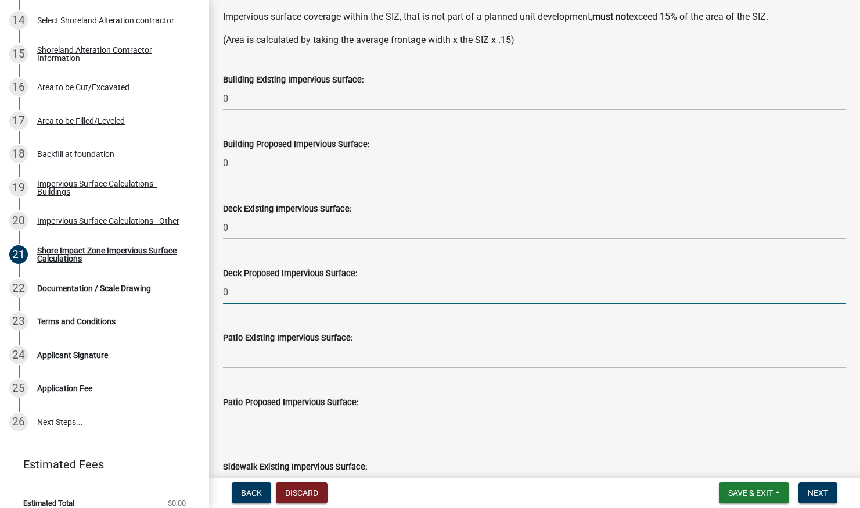
scroll to position [209, 0]
type input "0"
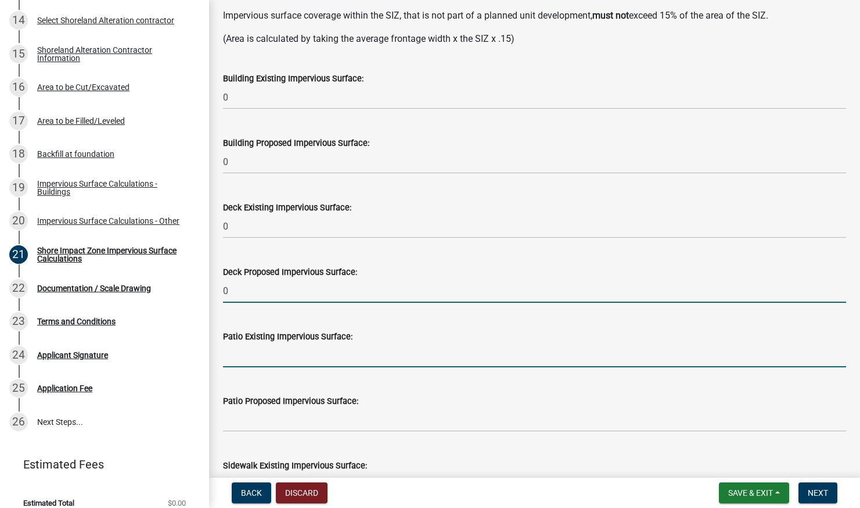
click at [233, 357] on input "text" at bounding box center [534, 355] width 623 height 24
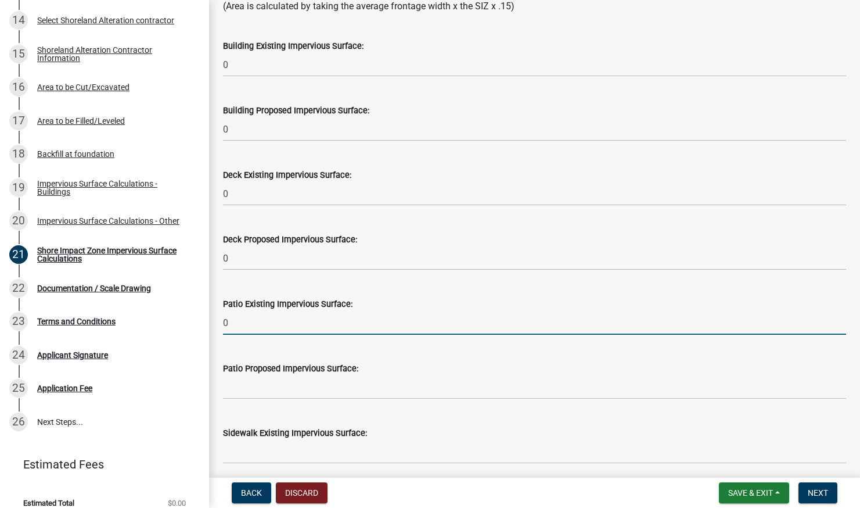
scroll to position [258, 0]
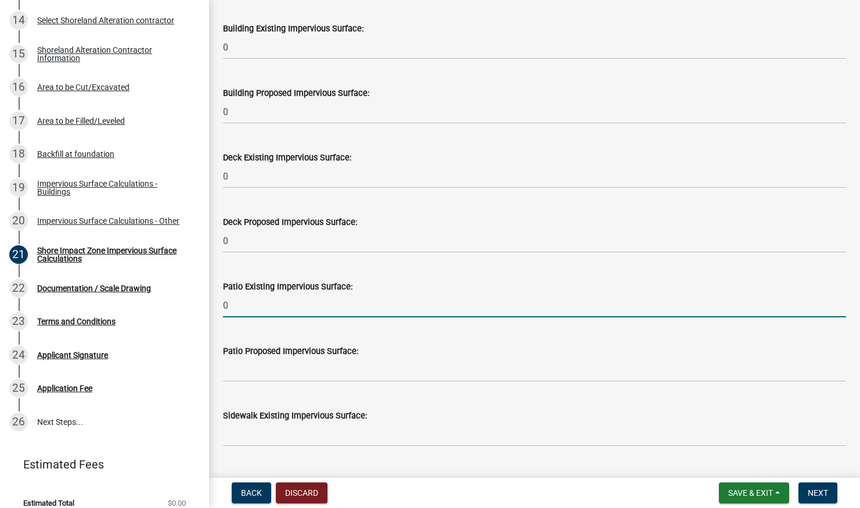
type input "0"
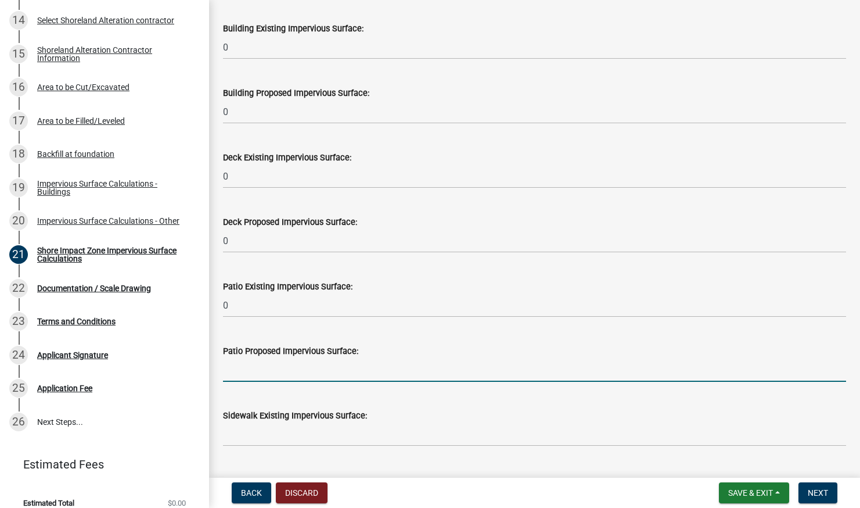
click at [233, 371] on input "text" at bounding box center [534, 370] width 623 height 24
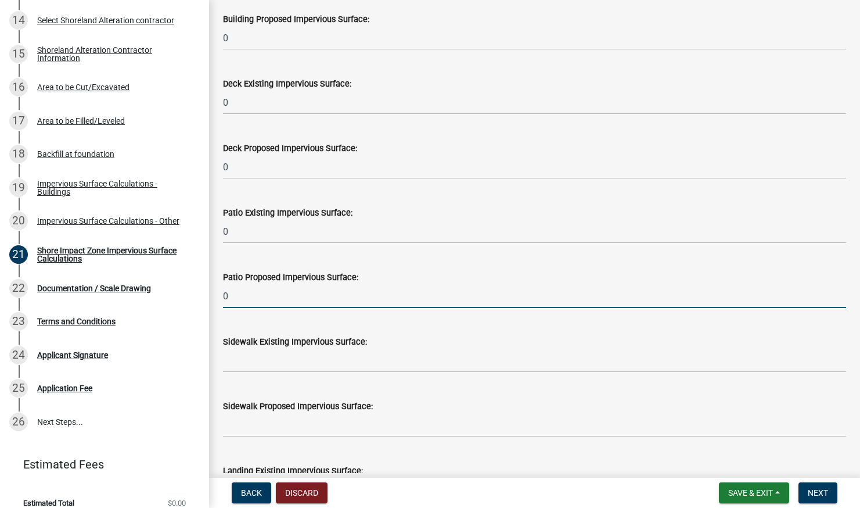
scroll to position [337, 0]
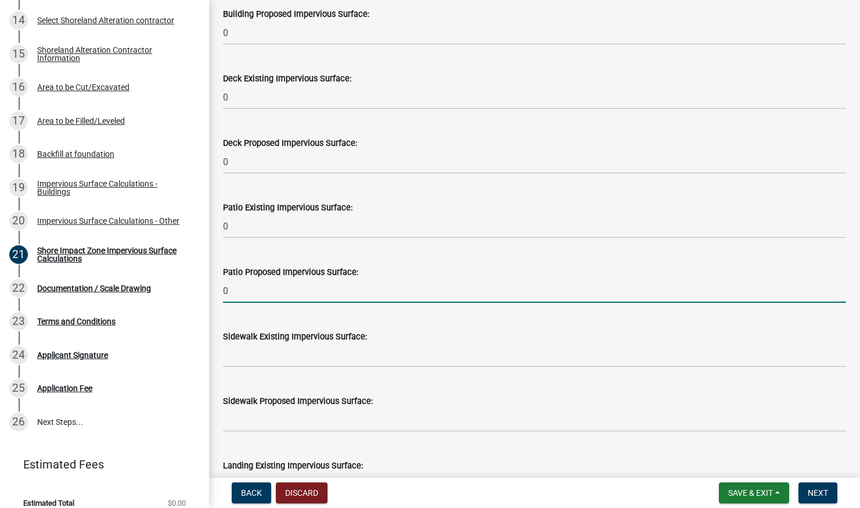
type input "0"
click at [250, 350] on input "text" at bounding box center [534, 355] width 623 height 24
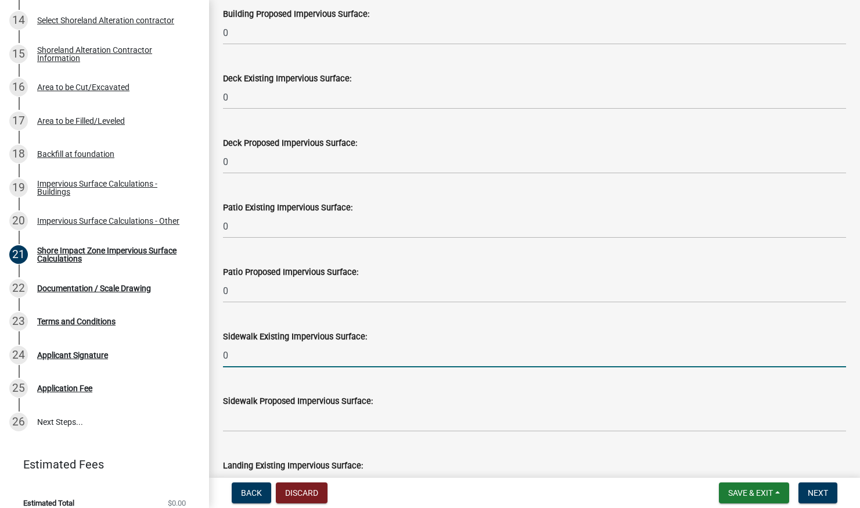
type input "0"
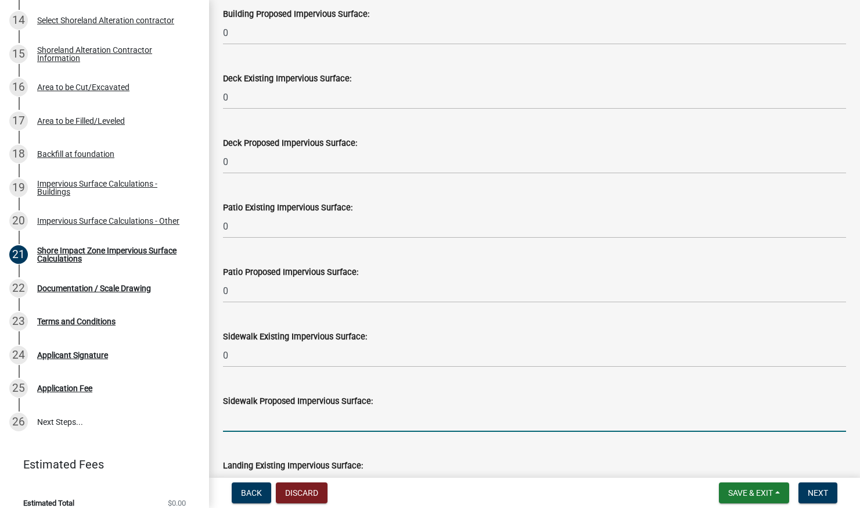
click at [232, 415] on input "text" at bounding box center [534, 420] width 623 height 24
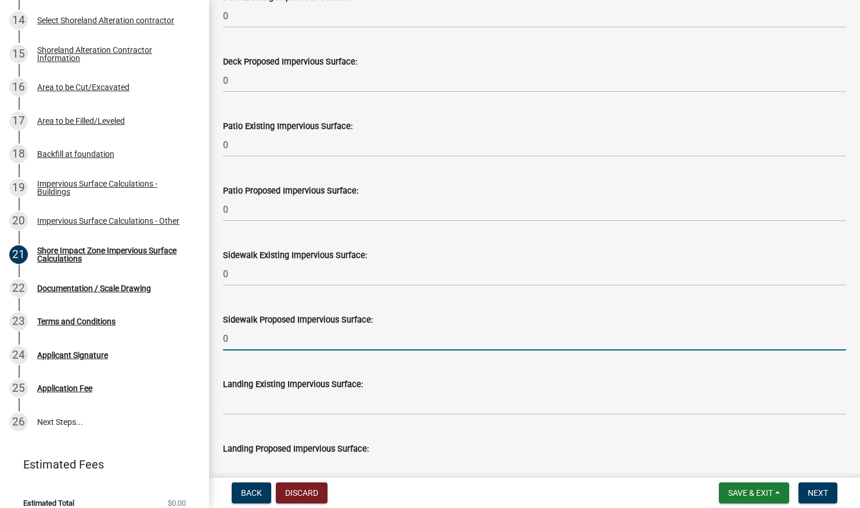
scroll to position [420, 0]
type input "0"
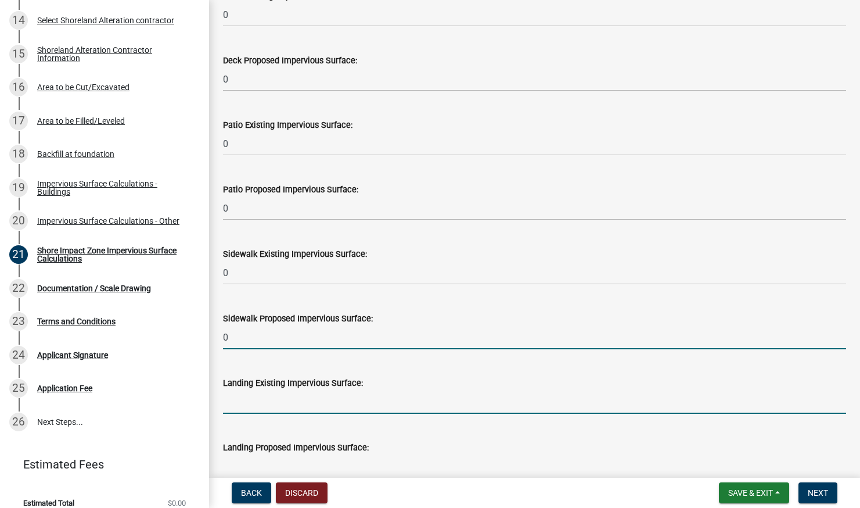
click at [245, 402] on input "text" at bounding box center [534, 402] width 623 height 24
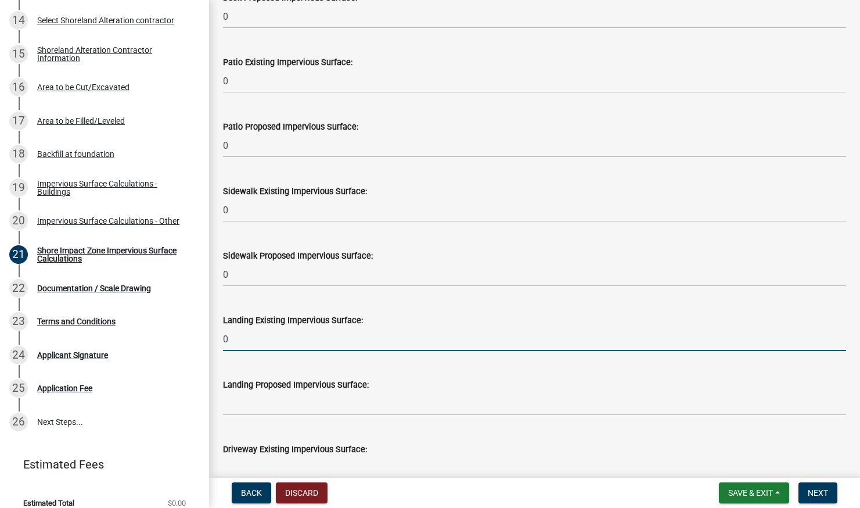
scroll to position [485, 0]
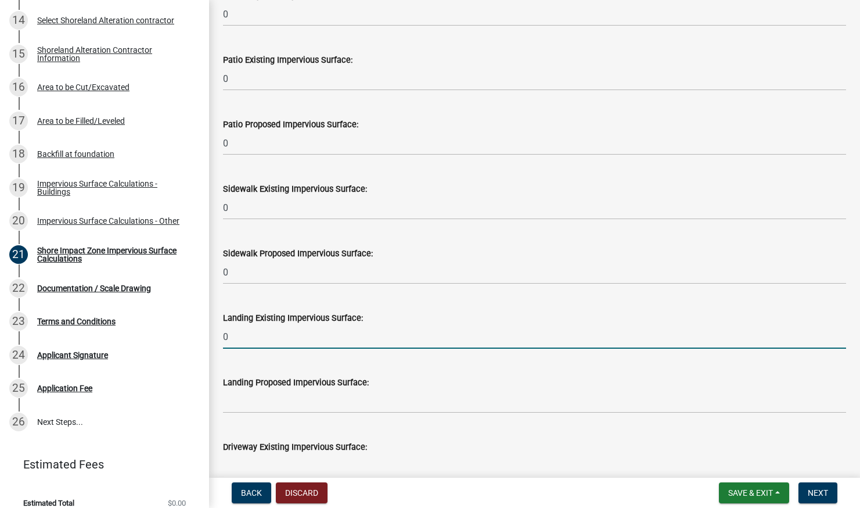
type input "0"
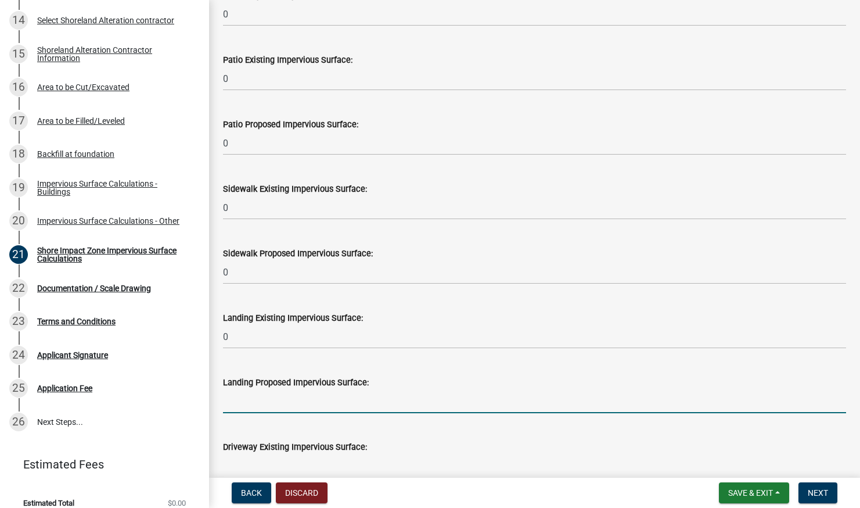
click at [245, 406] on input "text" at bounding box center [534, 401] width 623 height 24
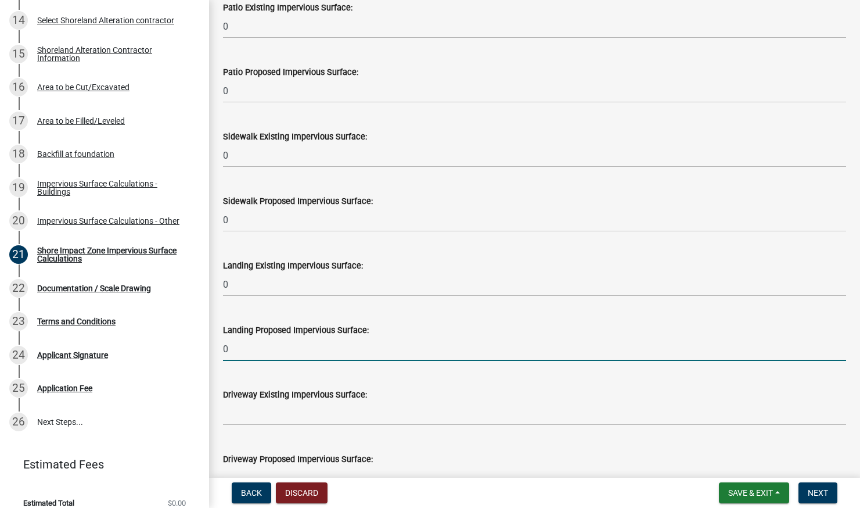
scroll to position [538, 0]
type input "0"
drag, startPoint x: 254, startPoint y: 413, endPoint x: 261, endPoint y: 414, distance: 7.1
click at [254, 413] on input "text" at bounding box center [534, 413] width 623 height 24
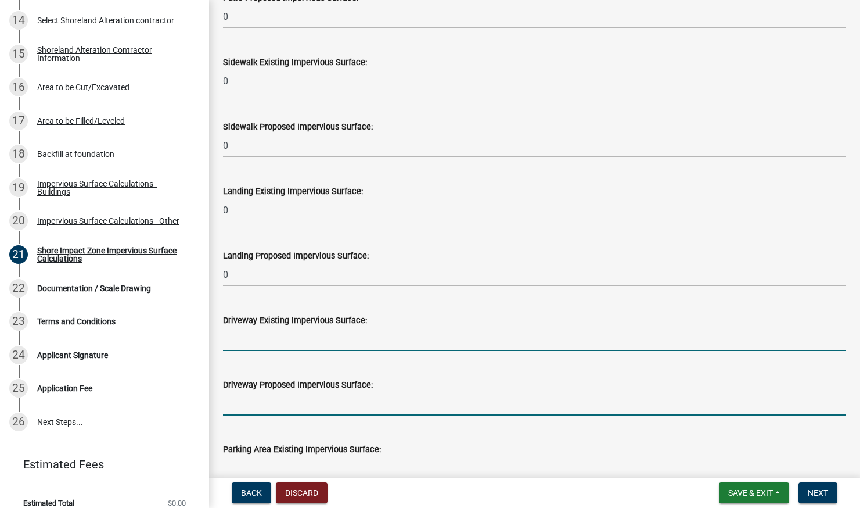
drag, startPoint x: 246, startPoint y: 403, endPoint x: 264, endPoint y: 405, distance: 18.2
click at [249, 404] on input "text" at bounding box center [534, 404] width 623 height 24
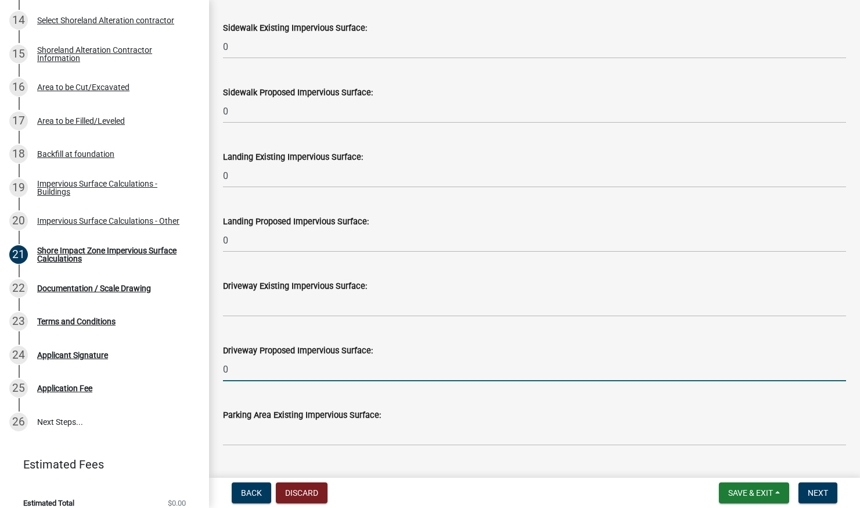
type input "0"
click at [236, 300] on input "text" at bounding box center [534, 305] width 623 height 24
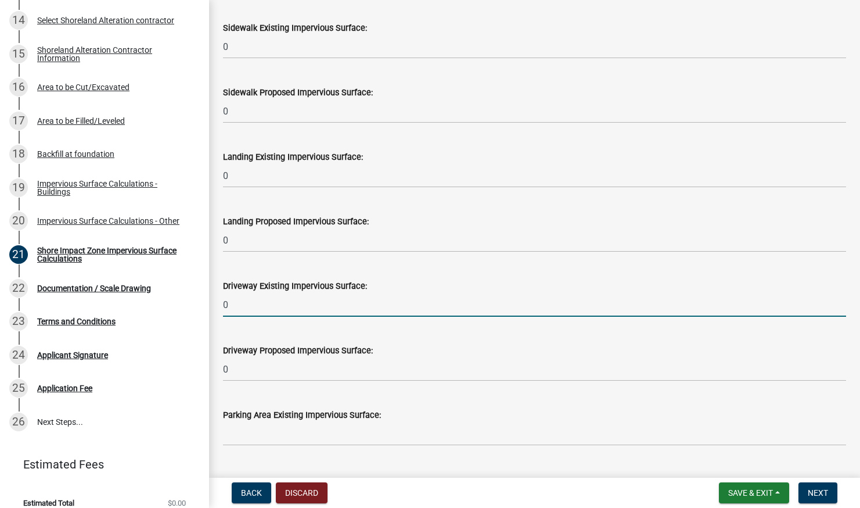
type input "0"
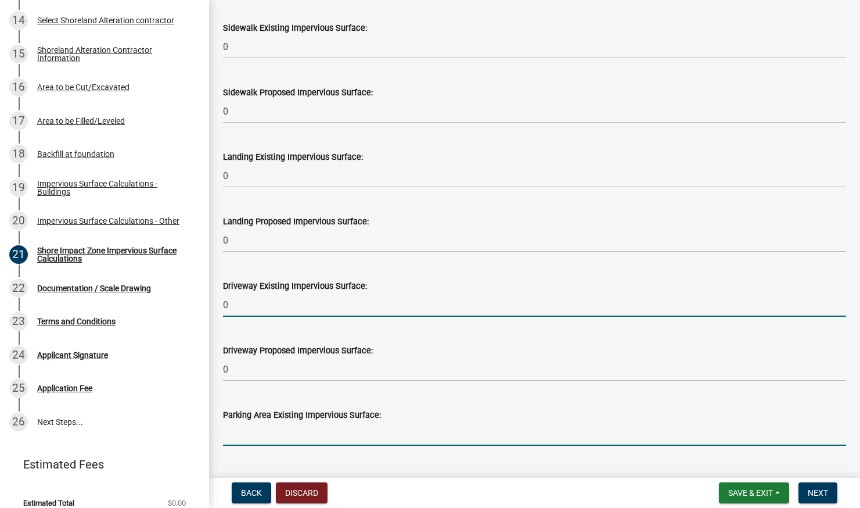
drag, startPoint x: 231, startPoint y: 426, endPoint x: 256, endPoint y: 434, distance: 26.8
click at [231, 426] on input "text" at bounding box center [534, 434] width 623 height 24
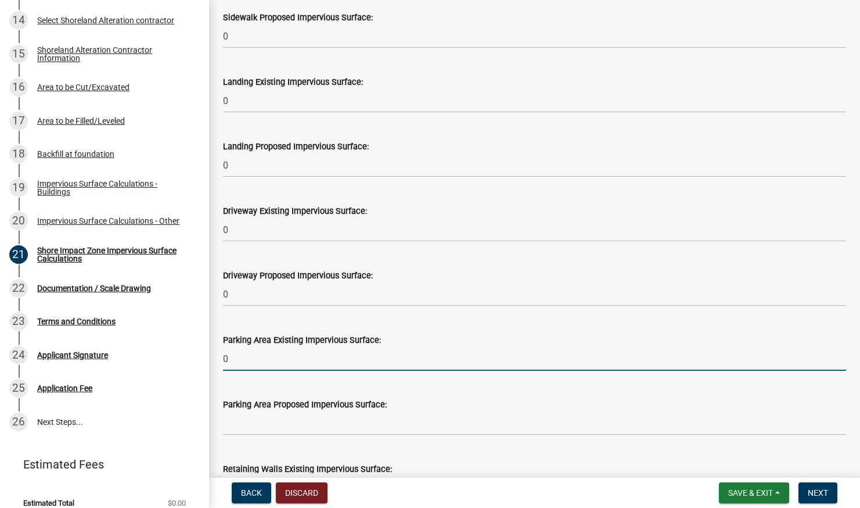
scroll to position [725, 0]
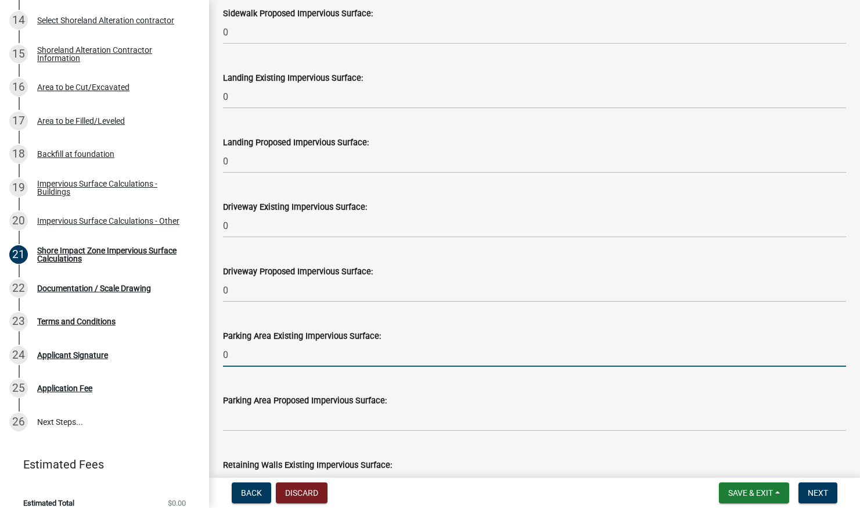
type input "0"
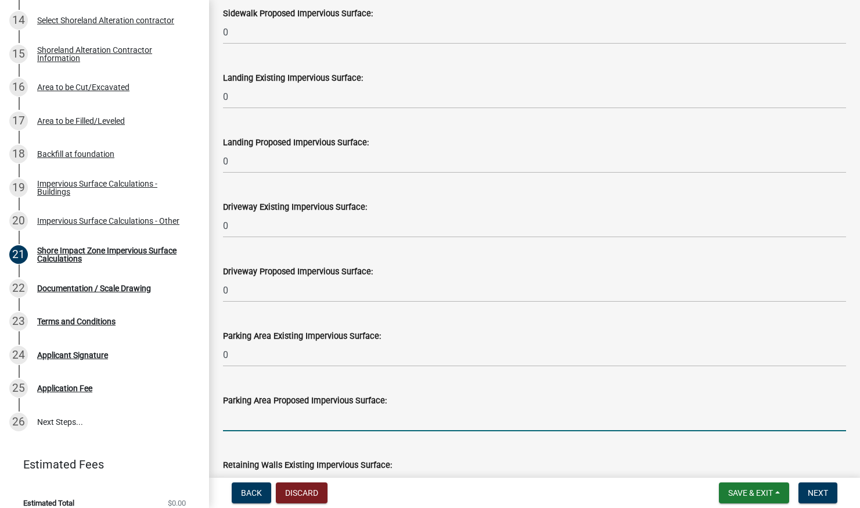
drag, startPoint x: 232, startPoint y: 424, endPoint x: 241, endPoint y: 423, distance: 8.7
click at [232, 424] on input "text" at bounding box center [534, 419] width 623 height 24
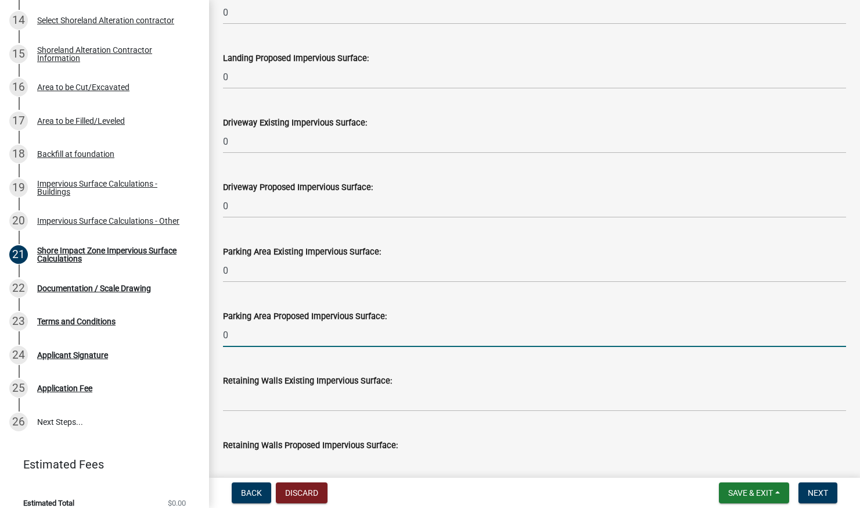
scroll to position [820, 0]
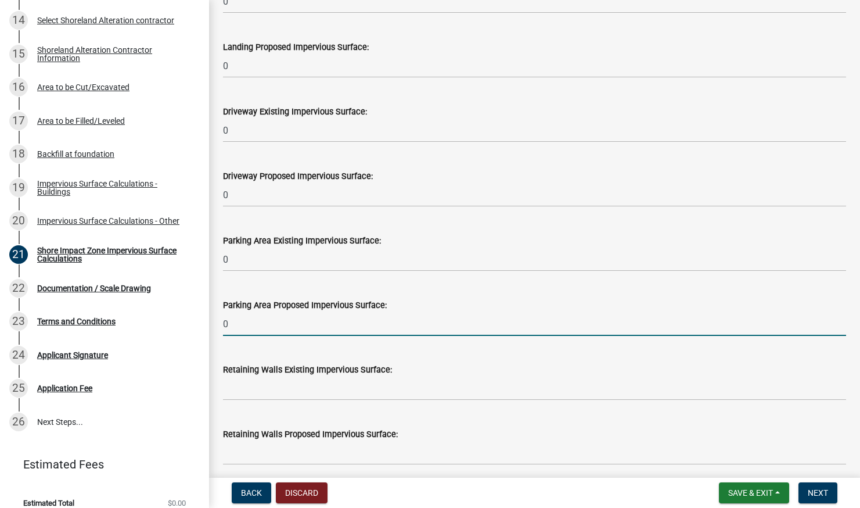
type input "0"
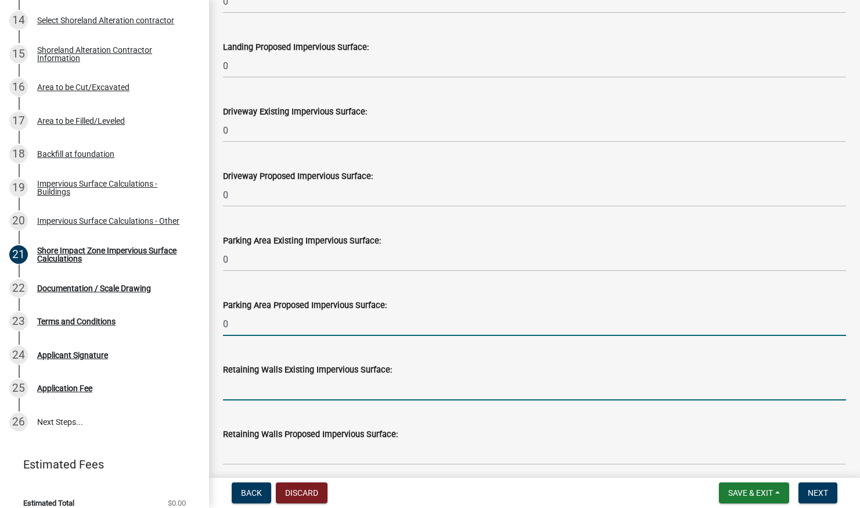
click at [225, 384] on input "text" at bounding box center [534, 388] width 623 height 24
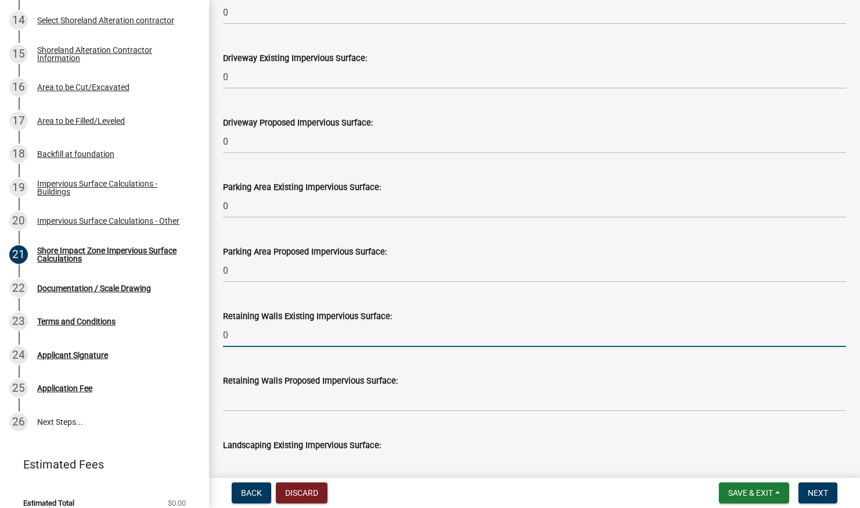
type input "0"
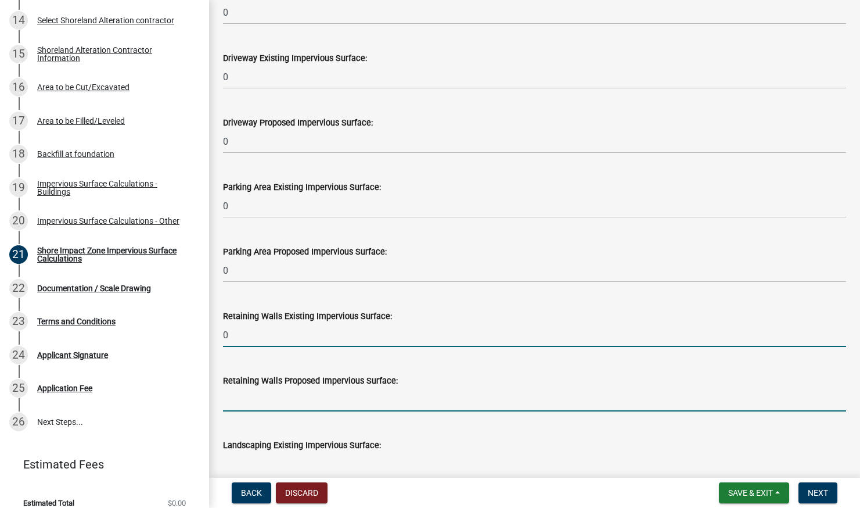
click at [238, 403] on input "text" at bounding box center [534, 399] width 623 height 24
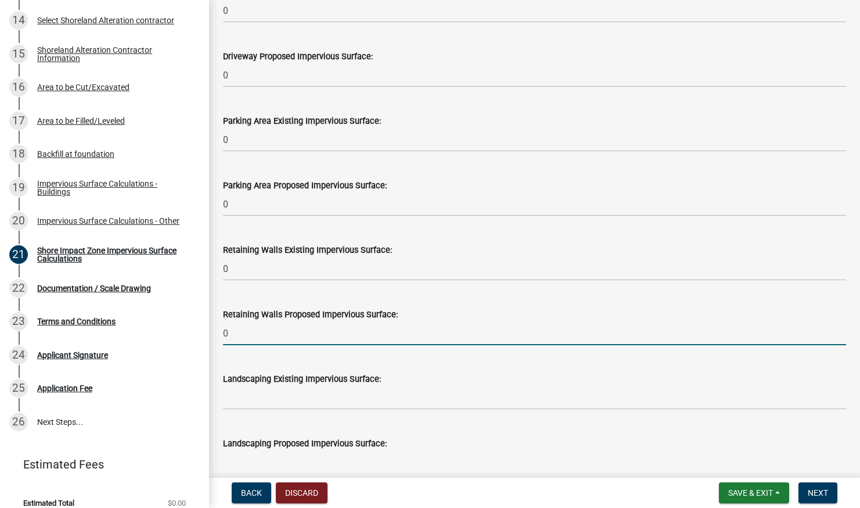
scroll to position [946, 0]
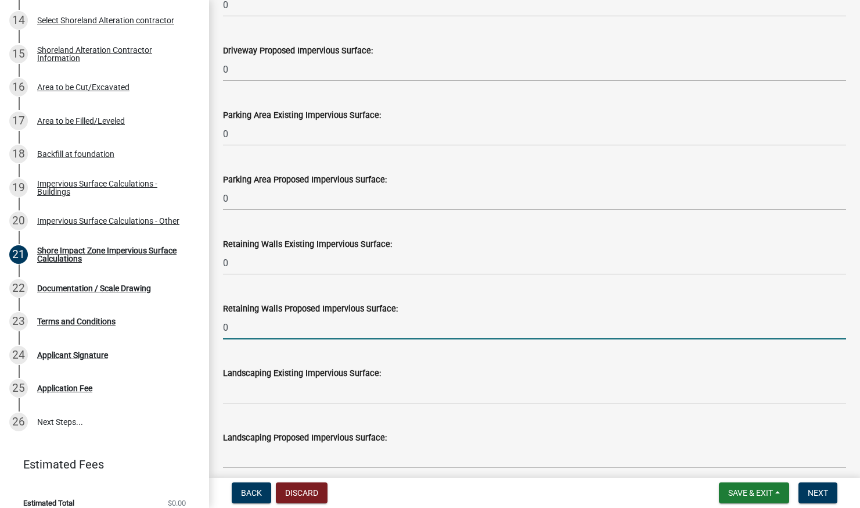
type input "0"
click at [231, 394] on input "text" at bounding box center [534, 392] width 623 height 24
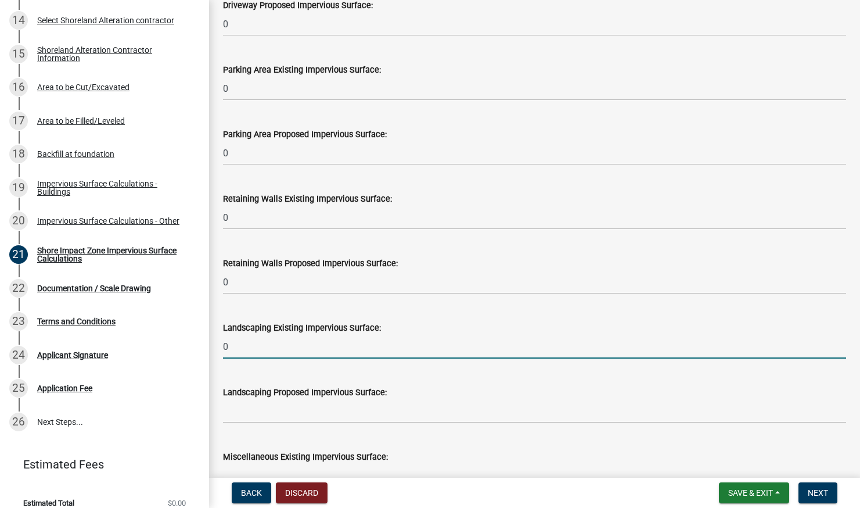
scroll to position [1012, 0]
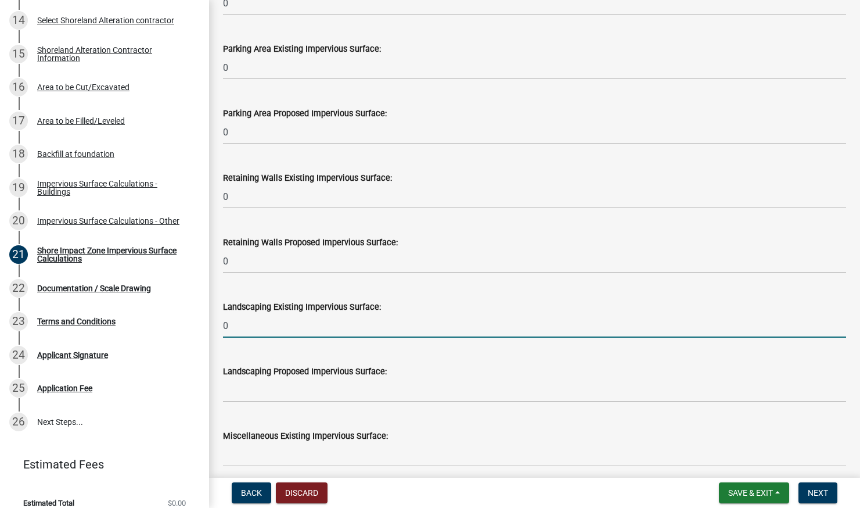
type input "0"
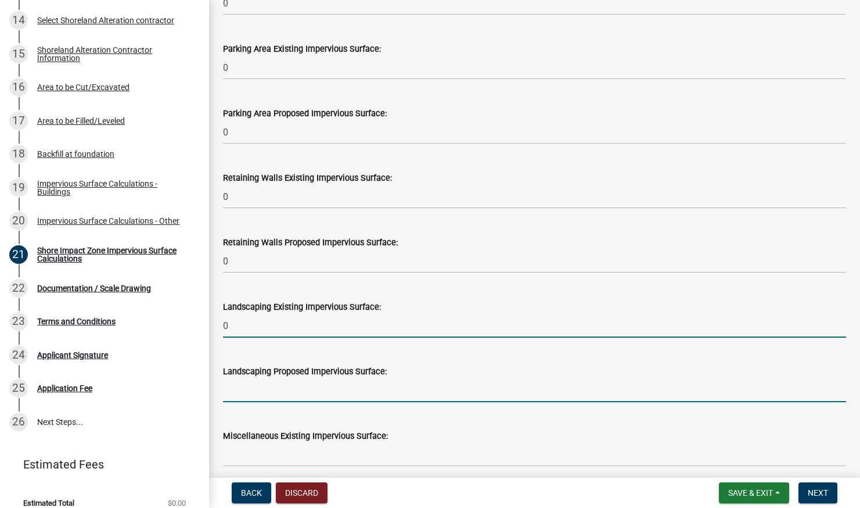
click at [228, 393] on input "text" at bounding box center [534, 390] width 623 height 24
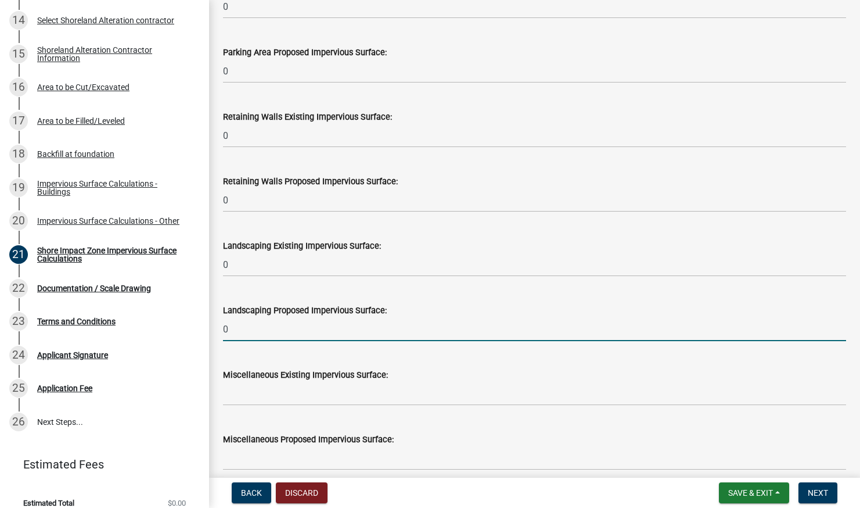
scroll to position [1074, 0]
type input "0"
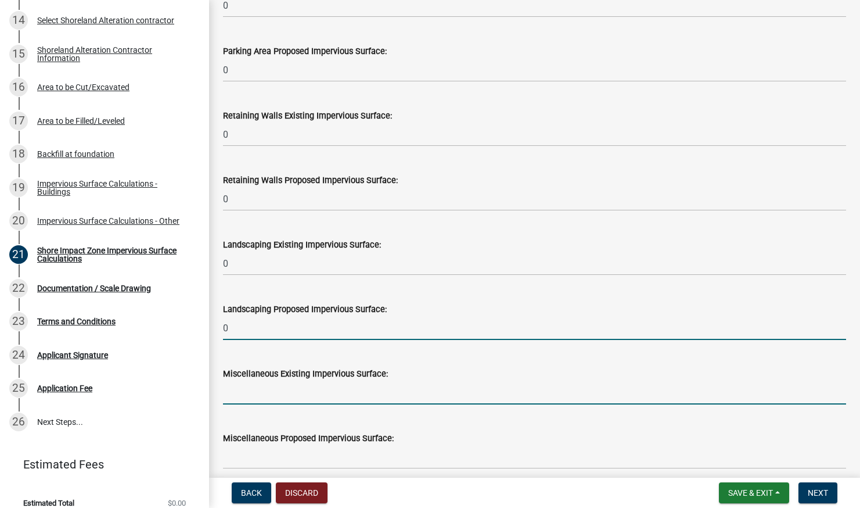
drag, startPoint x: 225, startPoint y: 393, endPoint x: 232, endPoint y: 400, distance: 10.3
click at [225, 393] on input "text" at bounding box center [534, 392] width 623 height 24
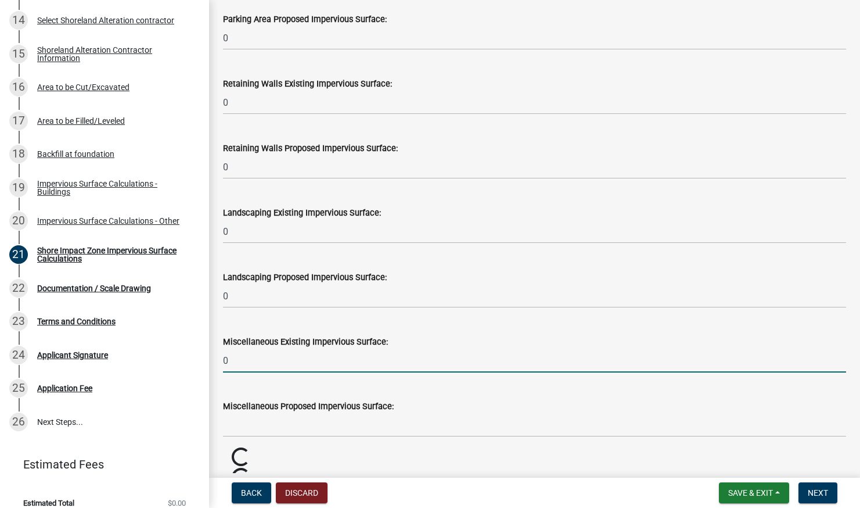
scroll to position [1116, 0]
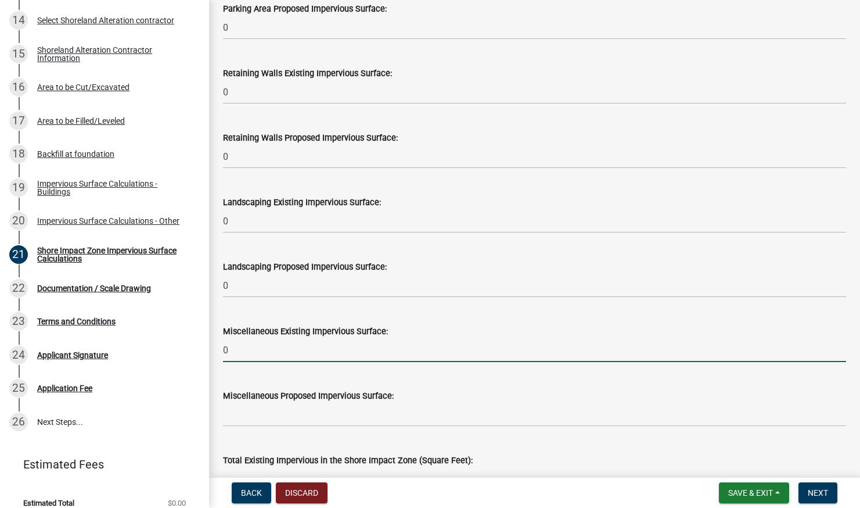
type input "0"
click at [235, 419] on input "text" at bounding box center [534, 415] width 623 height 24
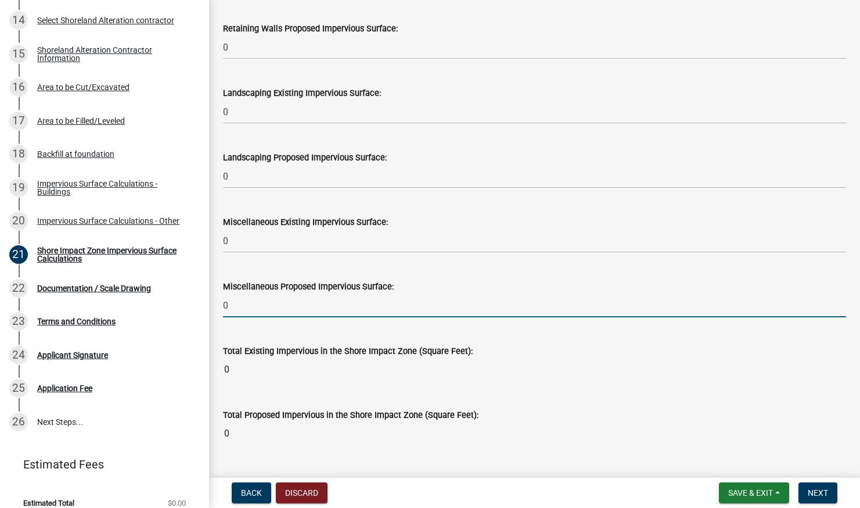
scroll to position [1227, 0]
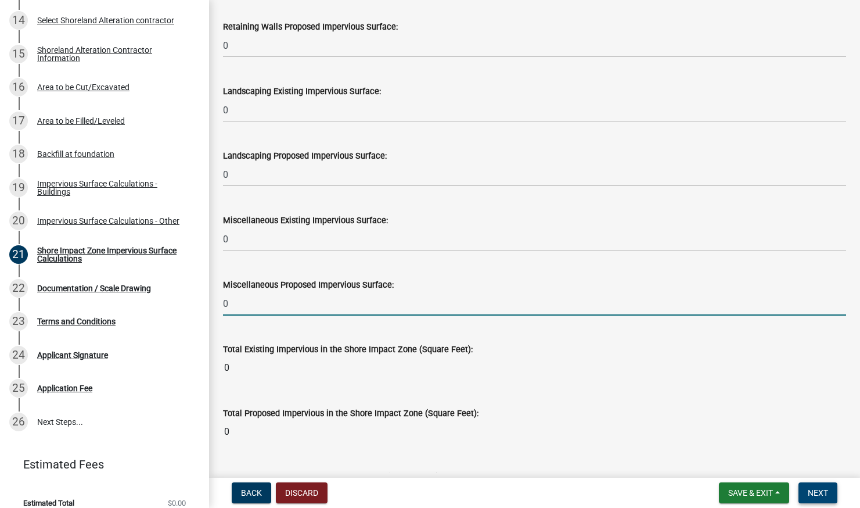
type input "0"
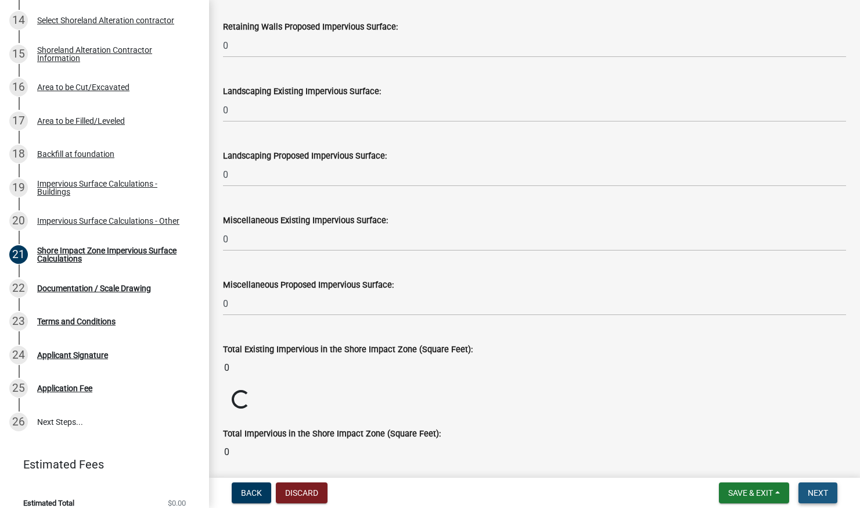
click at [817, 489] on span "Next" at bounding box center [818, 492] width 20 height 9
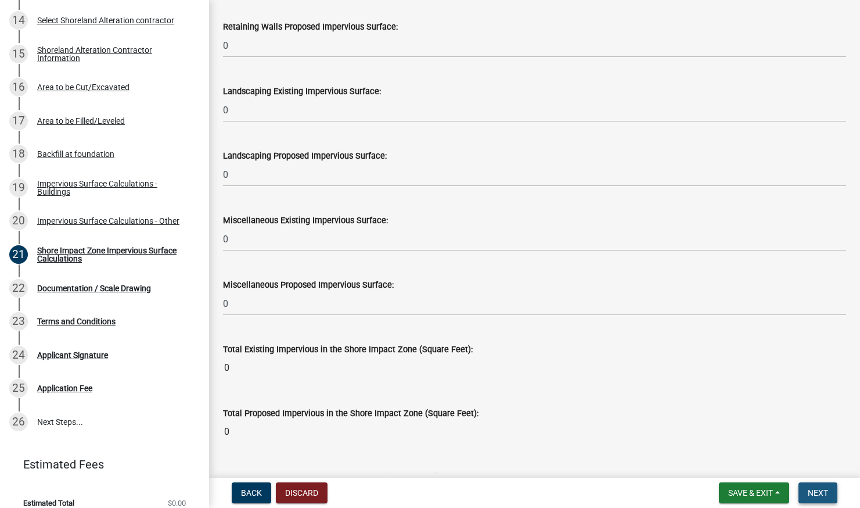
click at [811, 491] on span "Next" at bounding box center [818, 492] width 20 height 9
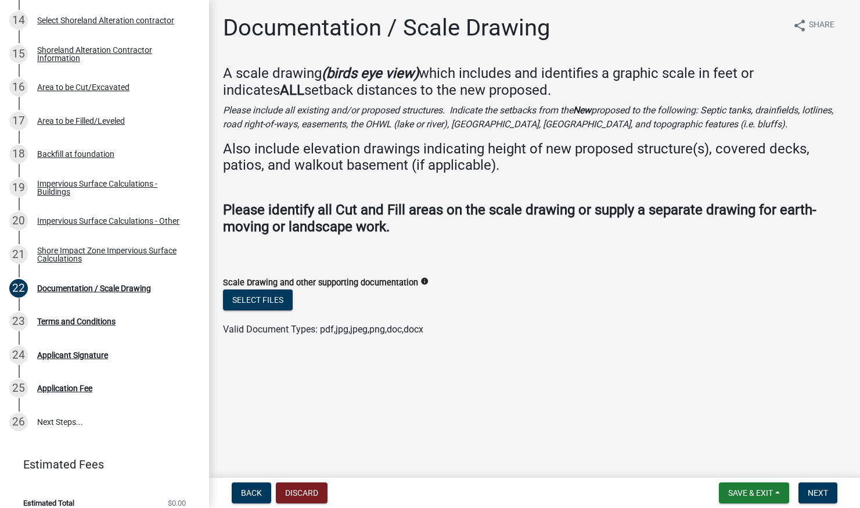
scroll to position [0, 0]
click at [757, 489] on span "Save & Exit" at bounding box center [750, 492] width 45 height 9
click at [738, 462] on button "Save & Exit" at bounding box center [742, 462] width 93 height 28
